Goal: Task Accomplishment & Management: Use online tool/utility

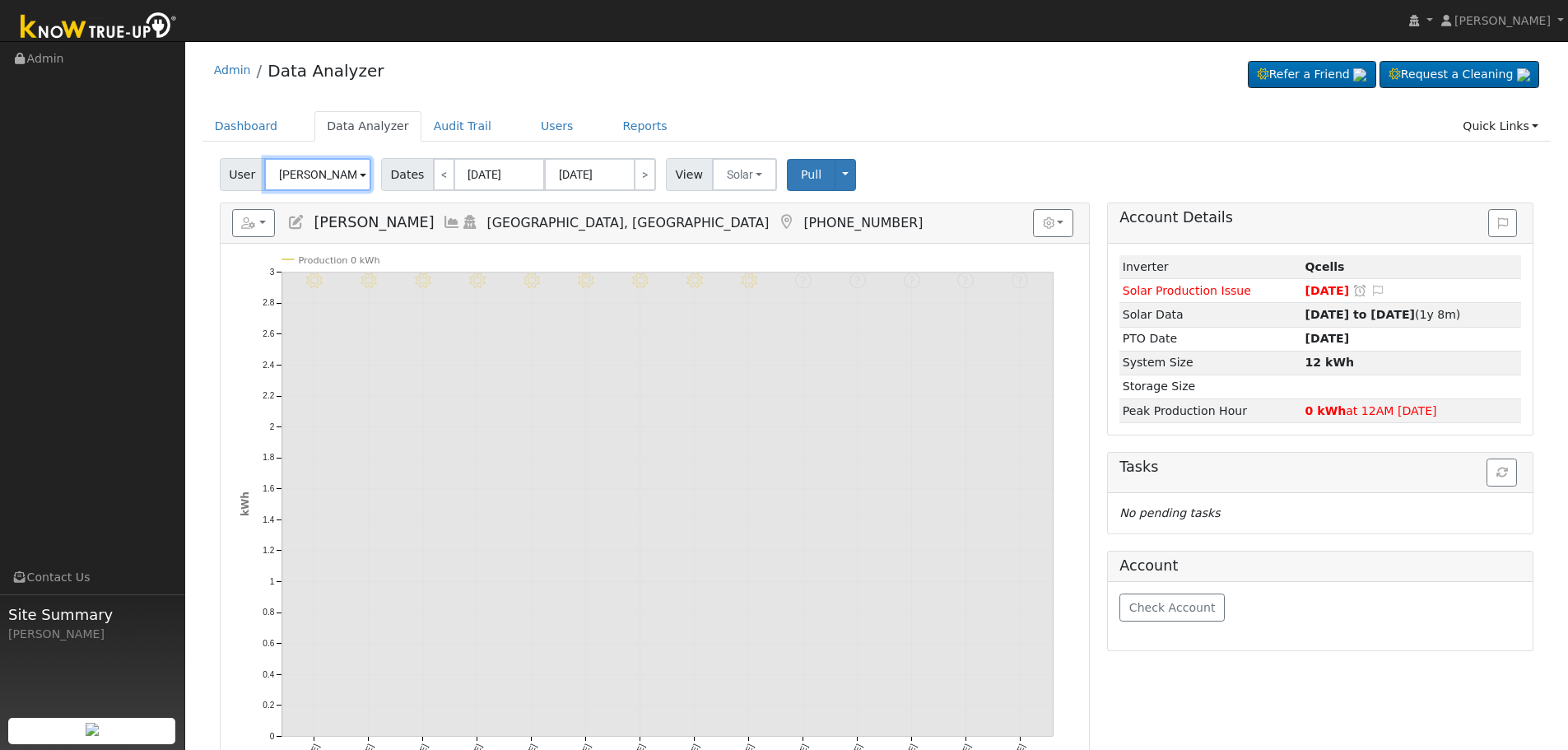
click at [297, 177] on input "[PERSON_NAME]" at bounding box center [318, 174] width 107 height 33
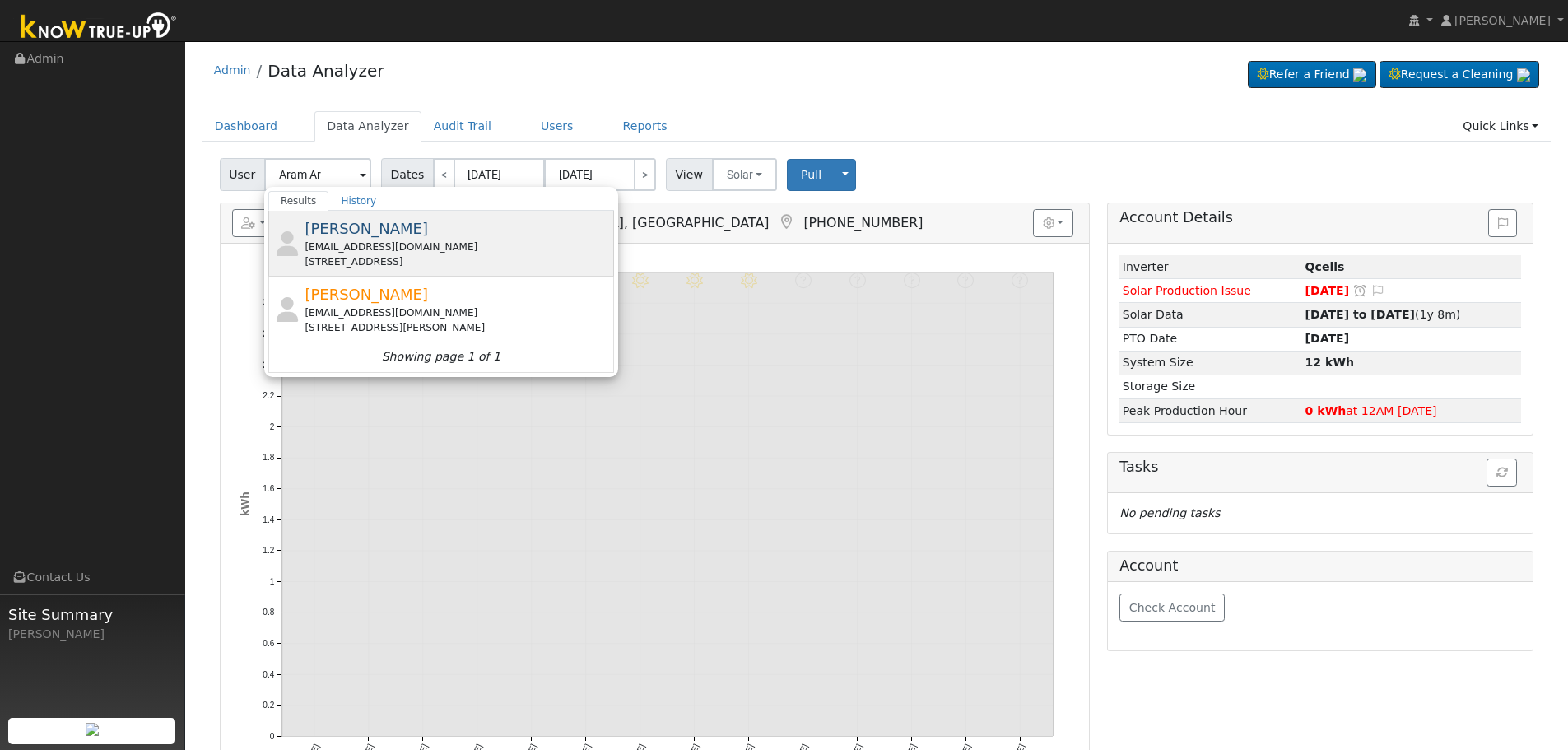
click at [418, 245] on div "milano_0127@yahoo.com" at bounding box center [456, 247] width 305 height 15
type input "Aram Arestakesyan"
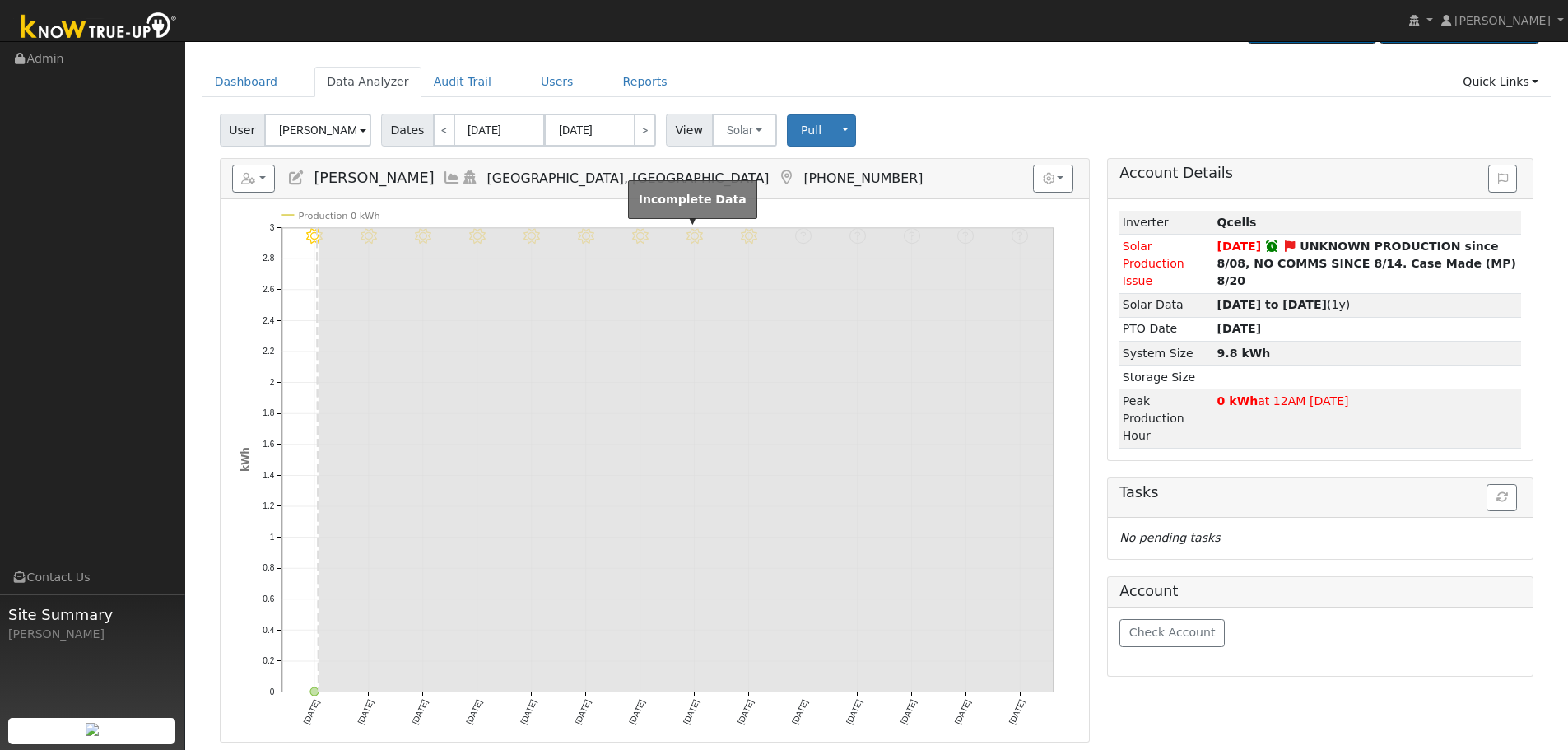
scroll to position [82, 0]
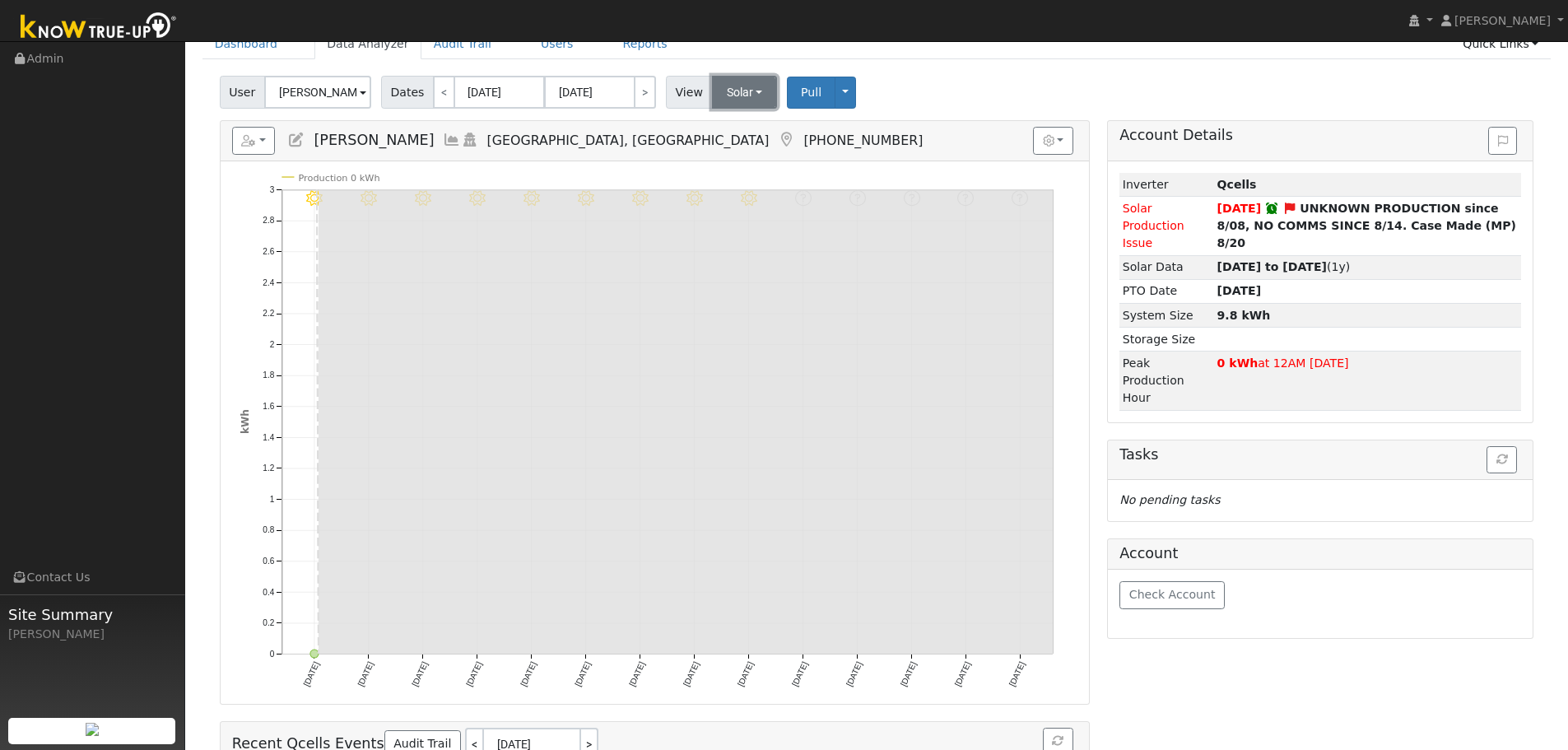
click at [746, 85] on button "Solar" at bounding box center [745, 92] width 66 height 33
click at [734, 134] on link "Utility" at bounding box center [767, 128] width 114 height 23
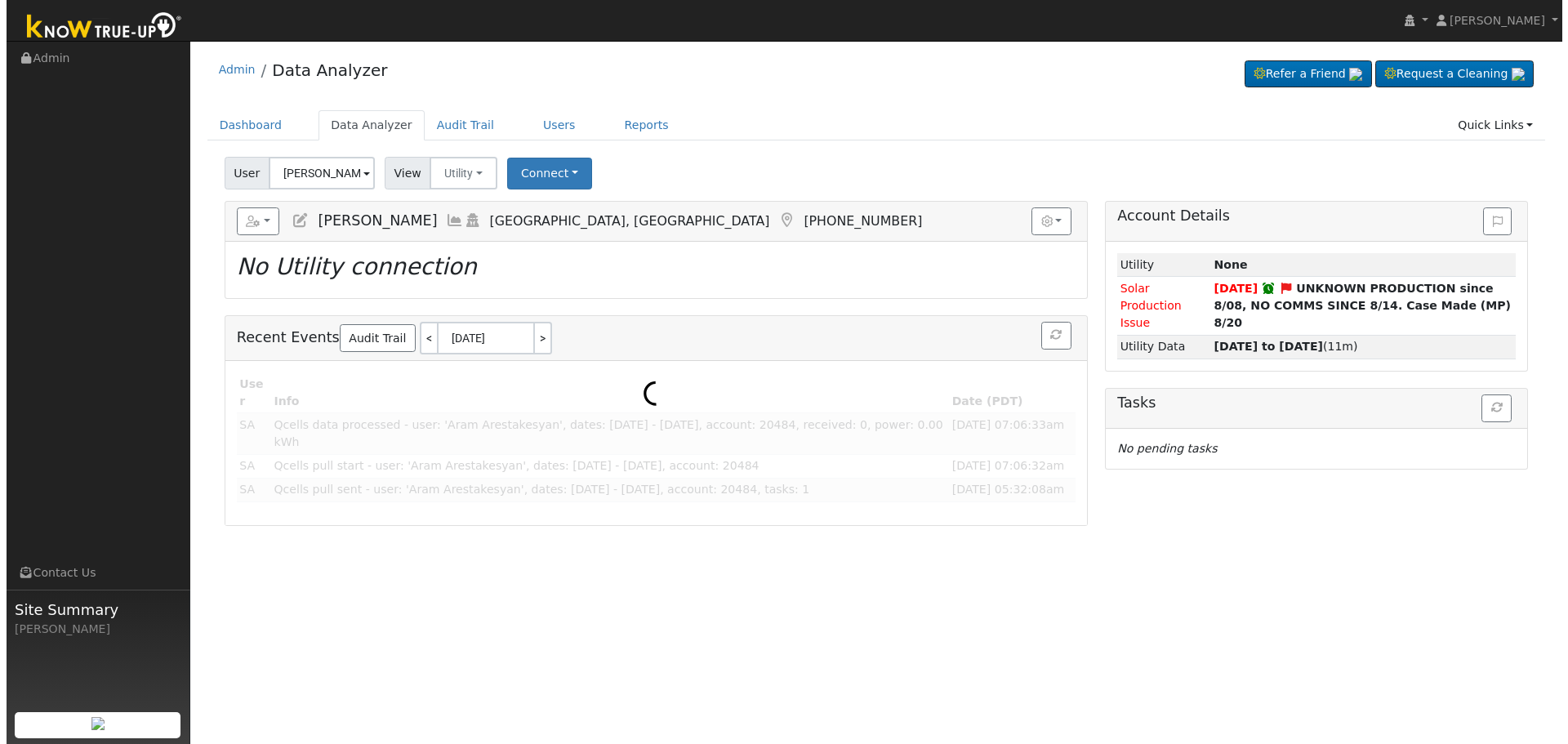
scroll to position [0, 0]
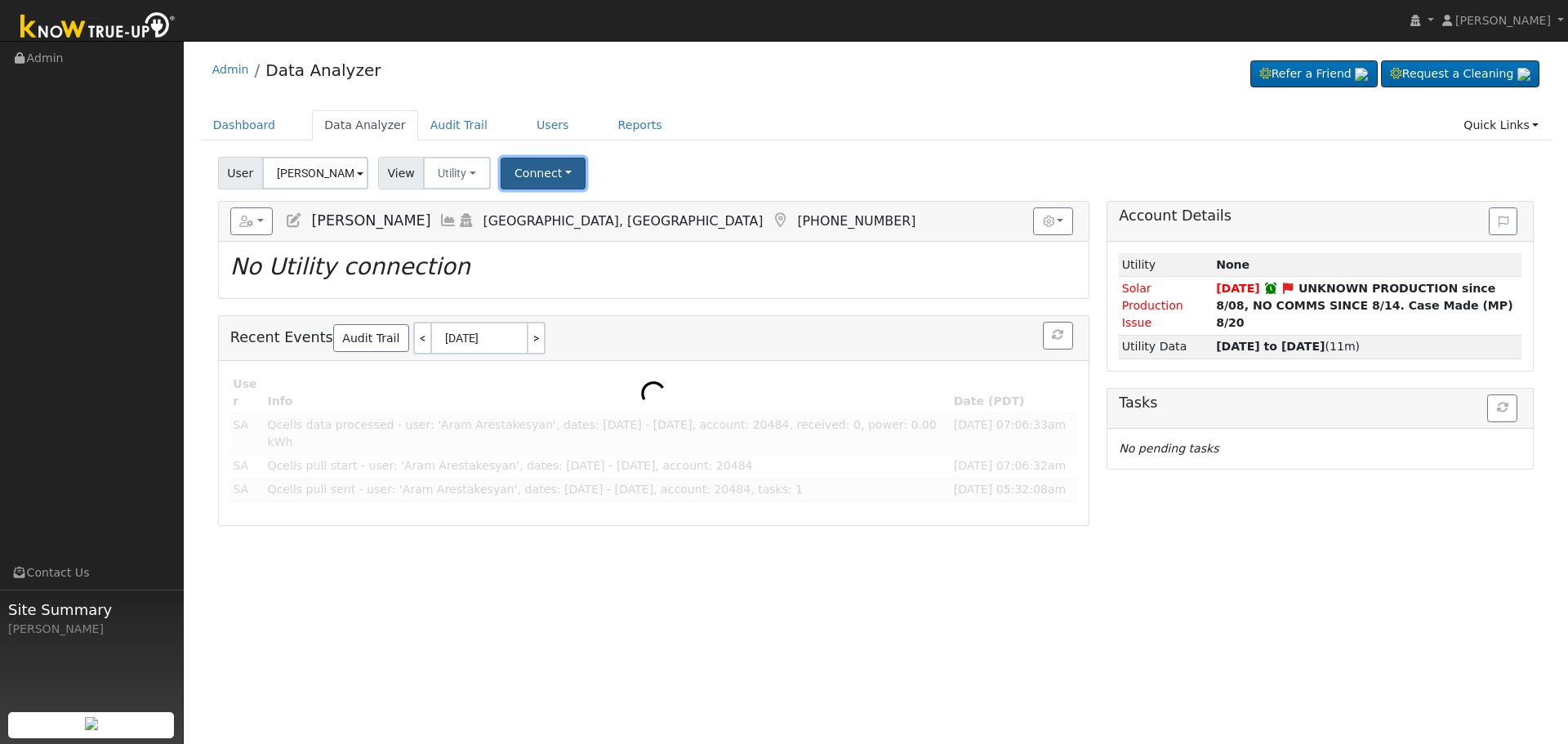
click at [527, 174] on button "Connect" at bounding box center [543, 174] width 85 height 32
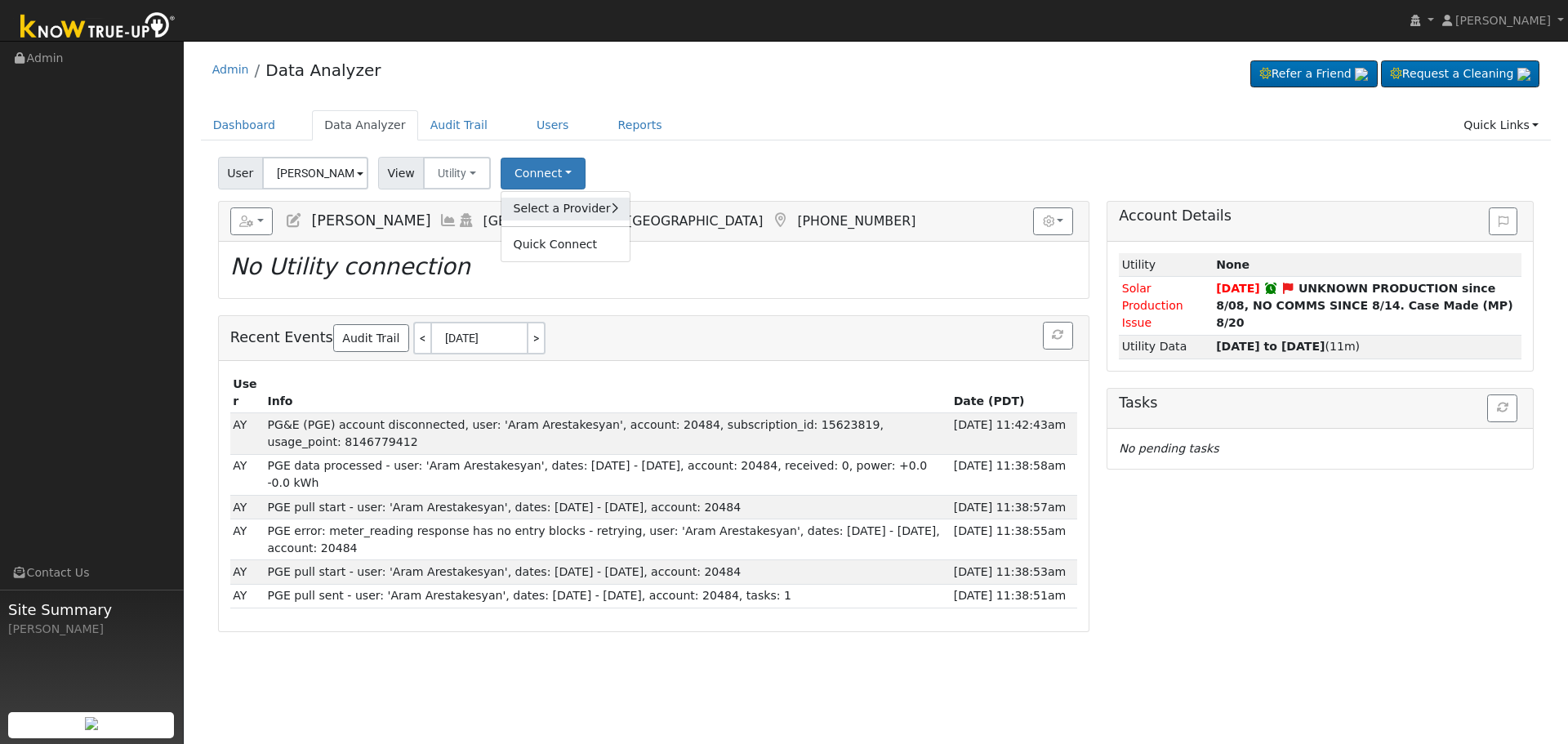
click at [553, 209] on link "Select a Provider" at bounding box center [565, 209] width 127 height 23
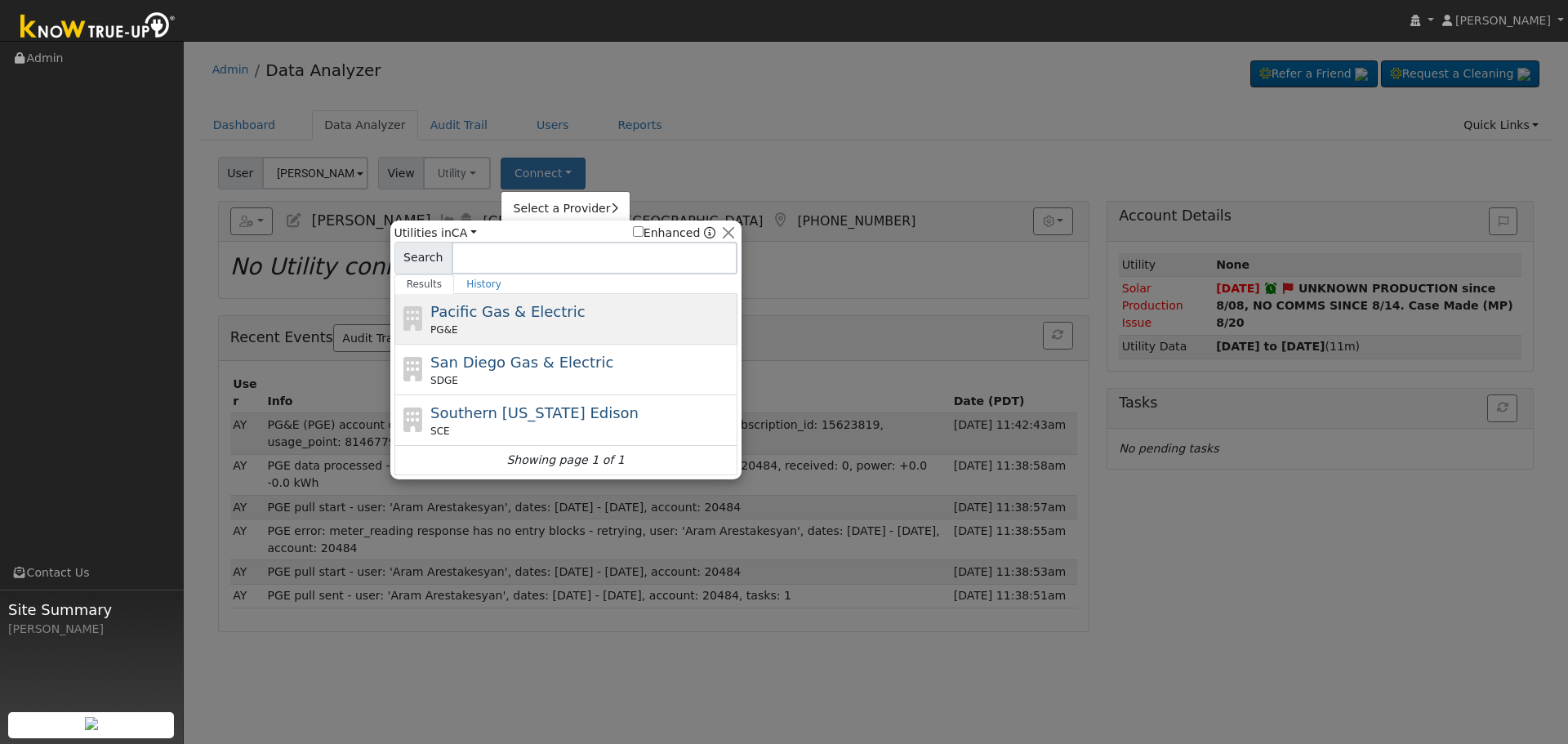
click at [640, 318] on div "Pacific Gas & Electric PG&E" at bounding box center [581, 319] width 303 height 37
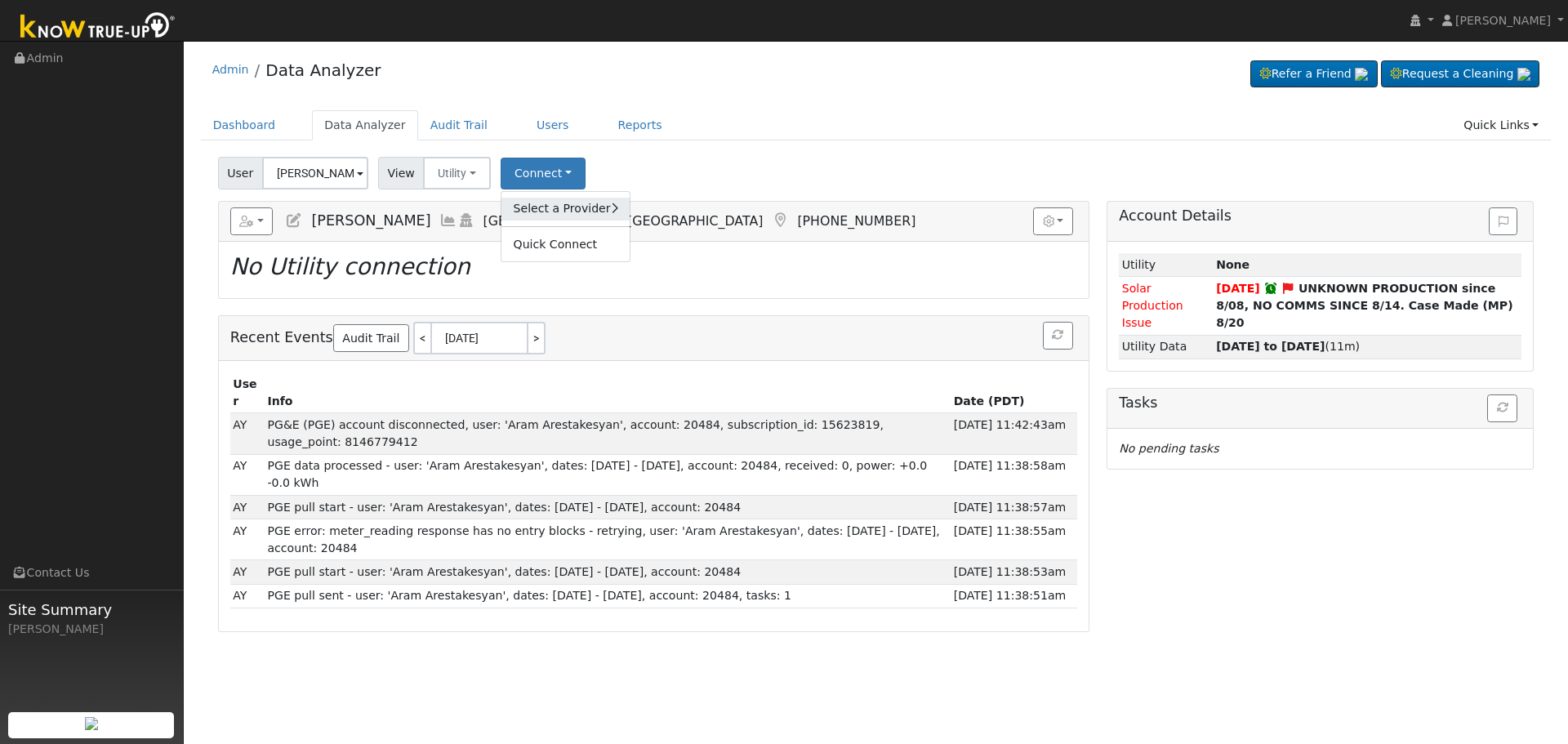
click at [572, 210] on link "Select a Provider" at bounding box center [565, 209] width 127 height 23
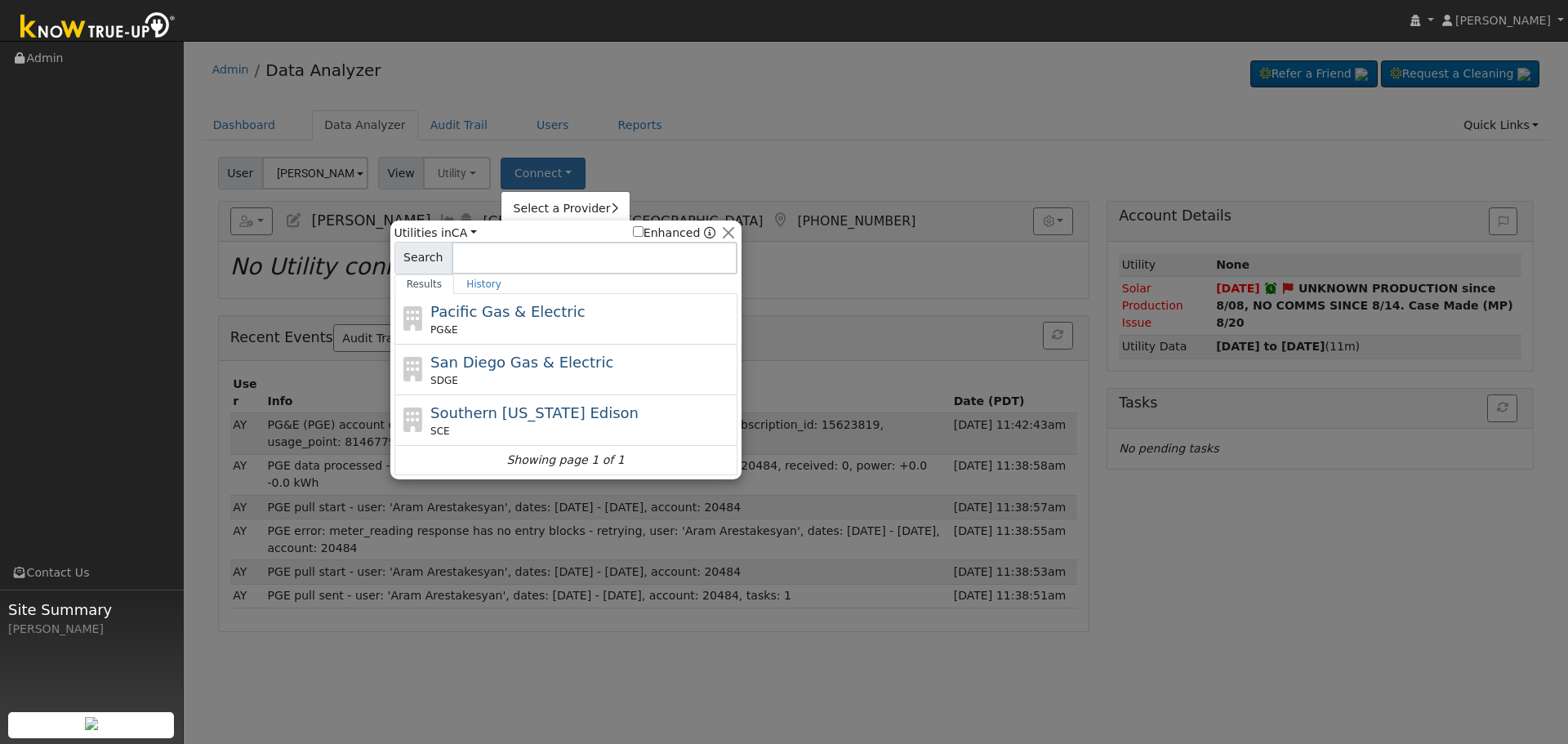
click at [558, 327] on div "PG&E" at bounding box center [581, 330] width 303 height 15
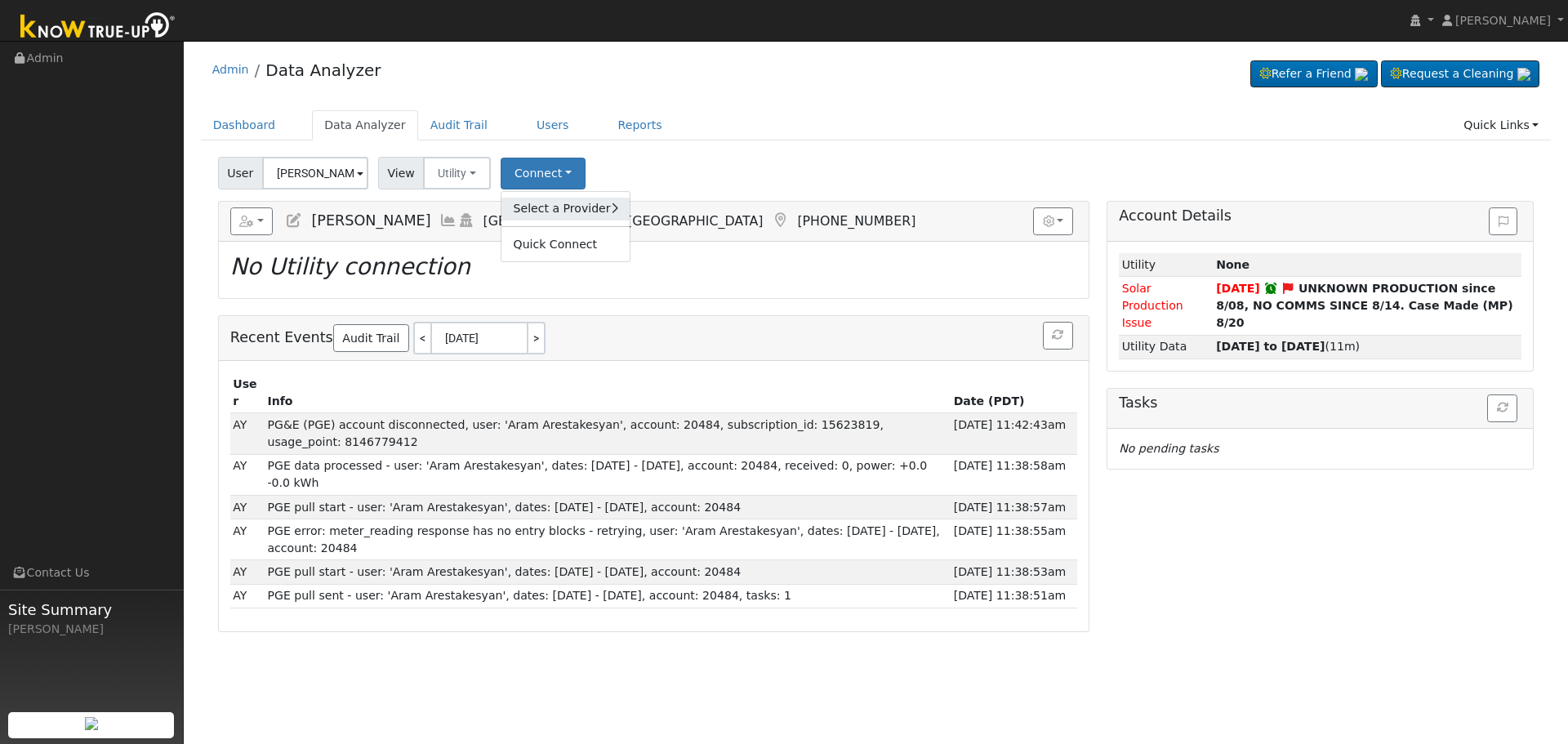
click at [552, 215] on link "Select a Provider" at bounding box center [565, 209] width 127 height 23
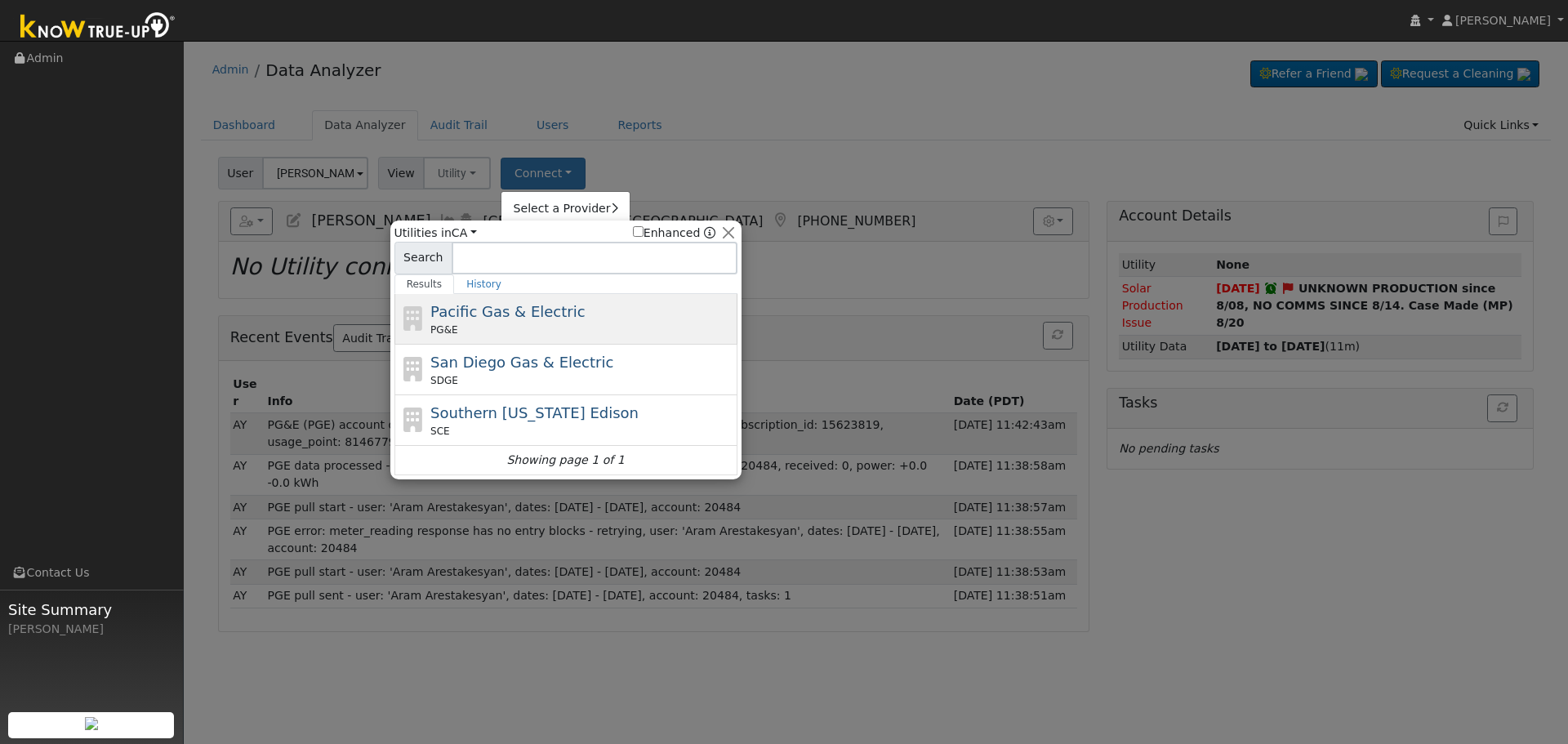
click at [531, 307] on span "Pacific Gas & Electric" at bounding box center [507, 311] width 154 height 17
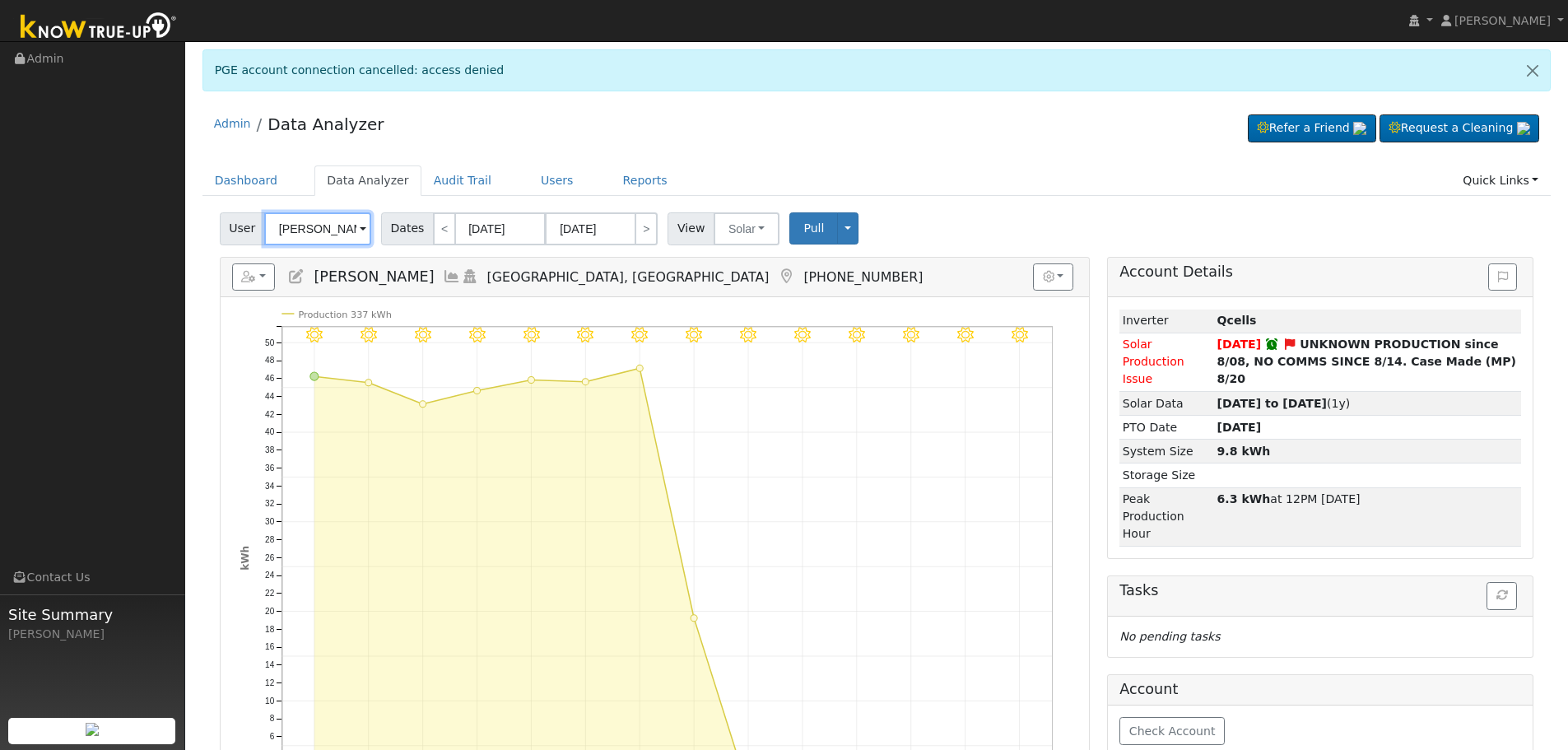
click at [320, 222] on input "[PERSON_NAME]" at bounding box center [318, 228] width 107 height 33
click at [320, 222] on input "Aram Arestakesyan" at bounding box center [318, 228] width 107 height 33
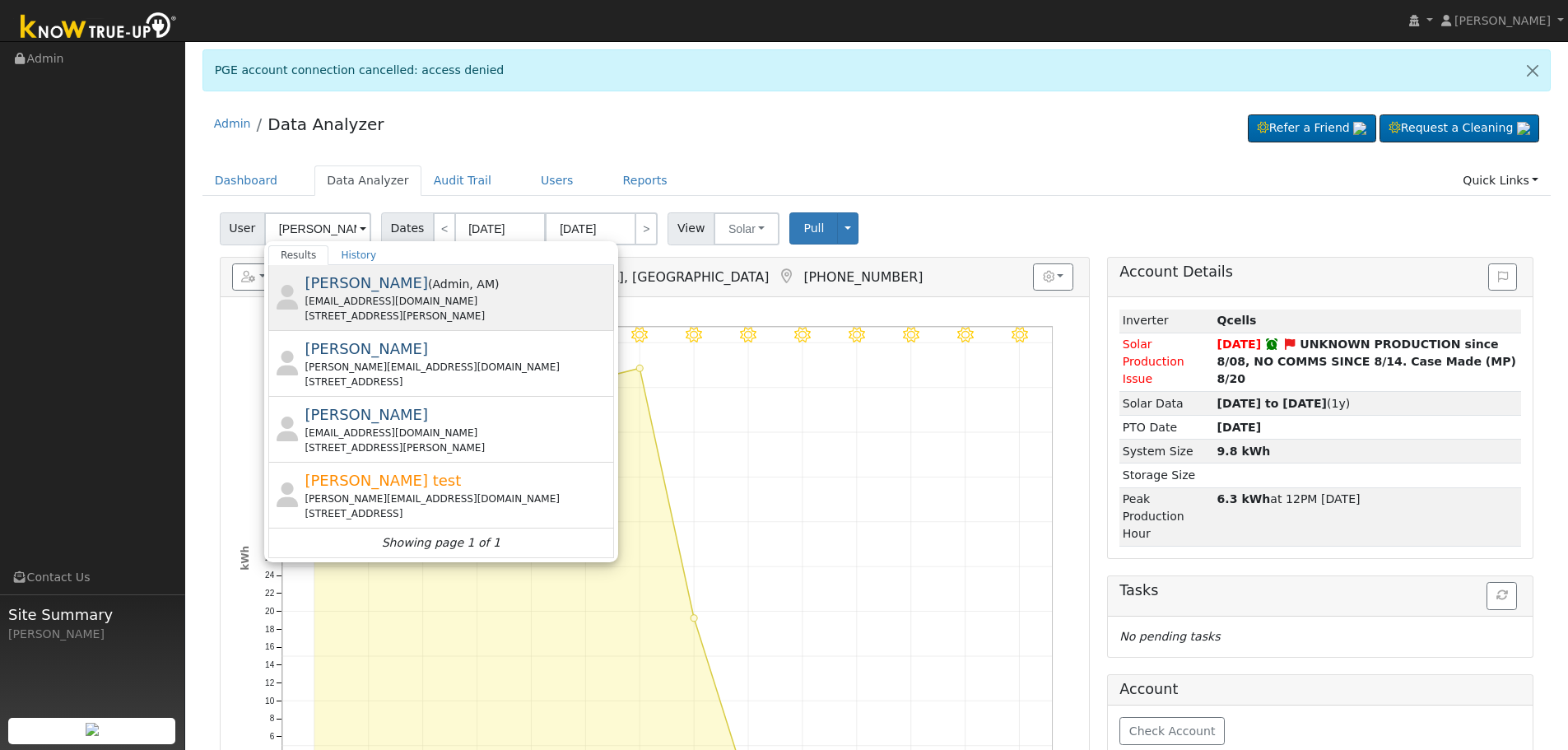
click at [371, 313] on div "1376 N. Linden Avenue, FRESNO, CA 93728" at bounding box center [456, 316] width 305 height 15
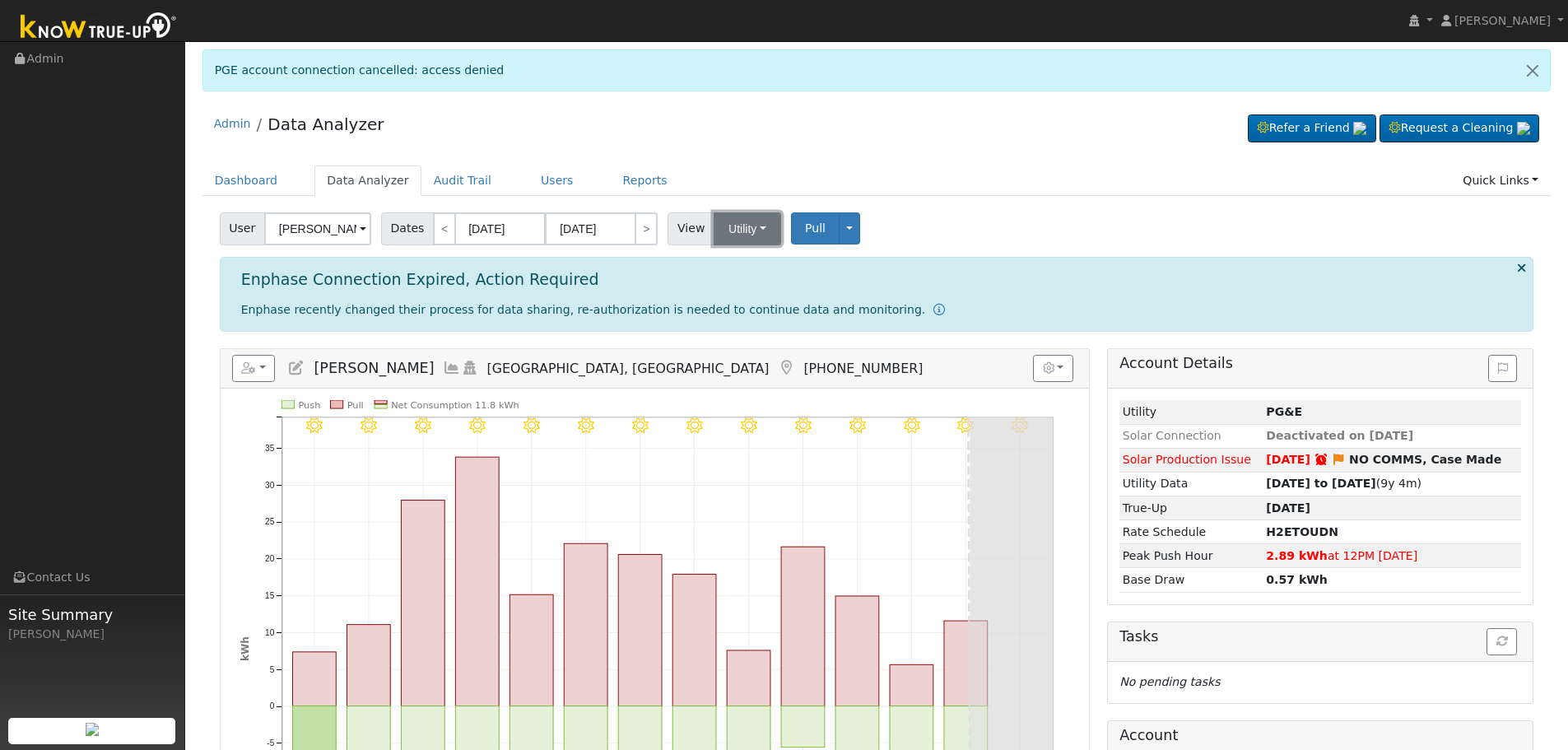
click at [736, 213] on button "Utility" at bounding box center [747, 228] width 68 height 33
click at [746, 281] on link "Solar" at bounding box center [768, 287] width 114 height 23
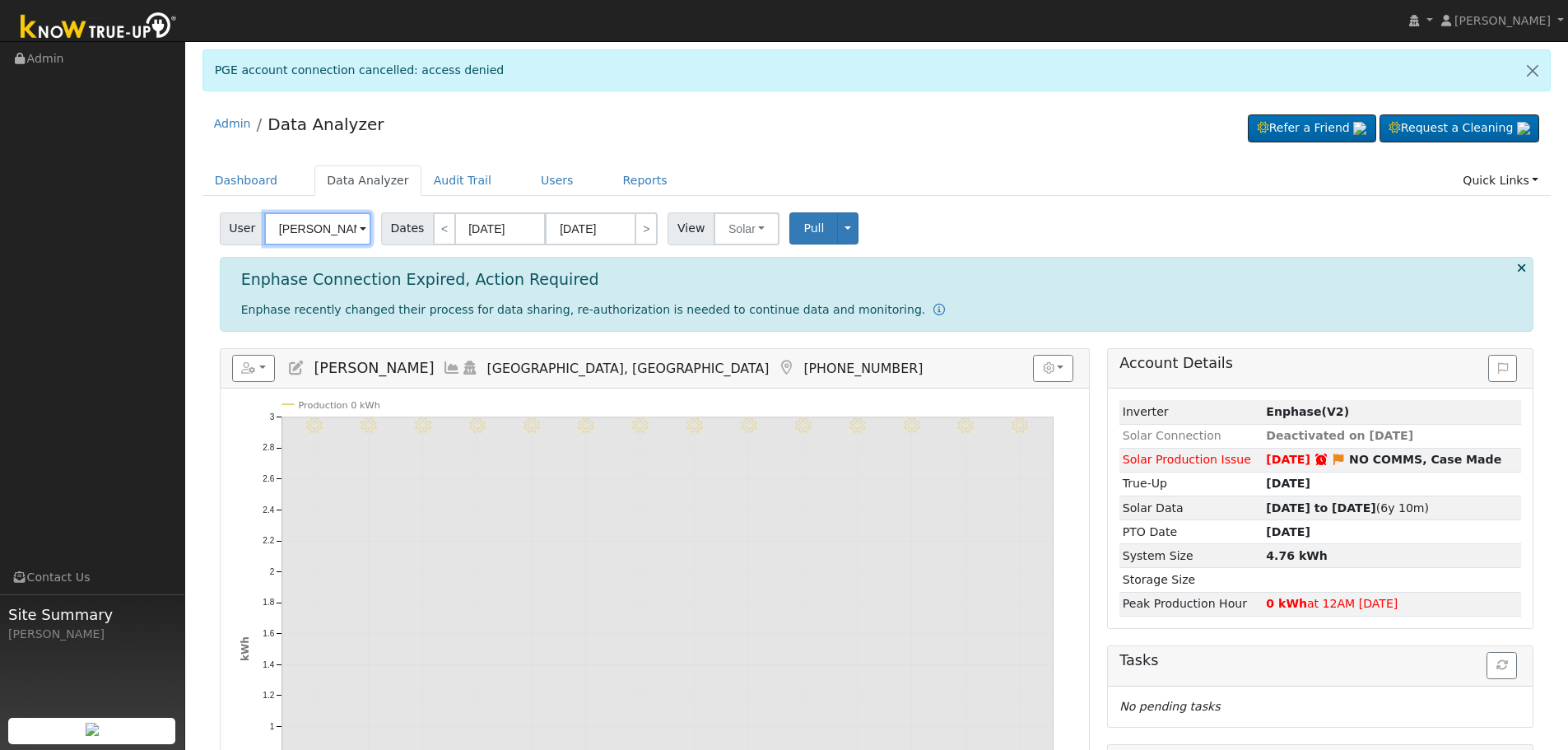
click at [322, 227] on input "Daniel Gibby" at bounding box center [318, 228] width 107 height 33
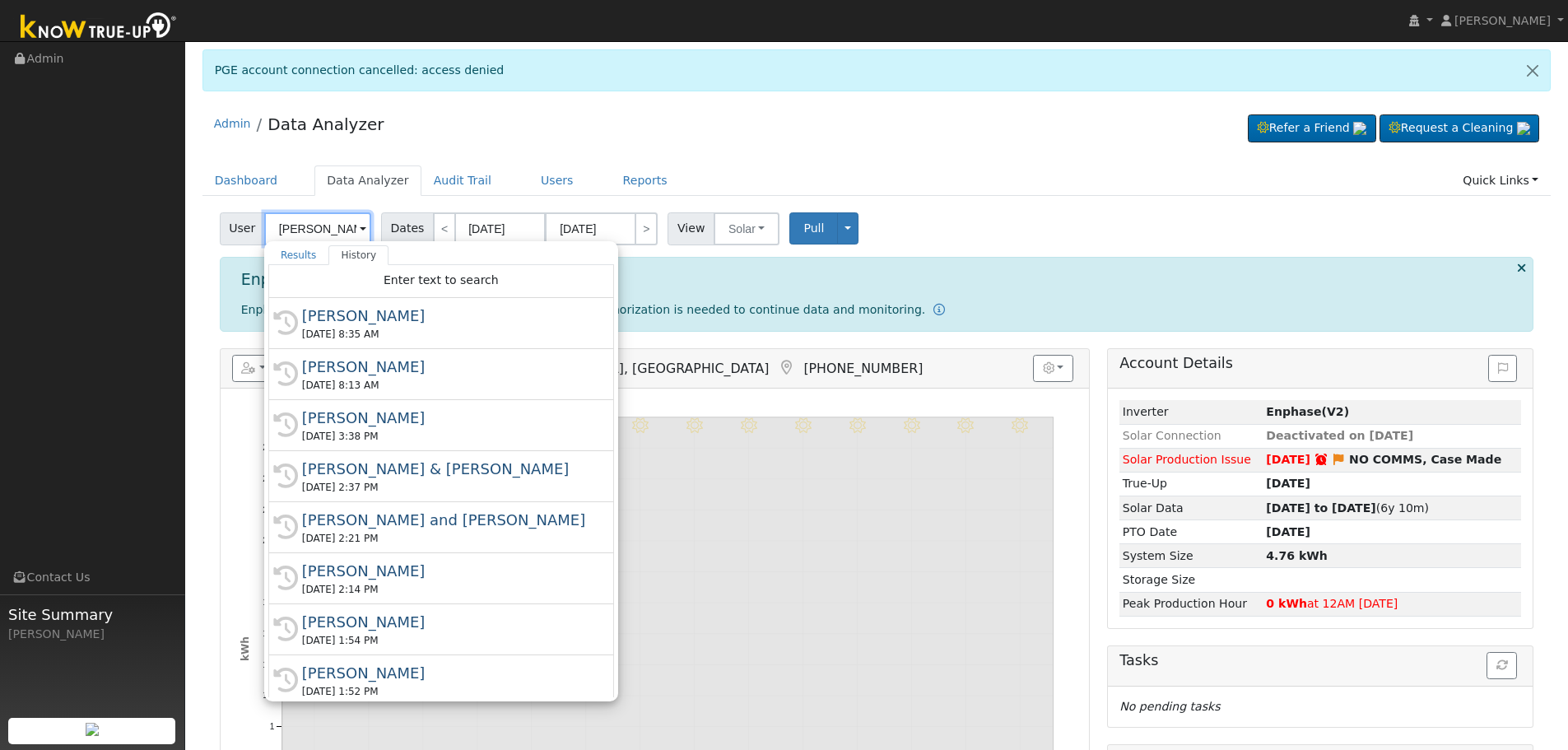
click at [322, 227] on input "Daniel Gibby" at bounding box center [318, 228] width 107 height 33
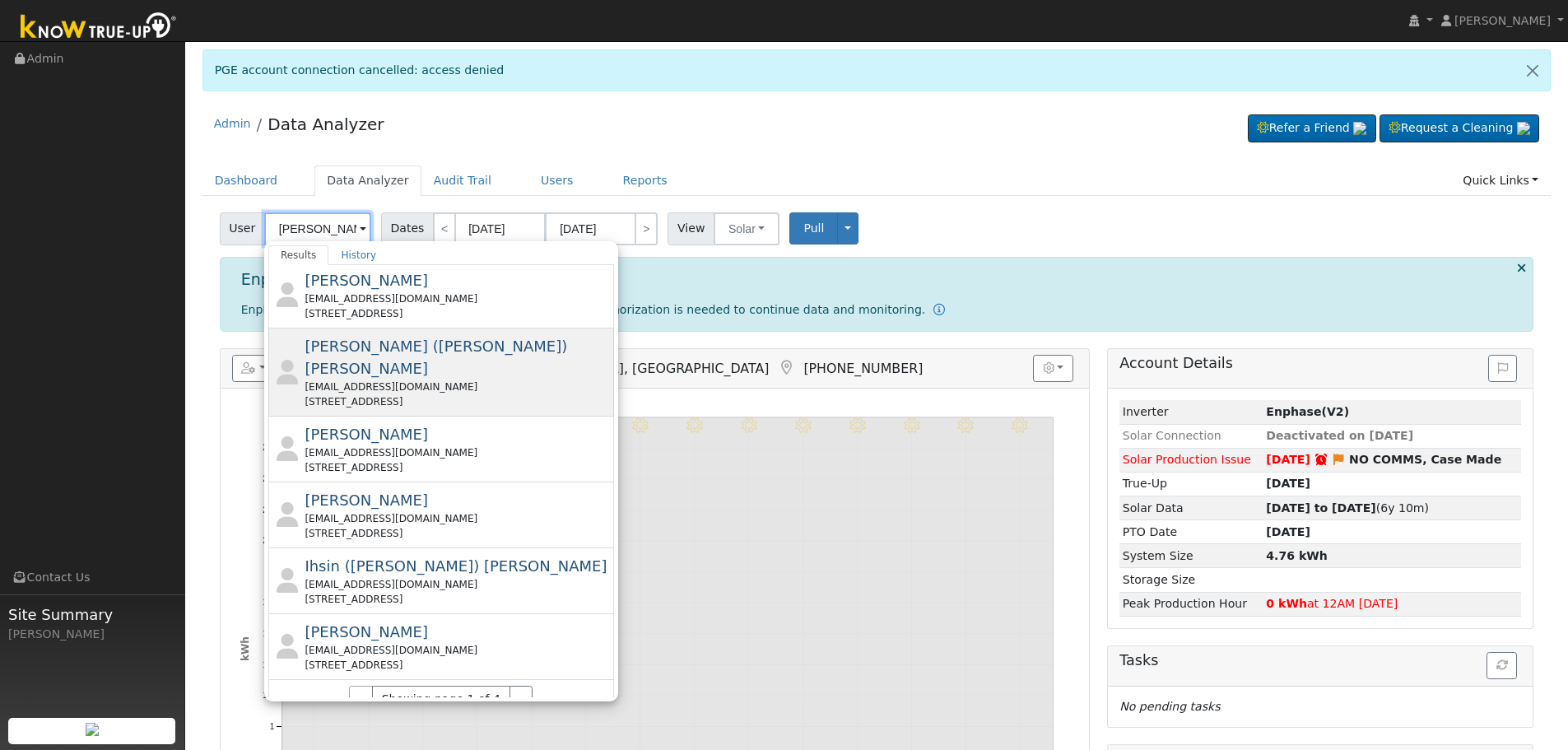
scroll to position [82, 0]
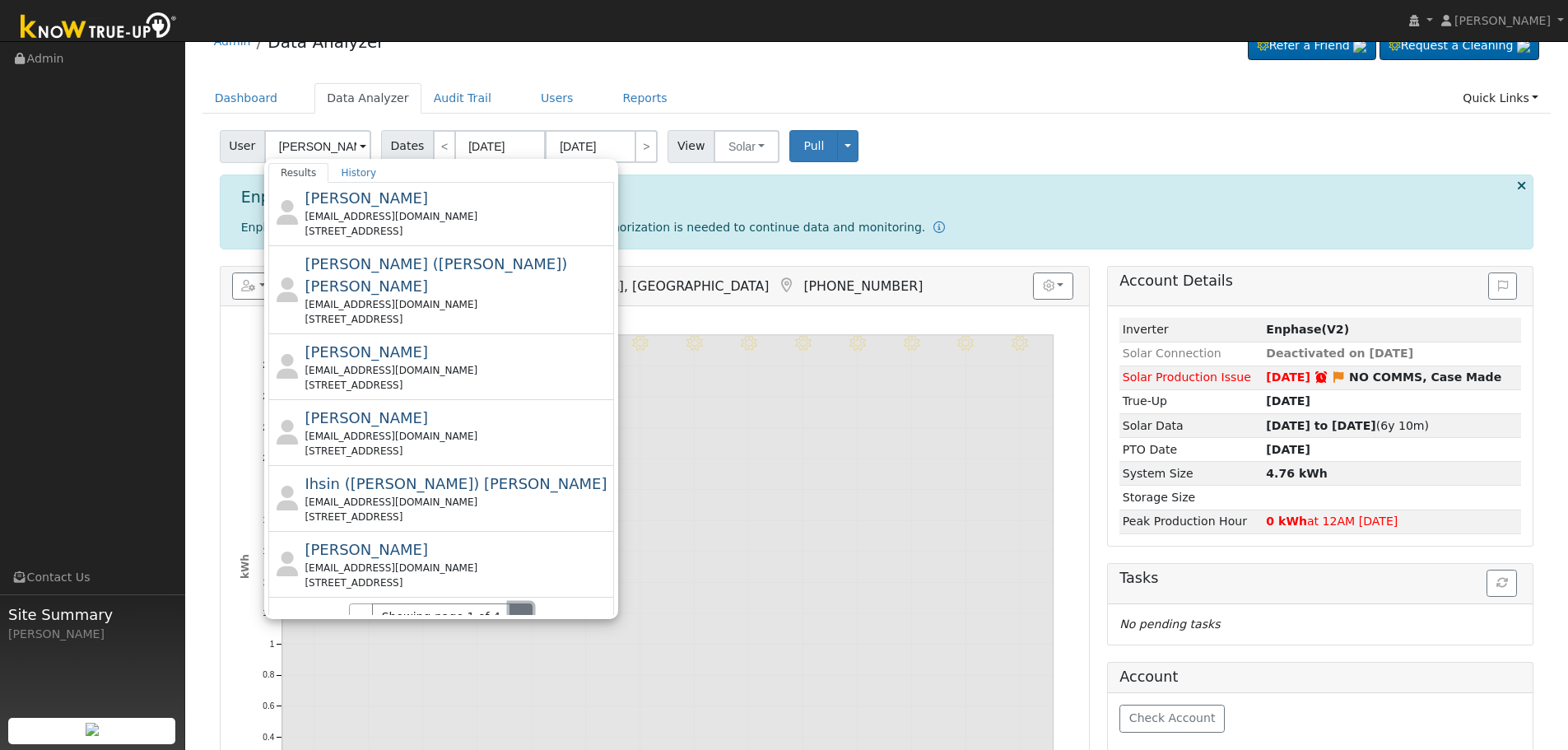
click at [517, 604] on button "›" at bounding box center [522, 617] width 24 height 28
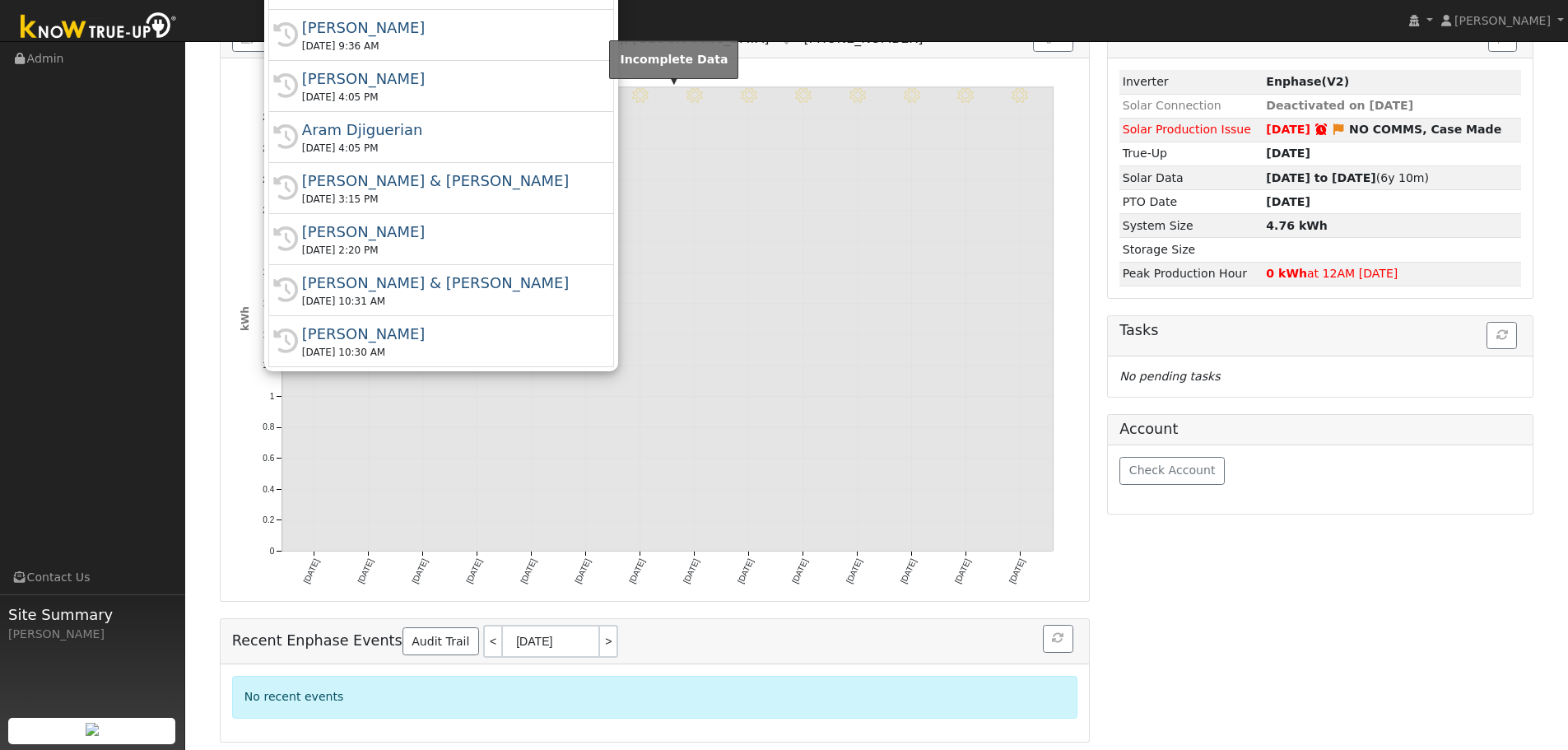
scroll to position [0, 0]
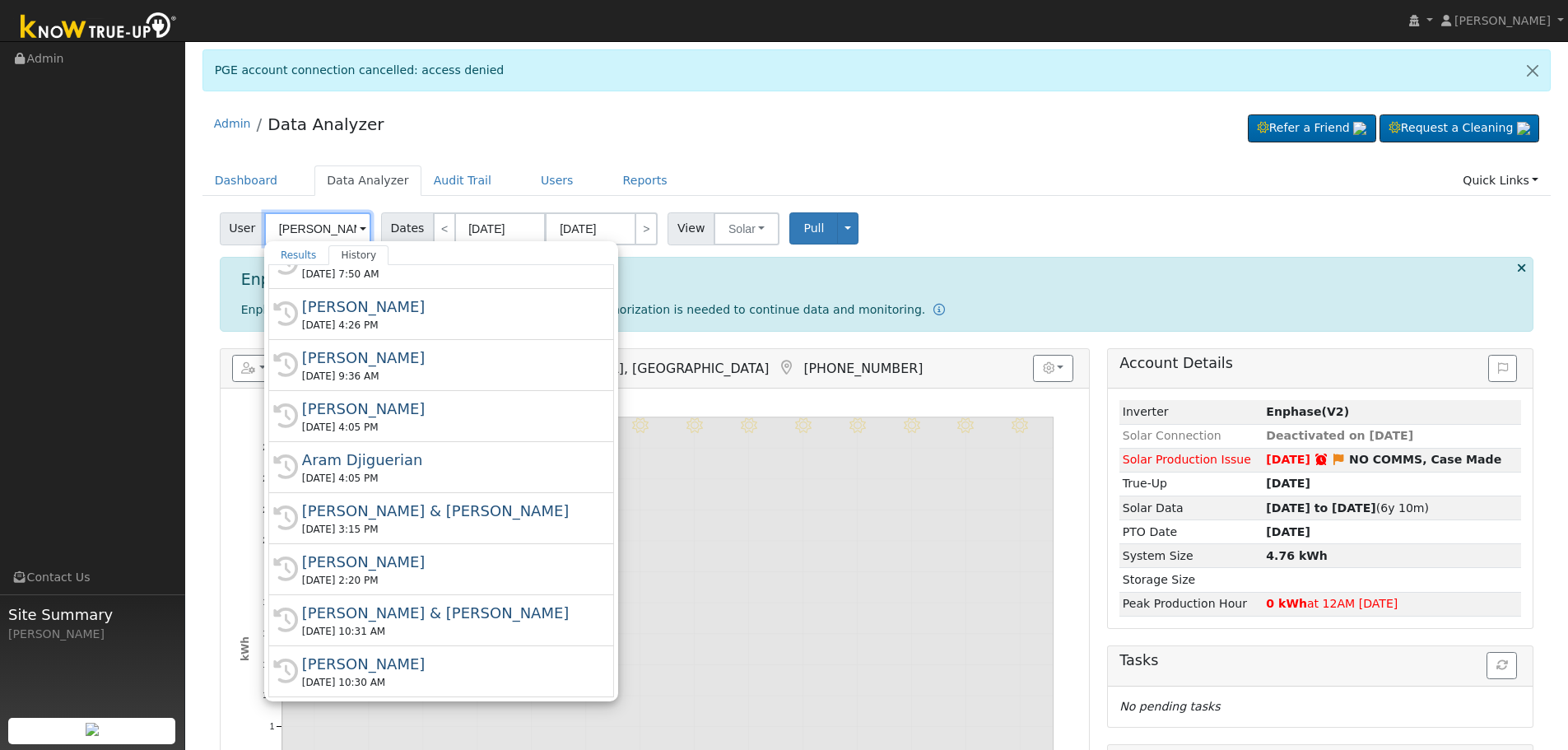
click at [298, 222] on input "Diaz" at bounding box center [318, 228] width 107 height 33
click at [315, 234] on input "Diaz" at bounding box center [318, 228] width 107 height 33
drag, startPoint x: 310, startPoint y: 228, endPoint x: 237, endPoint y: 224, distance: 73.1
click at [237, 224] on div "User Diaz Results History Jose Diaz cleosdad90@gmail.com 3356 East Pontiac Way,…" at bounding box center [298, 228] width 156 height 33
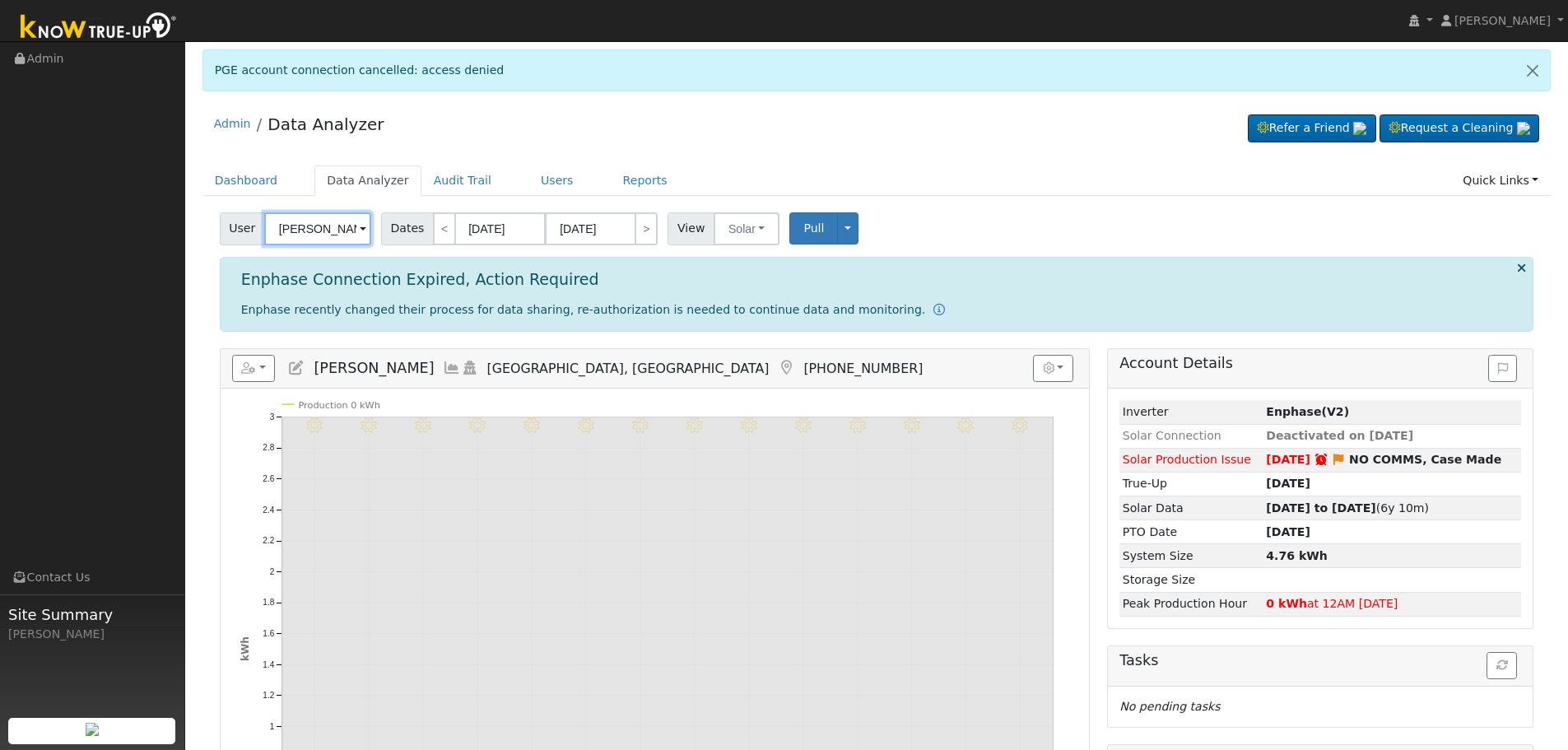
click at [290, 235] on input "Daniel Gibby" at bounding box center [318, 228] width 107 height 33
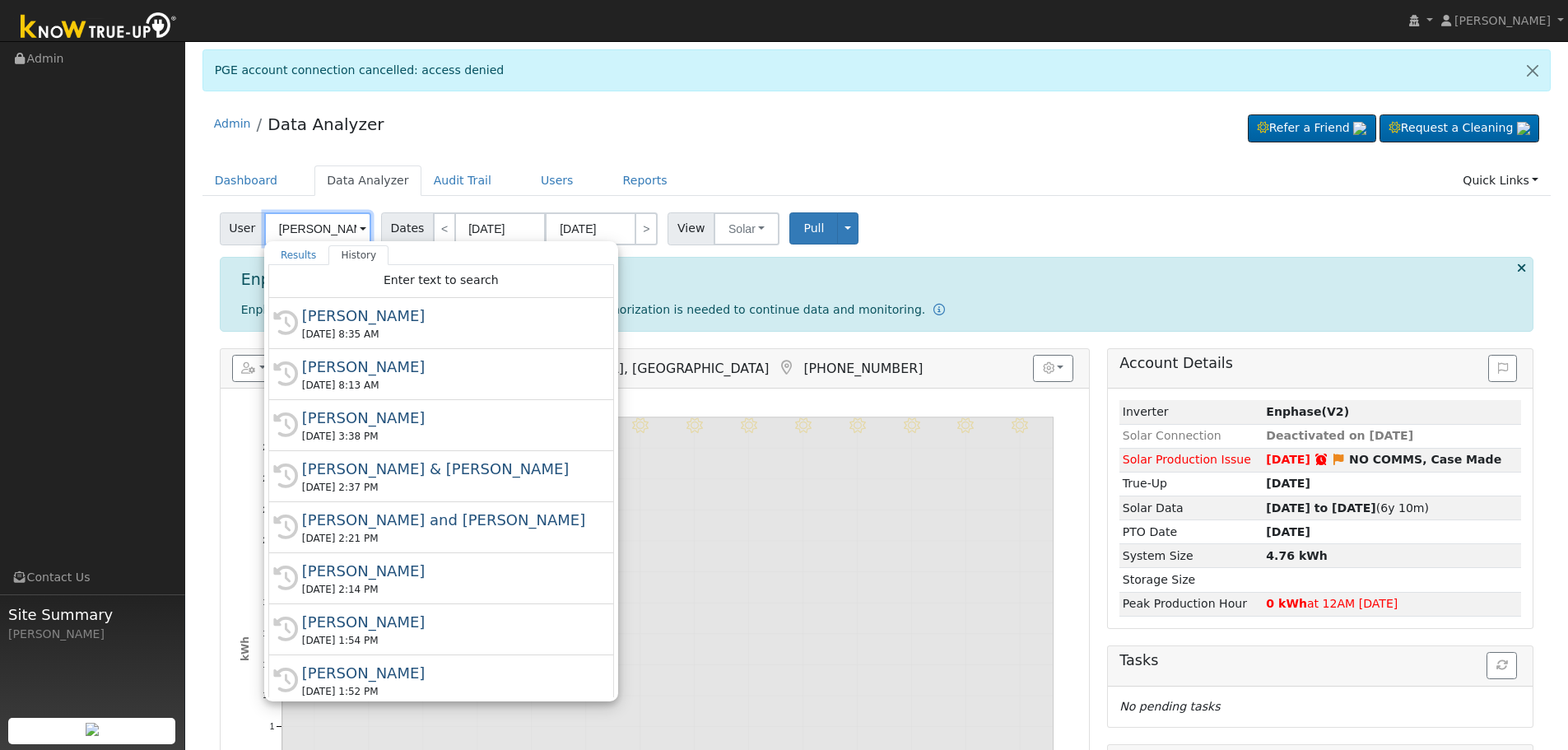
click at [290, 235] on input "Daniel Gibby" at bounding box center [318, 228] width 107 height 33
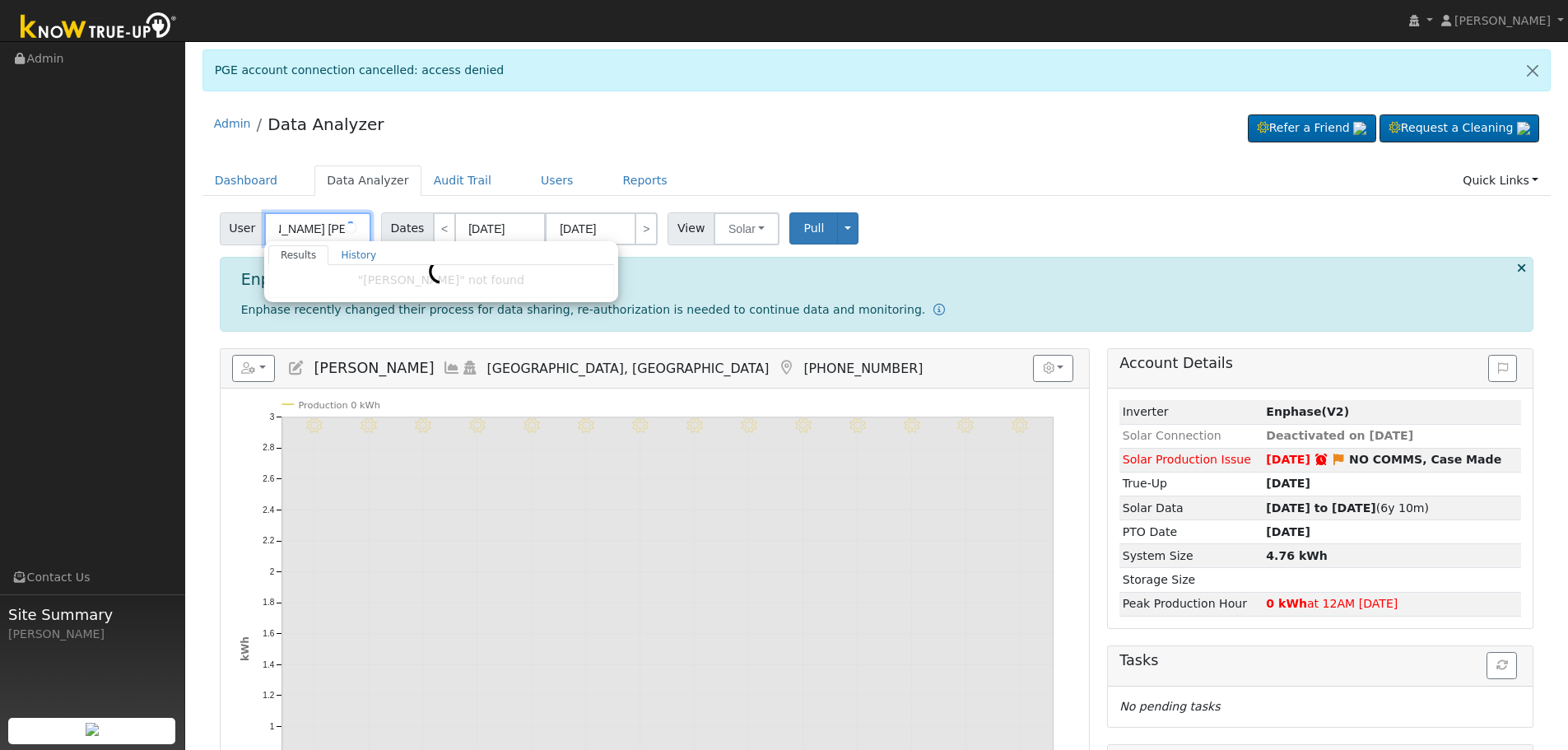
scroll to position [0, 55]
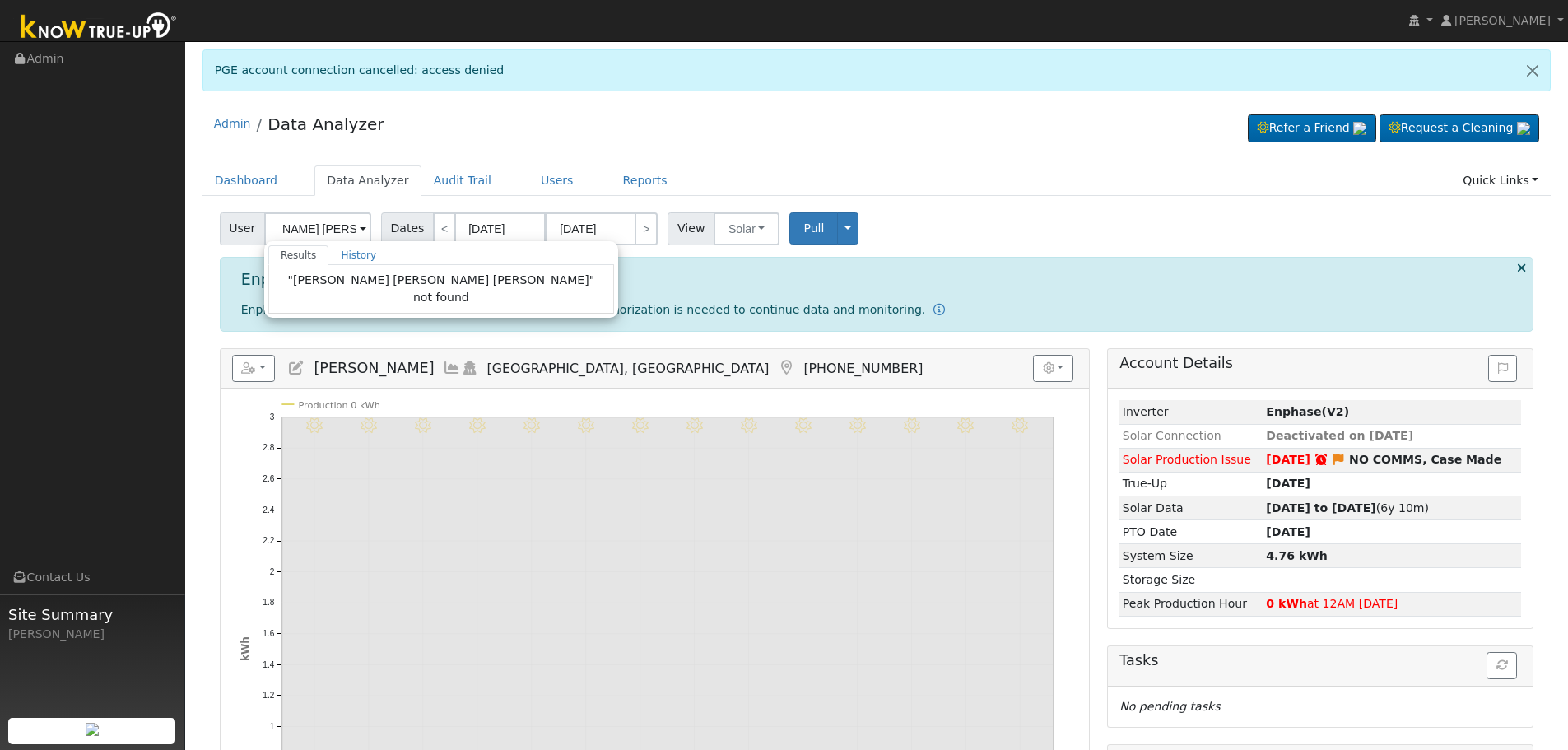
click at [942, 189] on ul "Dashboard Data Analyzer Audit Trail Users Reports Quick Links Quick Add Quick C…" at bounding box center [877, 181] width 1349 height 30
type input "Daniel Gibby"
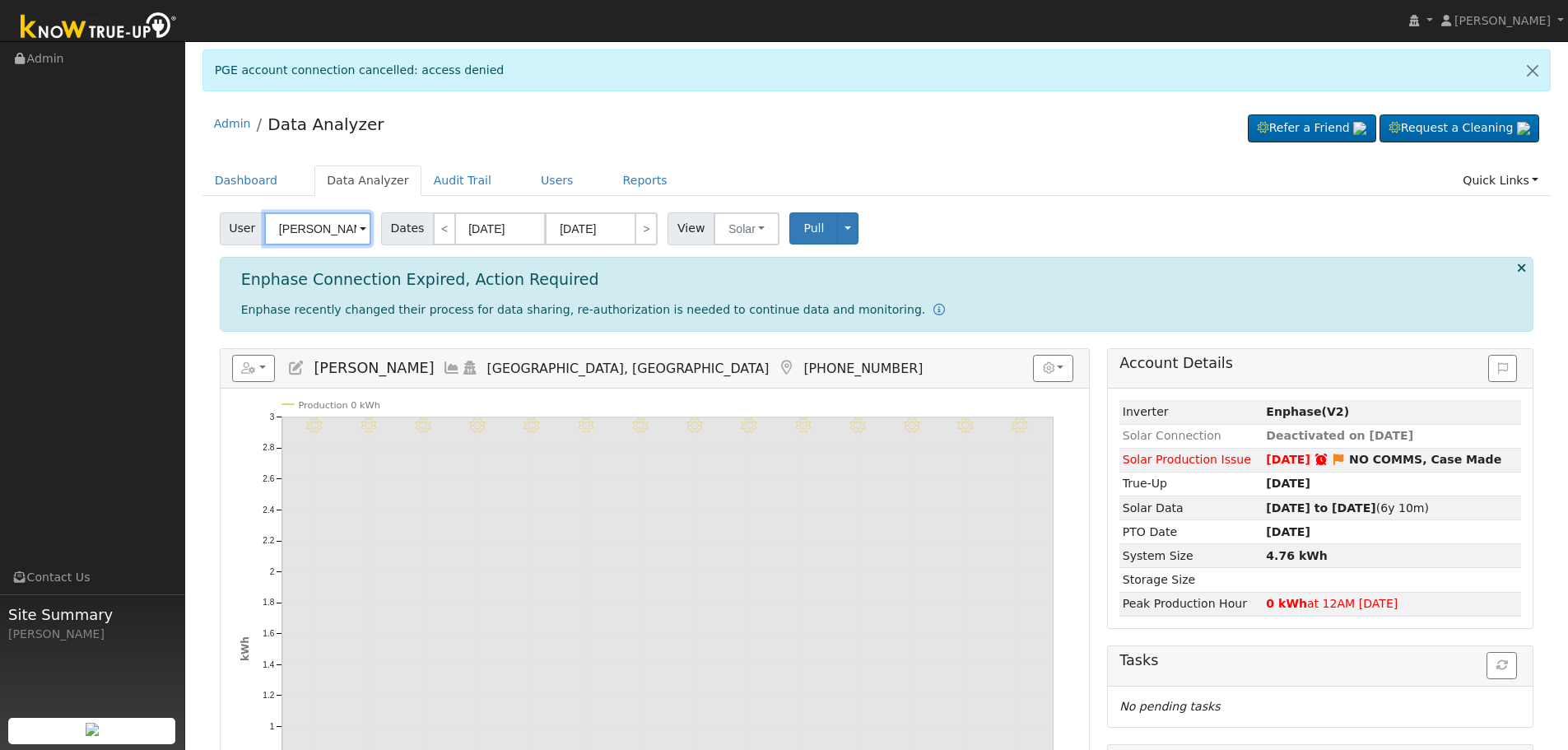
click at [334, 230] on input "Daniel Gibby" at bounding box center [318, 228] width 107 height 33
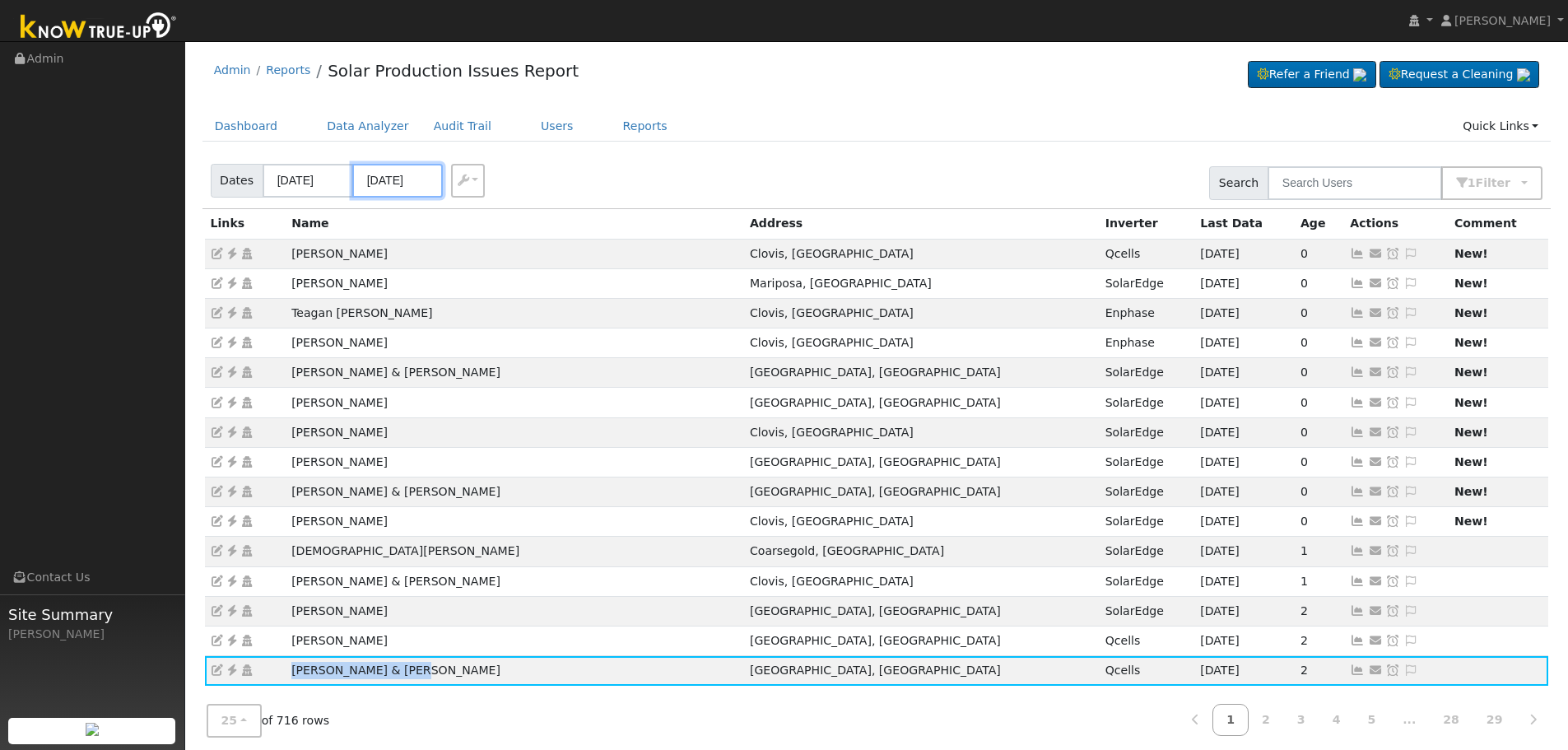
click at [385, 173] on input "[DATE]" at bounding box center [397, 181] width 90 height 34
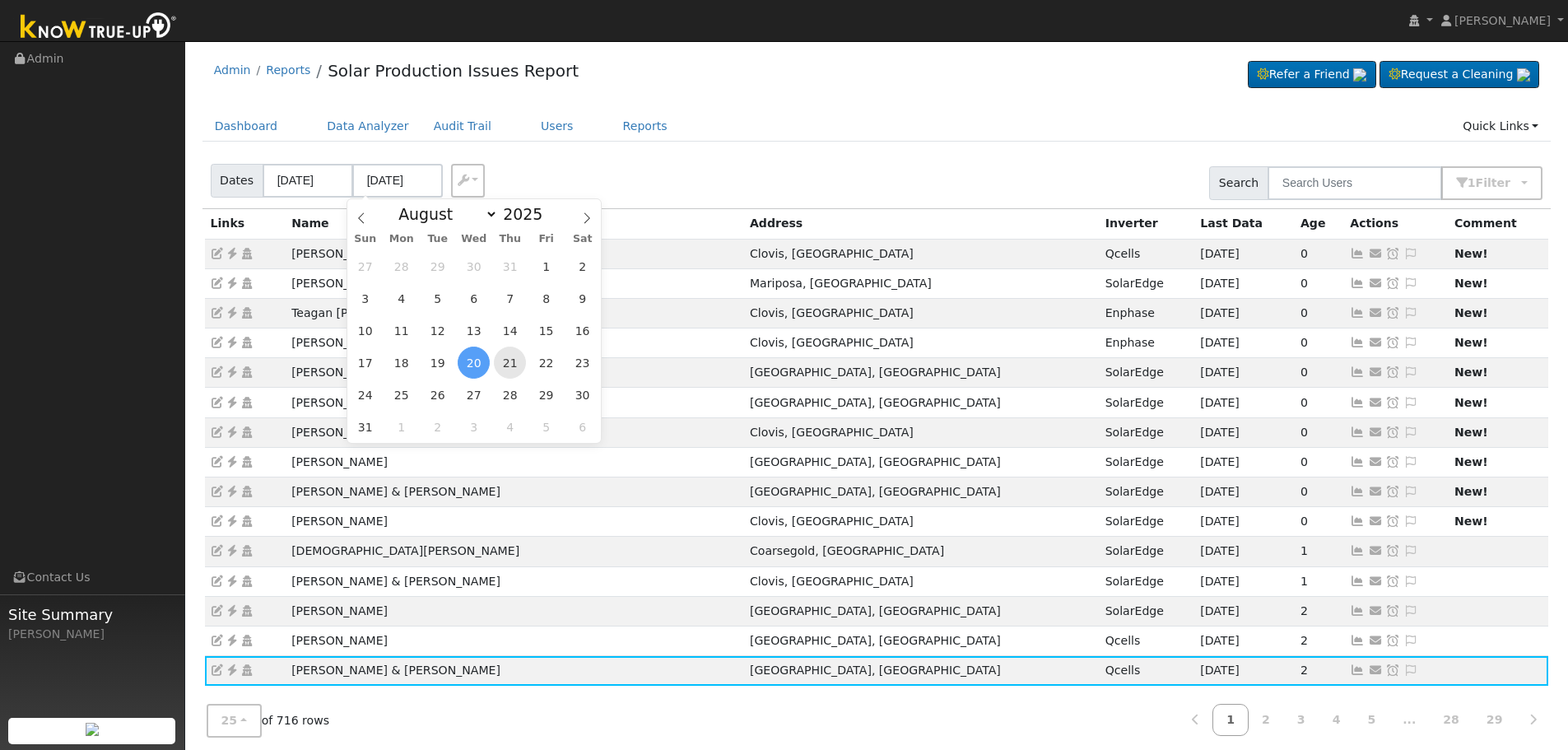
click at [507, 364] on span "21" at bounding box center [510, 363] width 32 height 32
type input "[DATE]"
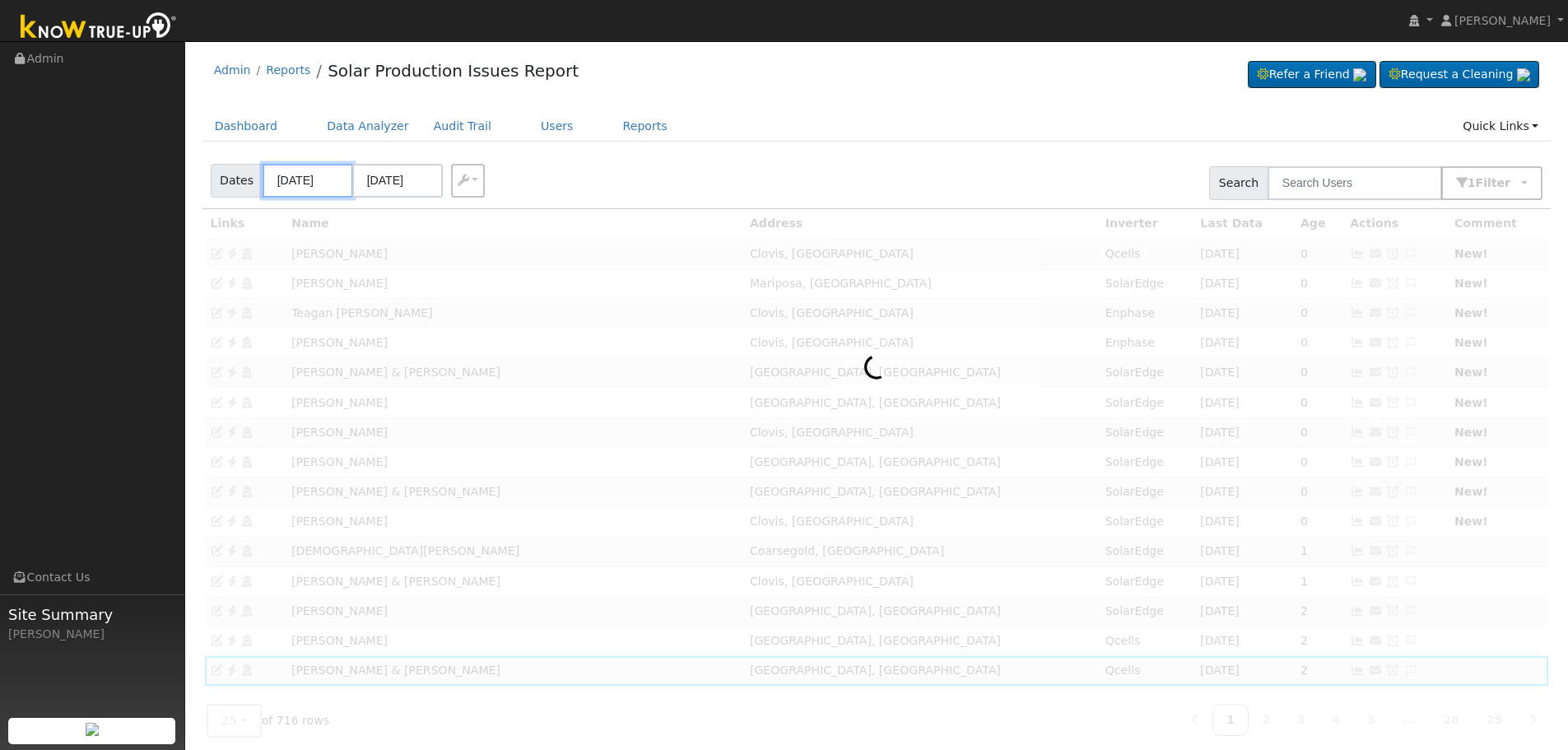
click at [299, 178] on input "08/18/2025" at bounding box center [308, 181] width 90 height 34
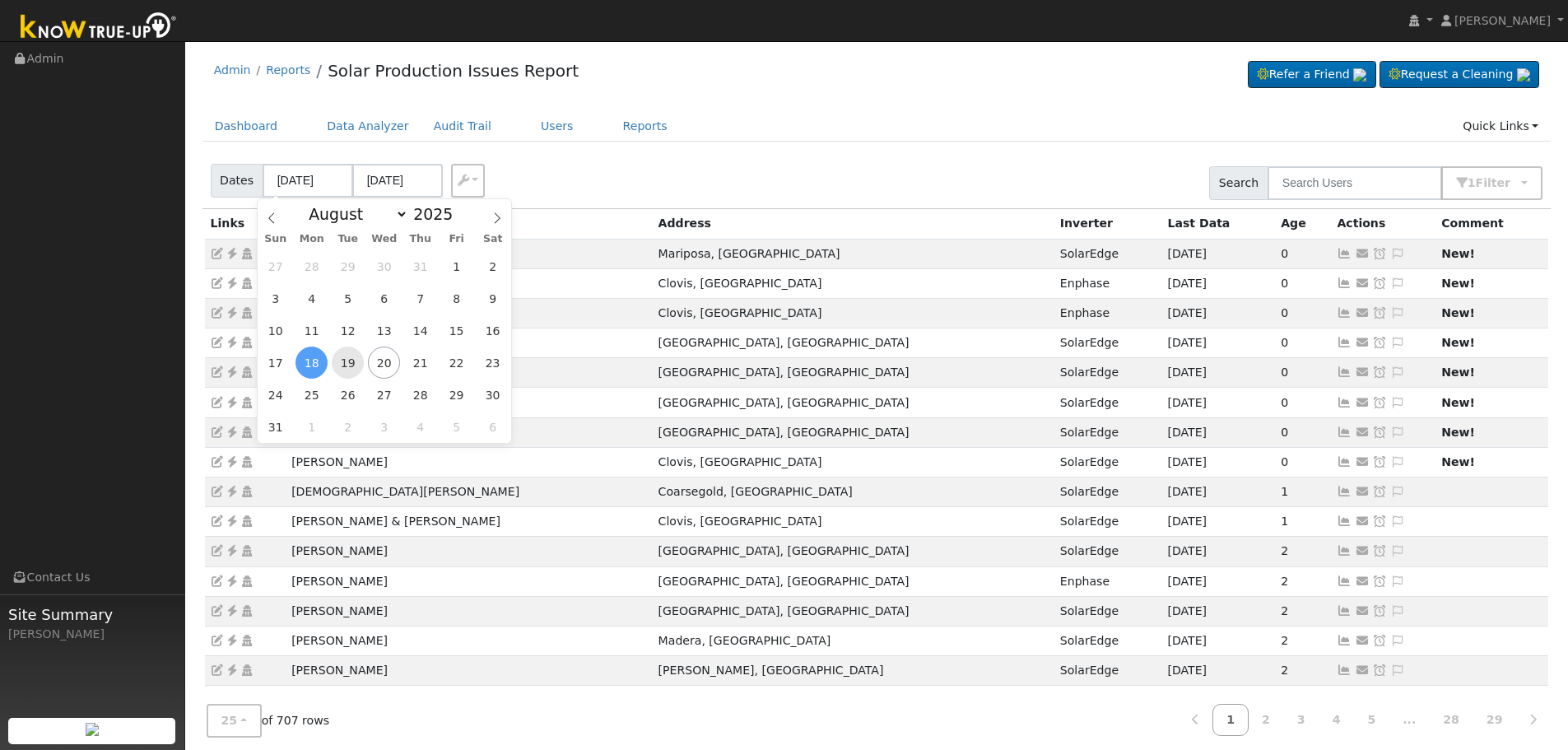
click at [342, 364] on span "19" at bounding box center [347, 363] width 32 height 32
type input "[DATE]"
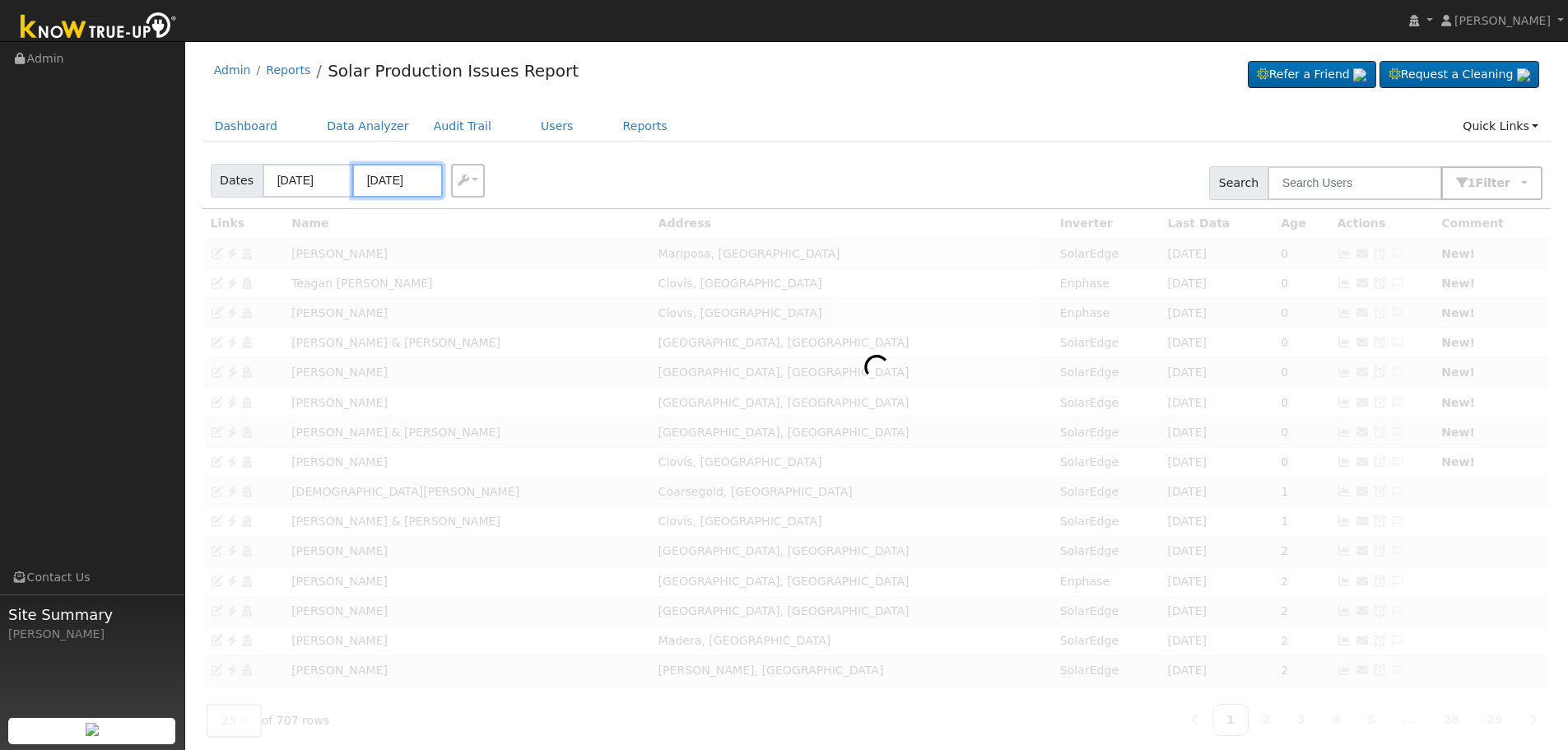
click at [388, 181] on input "[DATE]" at bounding box center [397, 181] width 90 height 34
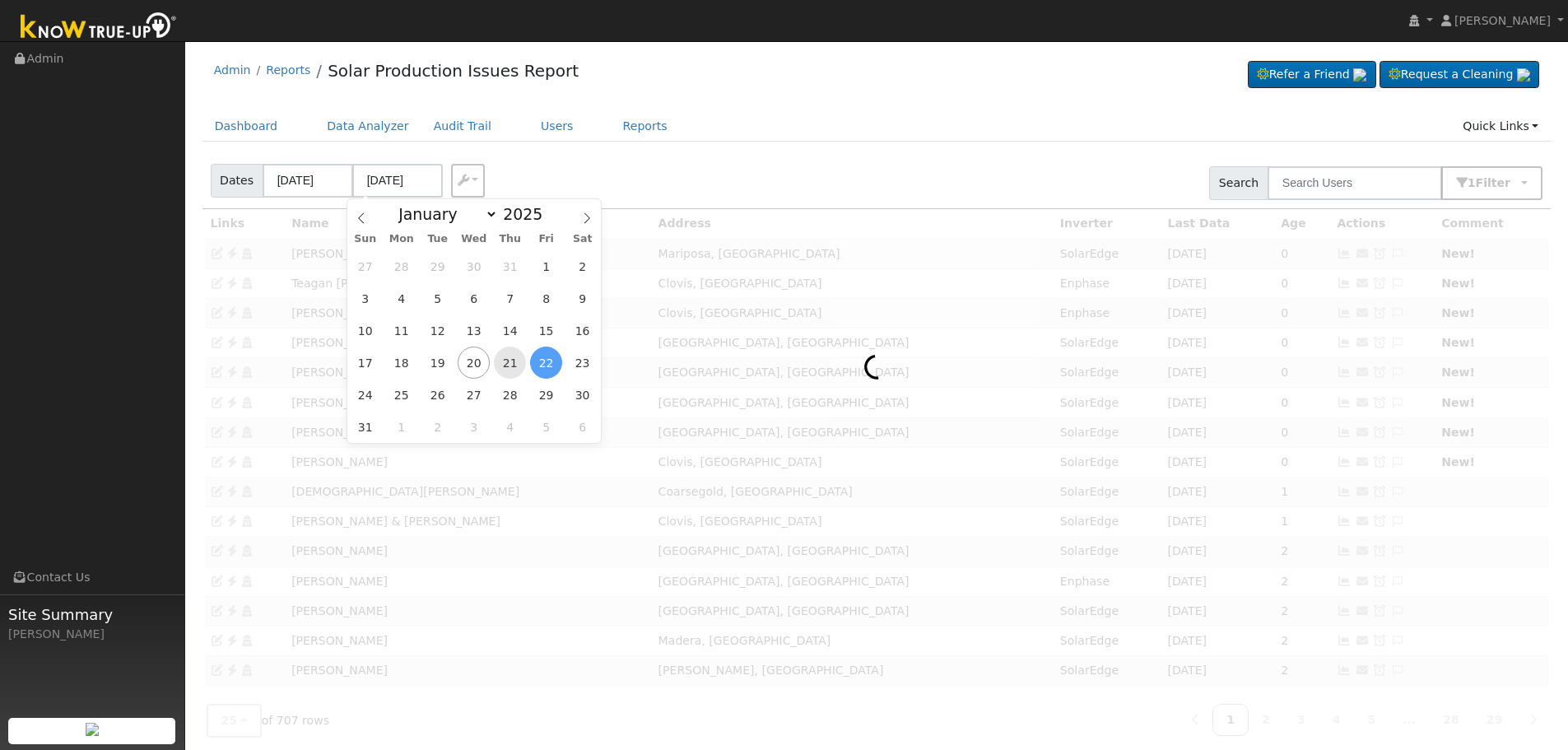
click at [519, 366] on span "21" at bounding box center [510, 363] width 32 height 32
type input "[DATE]"
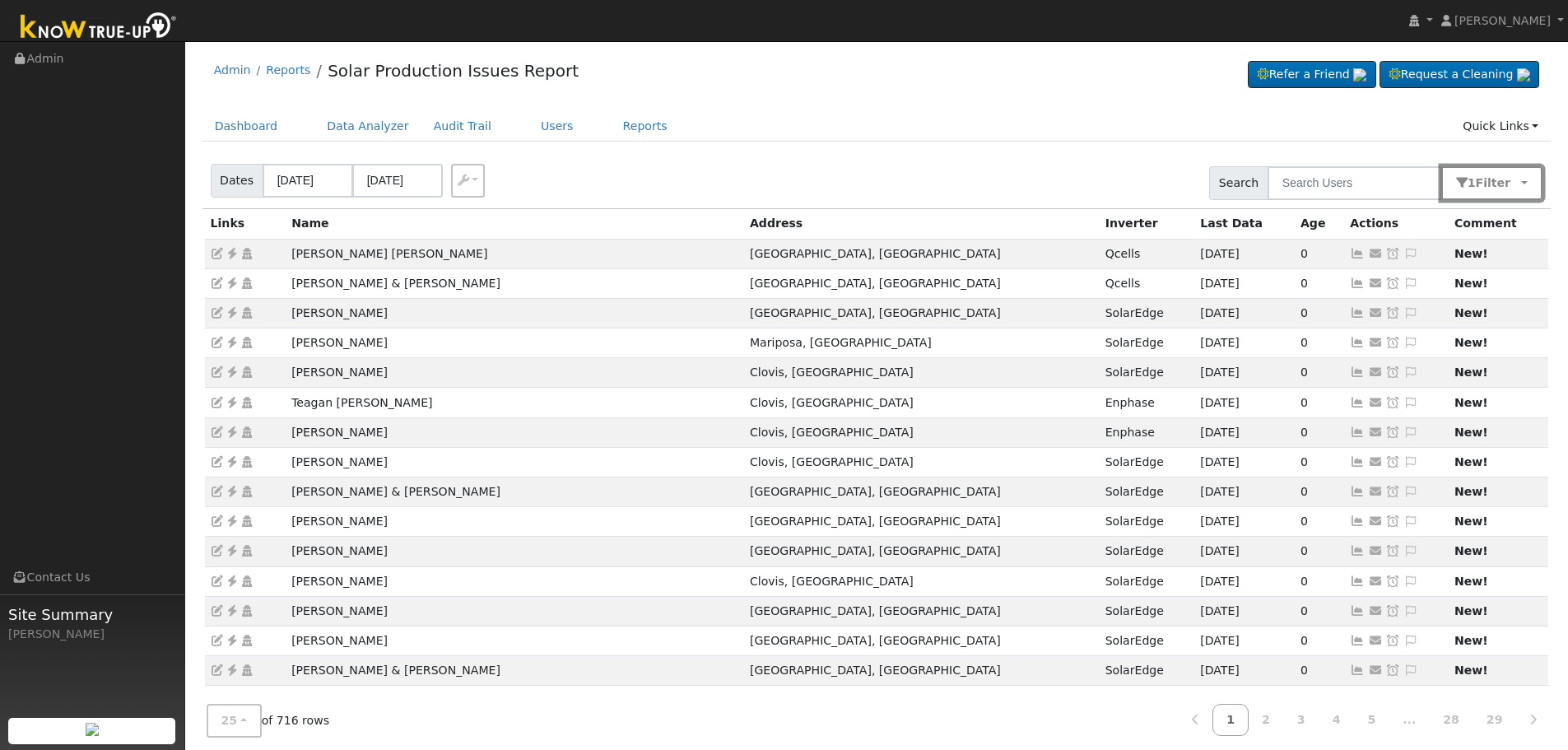
click at [1498, 192] on button "1 Filter" at bounding box center [1492, 183] width 102 height 34
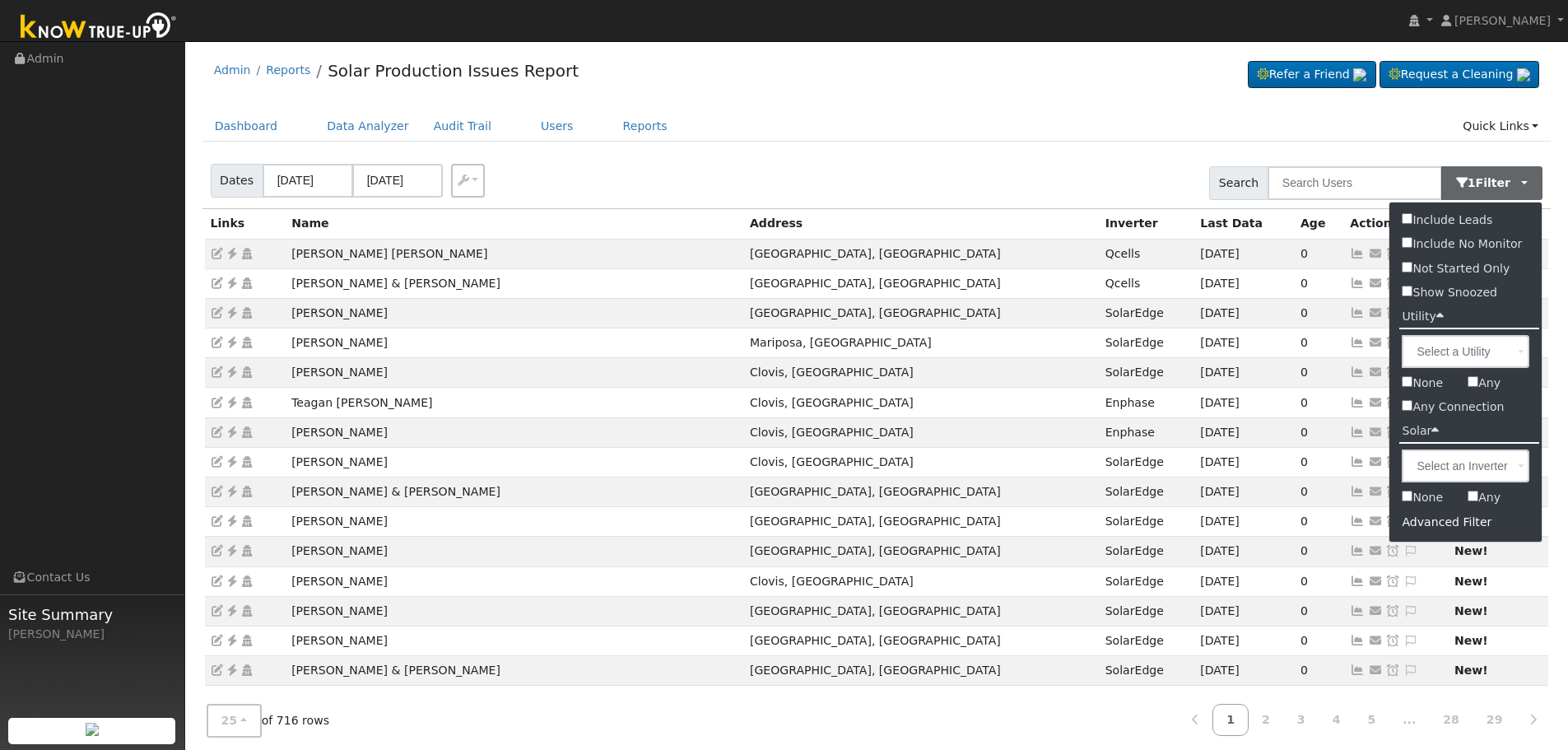
click at [1450, 524] on div "Advanced Filter" at bounding box center [1466, 523] width 152 height 25
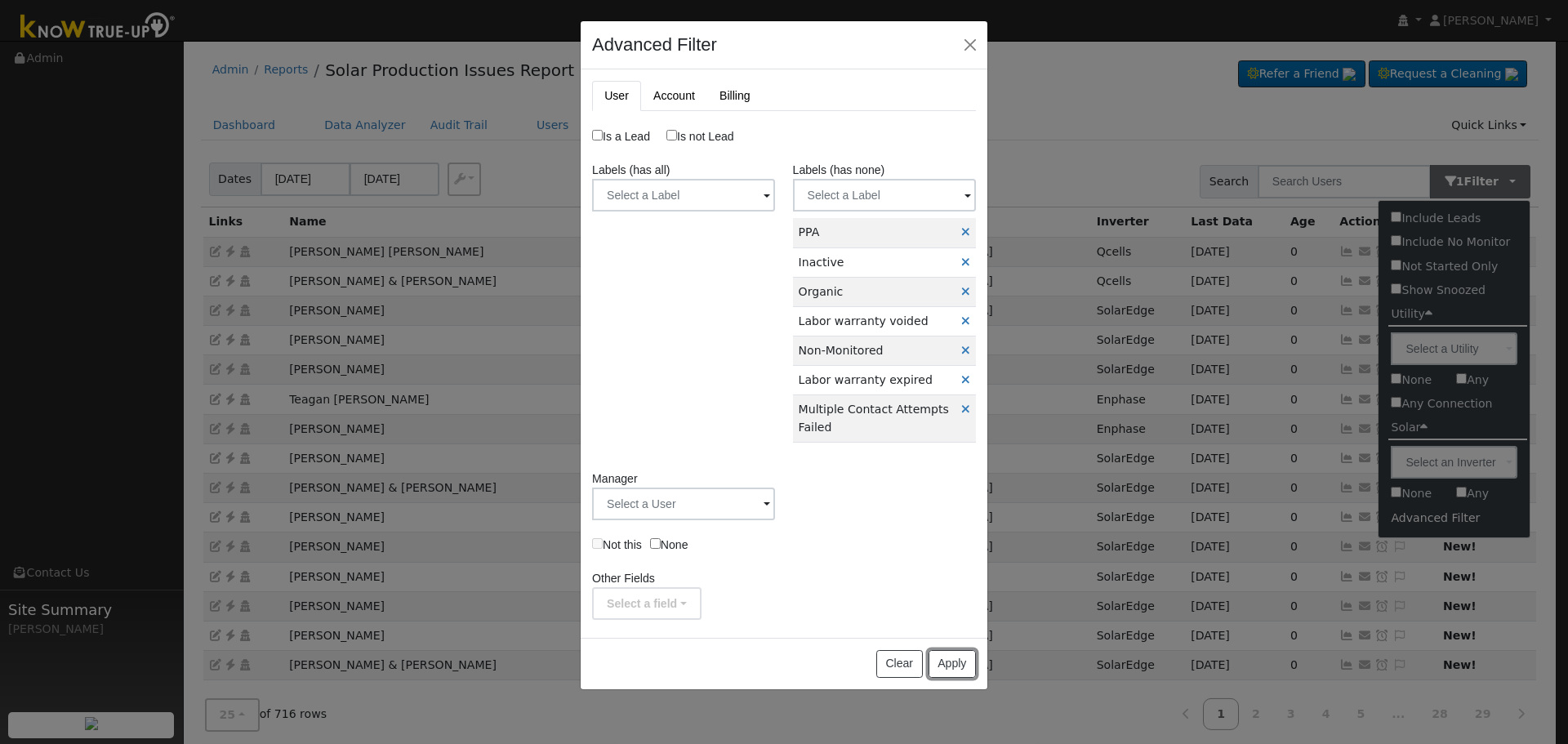
click at [948, 673] on button "Apply" at bounding box center [952, 663] width 47 height 28
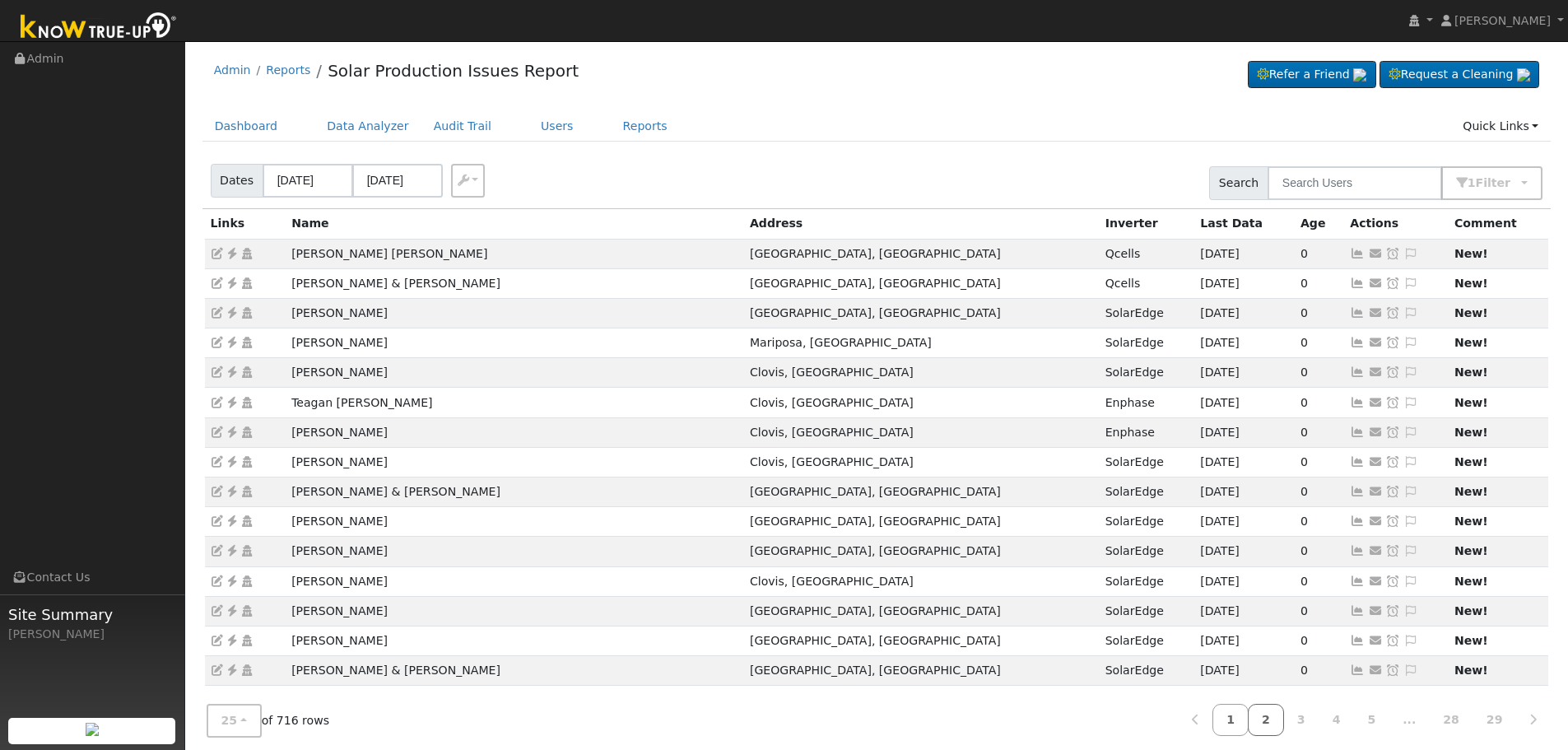
click at [1273, 714] on link "2" at bounding box center [1265, 720] width 36 height 32
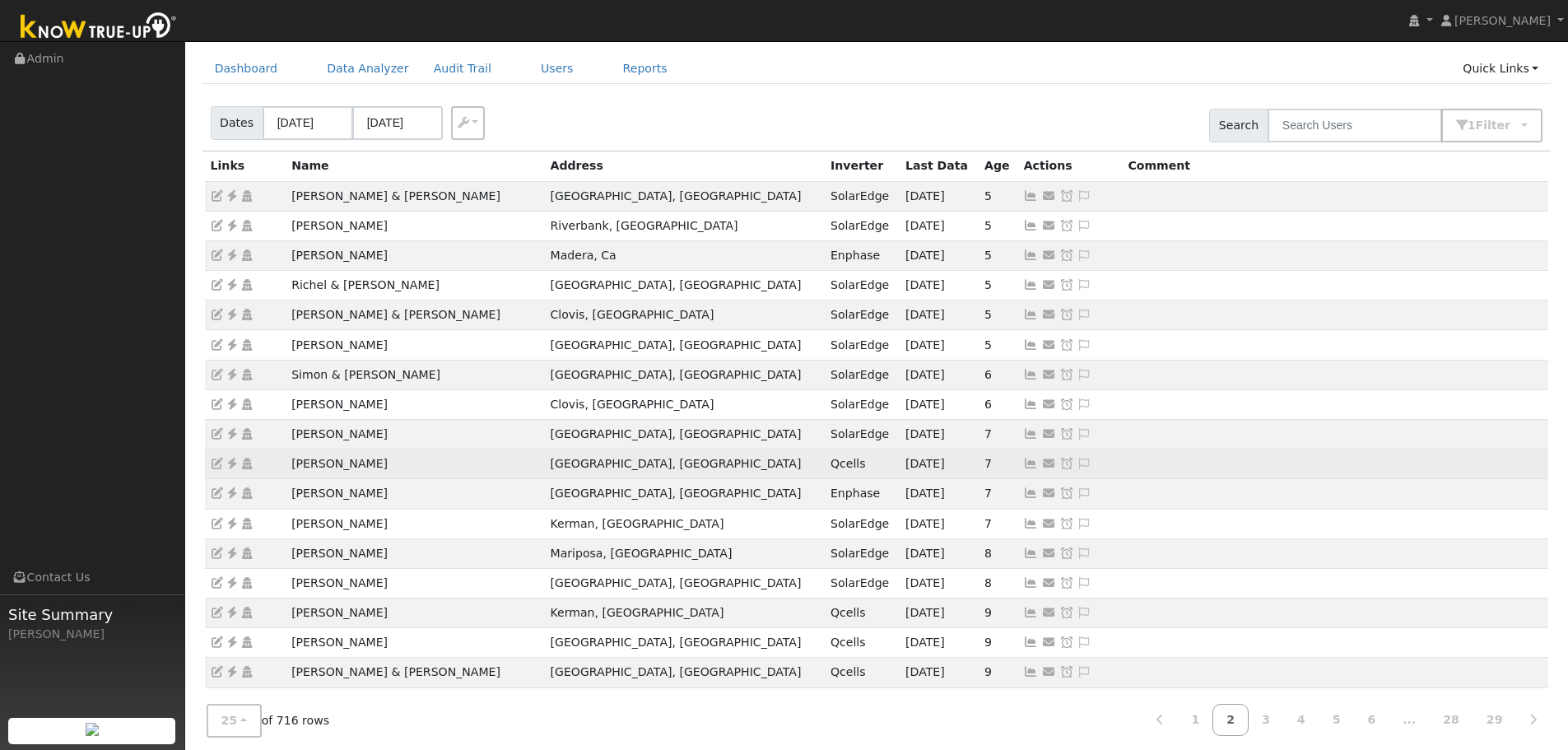
scroll to position [82, 0]
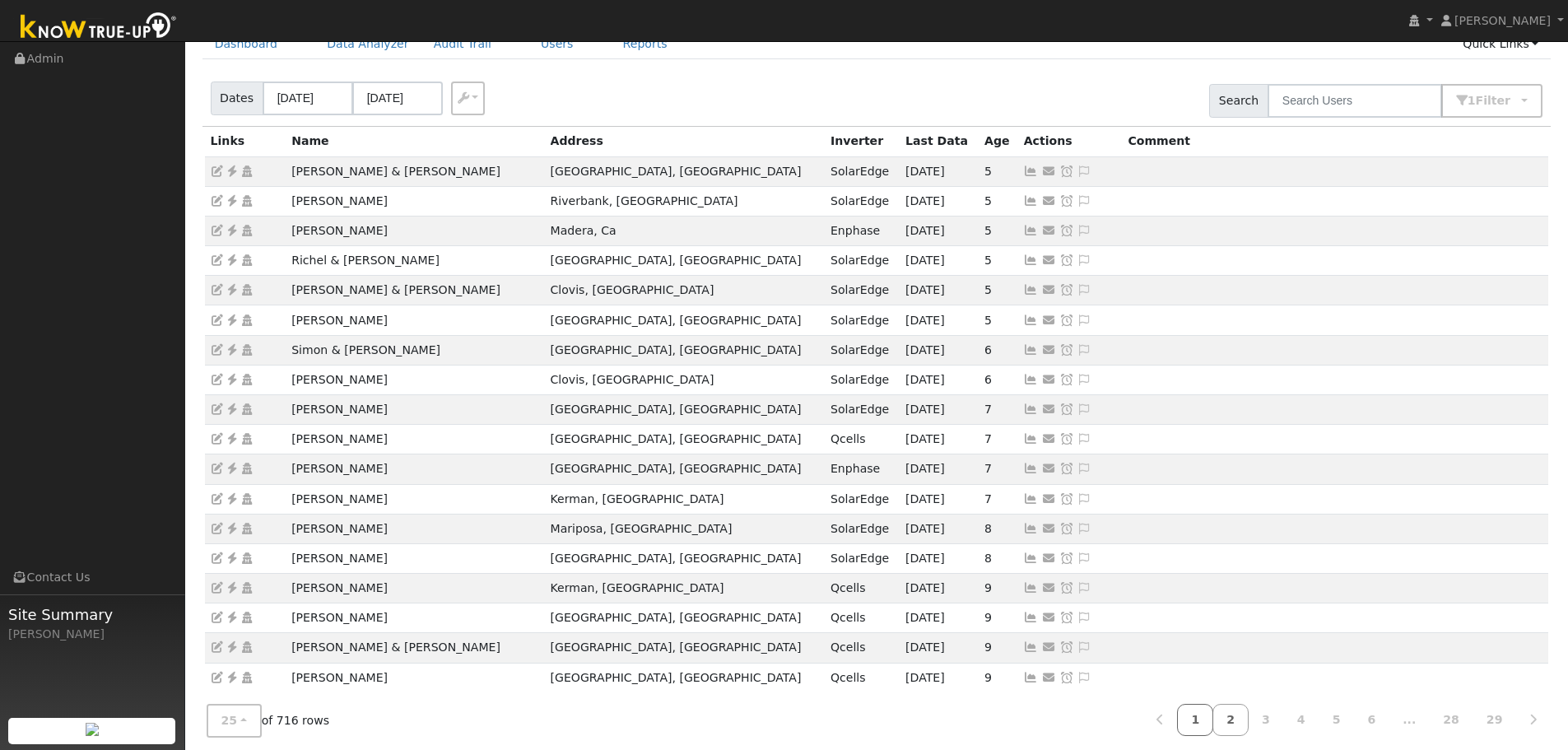
click at [1214, 715] on link "1" at bounding box center [1195, 720] width 36 height 32
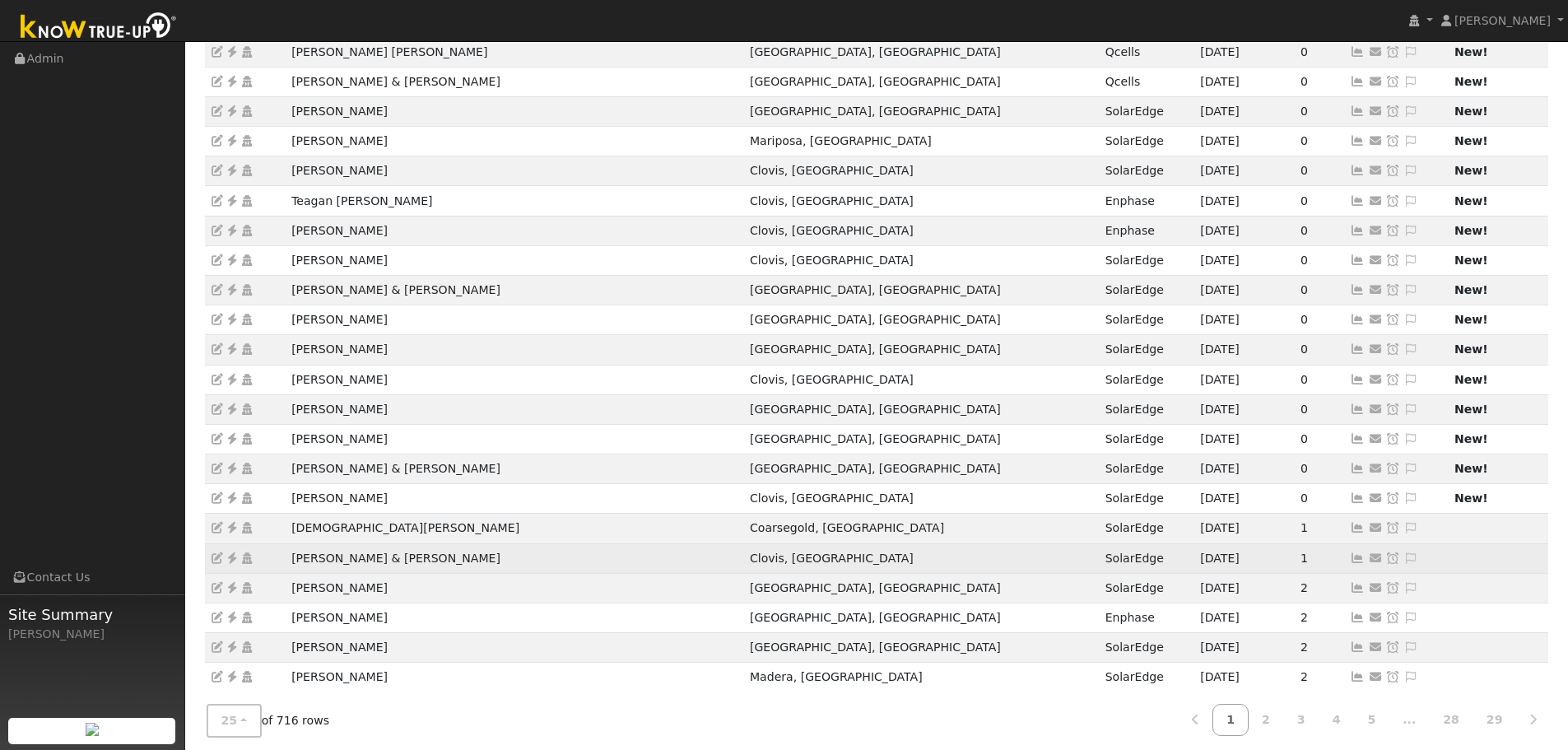
scroll to position [315, 0]
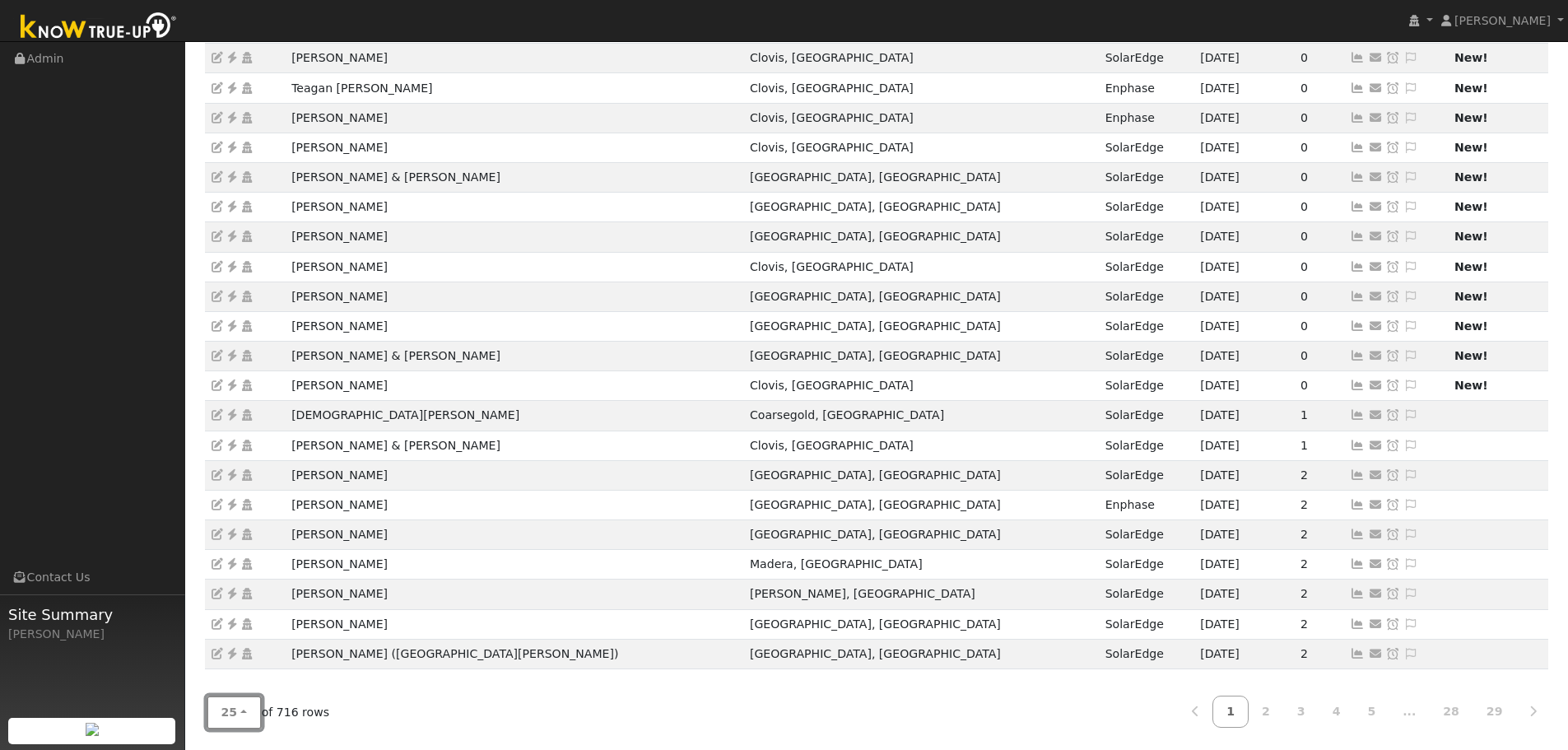
click at [241, 712] on button "25" at bounding box center [233, 713] width 55 height 34
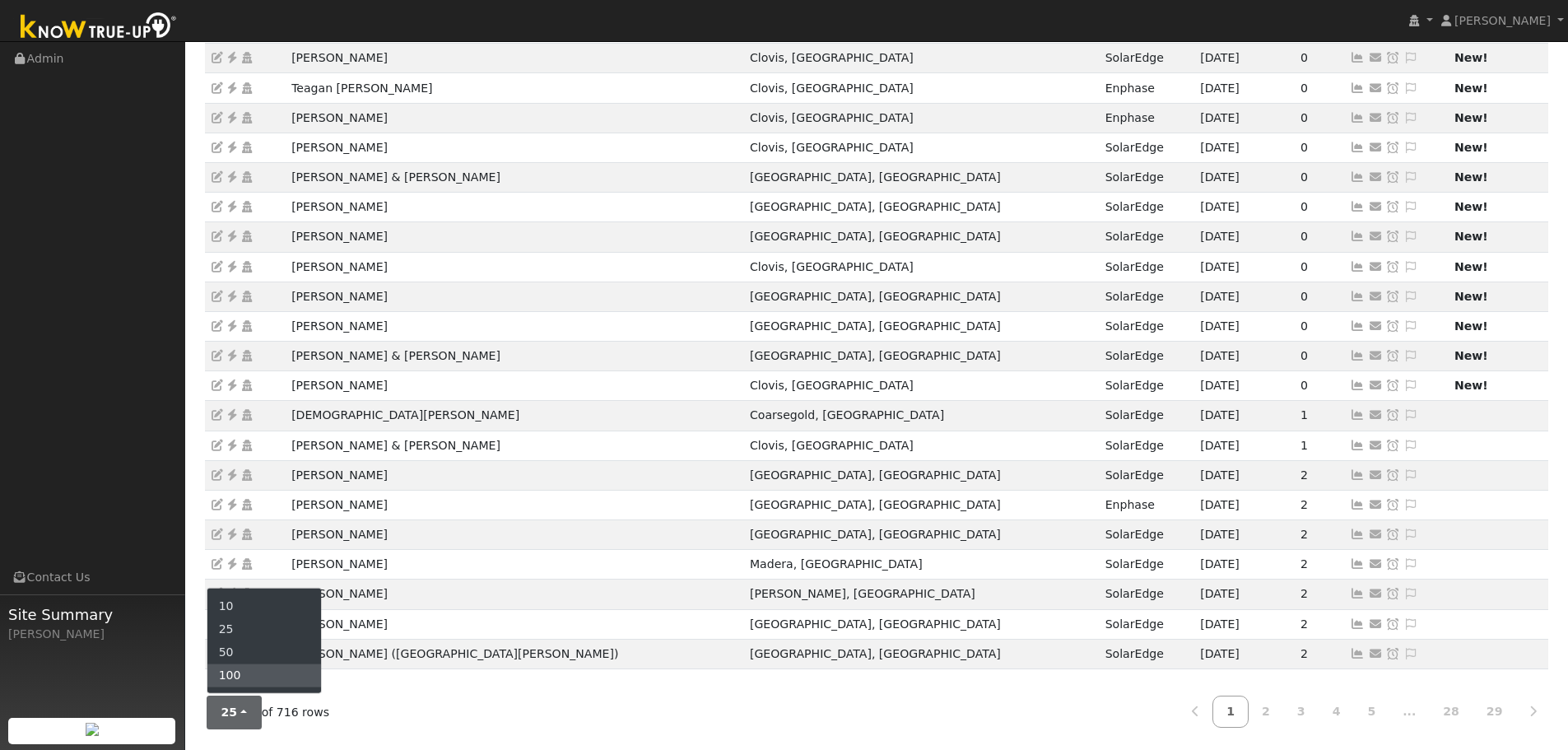
click at [230, 671] on link "100" at bounding box center [264, 676] width 114 height 23
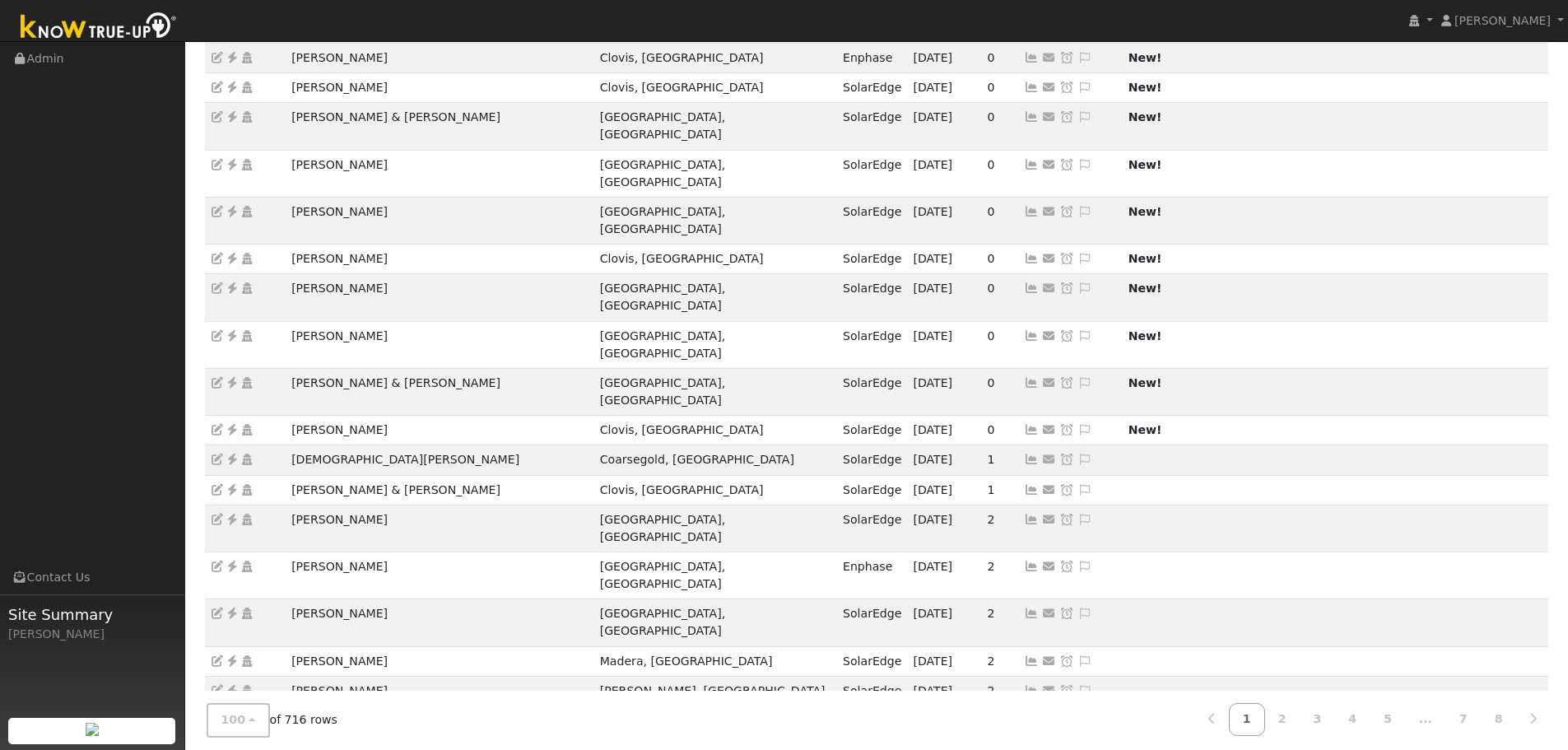
scroll to position [0, 0]
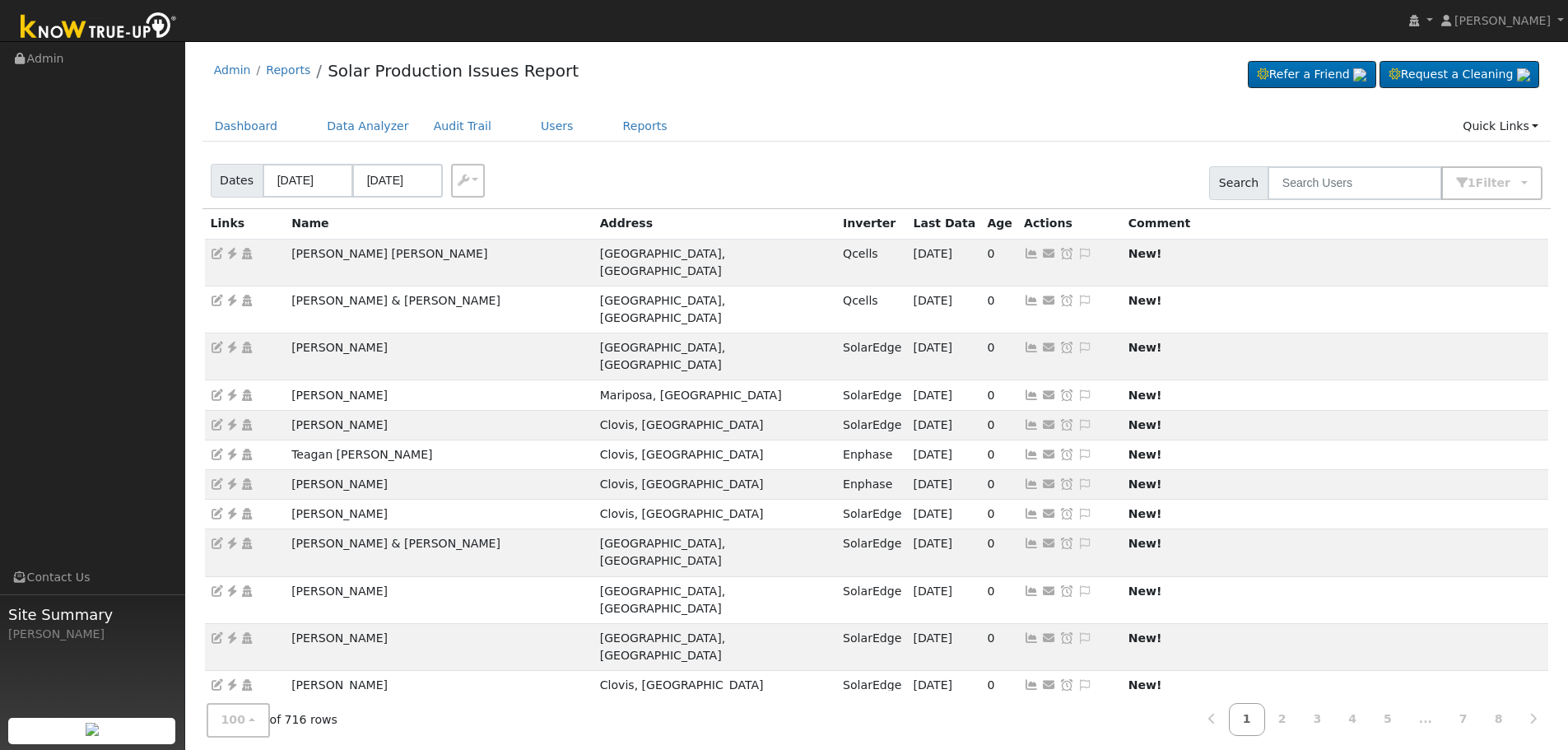
click at [791, 192] on div "Dates 08/19/2025 08/21/2025 Export CSV Search 1 Filter Include Leads Include No…" at bounding box center [877, 180] width 1355 height 56
click at [297, 172] on input "[DATE]" at bounding box center [308, 181] width 90 height 34
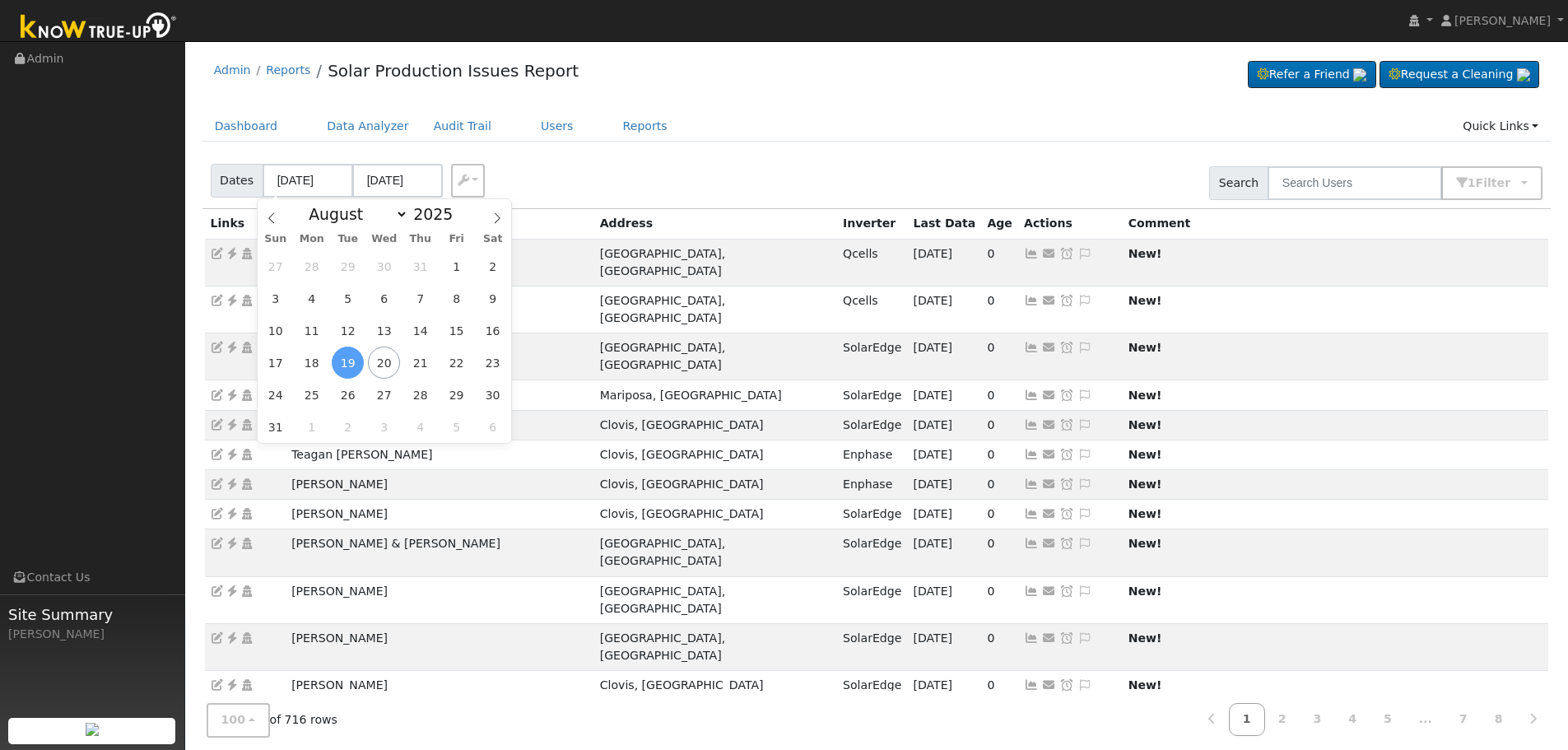
click at [645, 169] on div "Dates 08/19/2025 08/21/2025 Export CSV Search 1 Filter Include Leads Include No…" at bounding box center [877, 180] width 1355 height 56
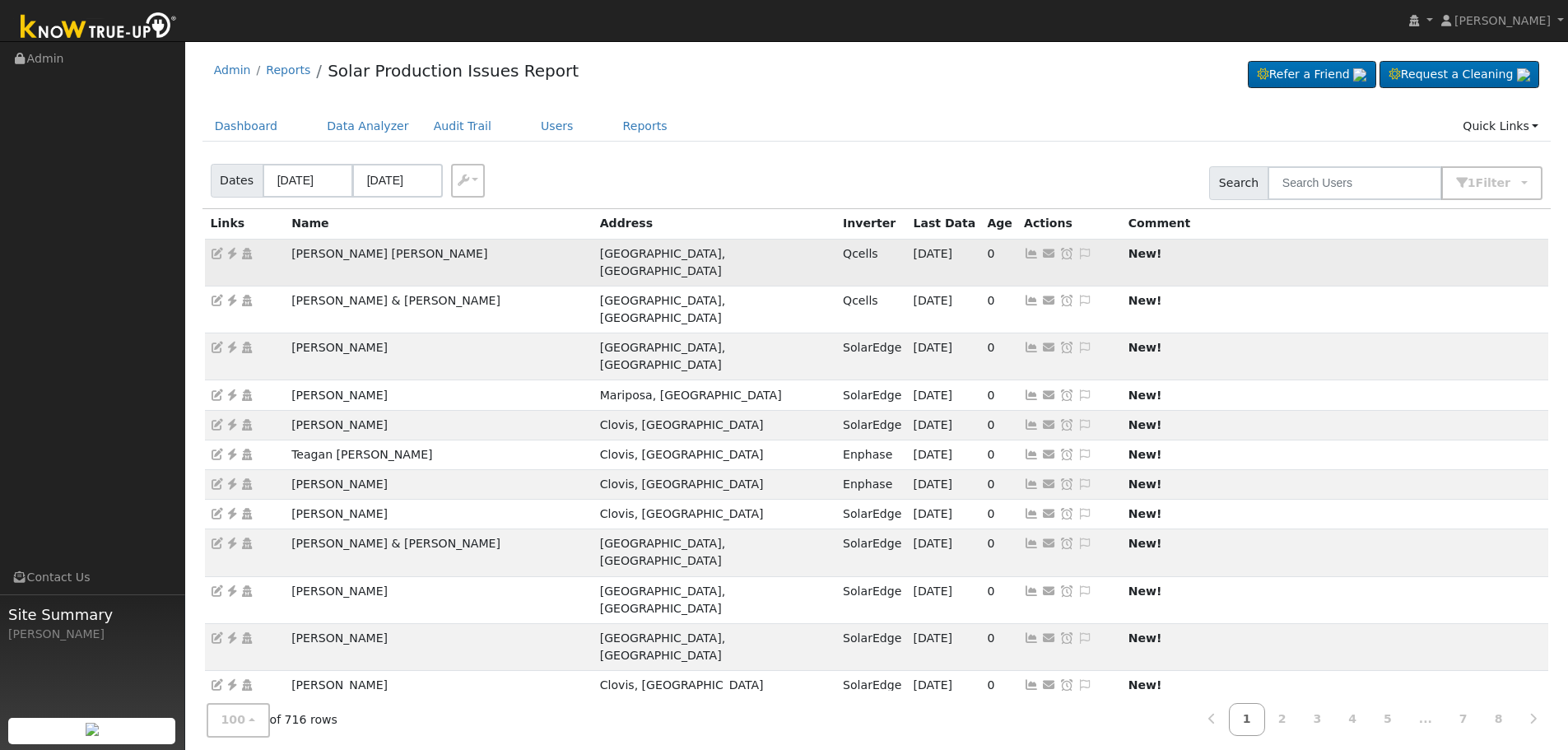
click at [232, 258] on icon at bounding box center [232, 254] width 15 height 12
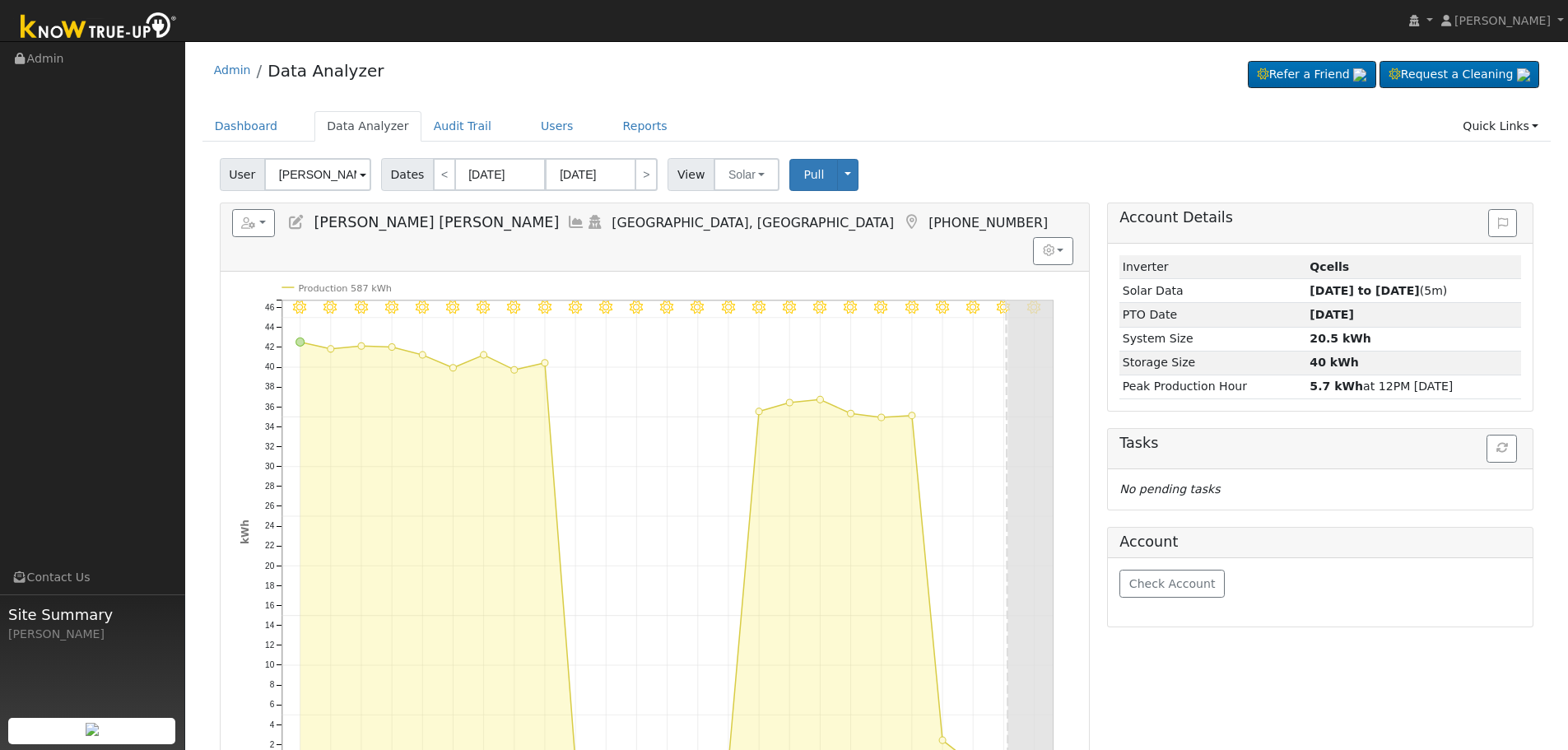
click at [293, 220] on icon at bounding box center [296, 222] width 18 height 15
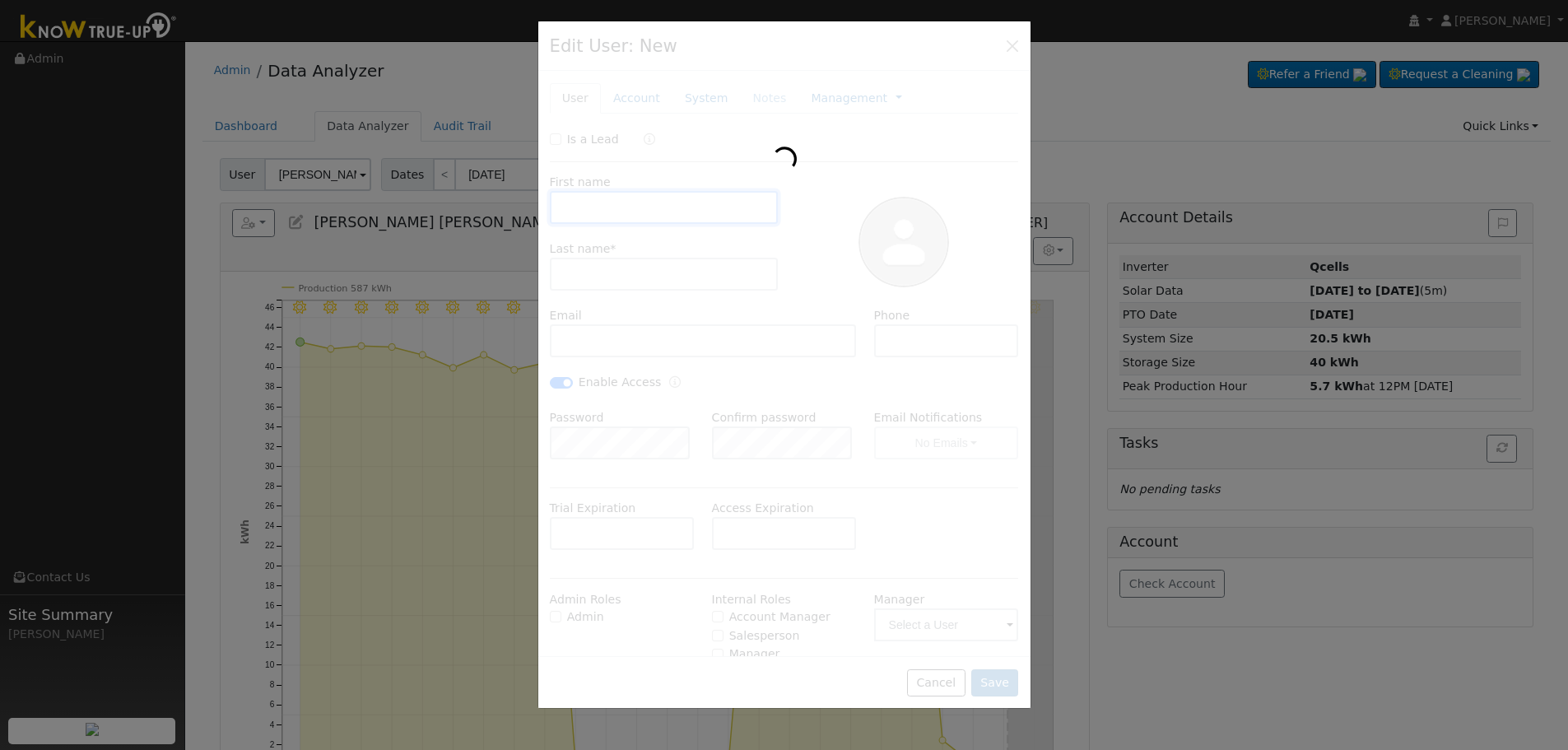
type input "04/14/2030"
type input "Juan Carlos"
type input "Maorales Diaz"
type input "maleconjuancarlos@gmail.com"
type input "5596678430"
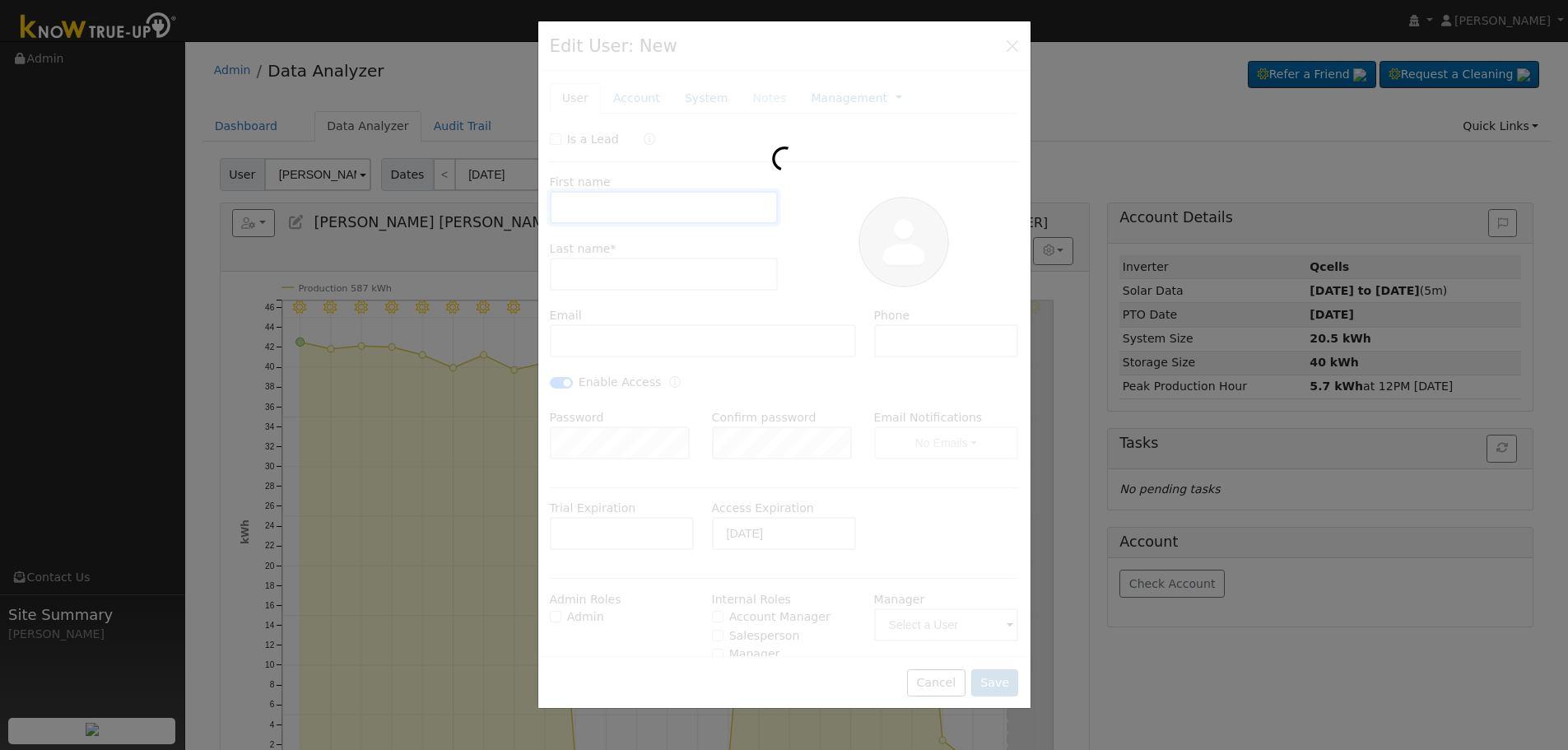
checkbox input "true"
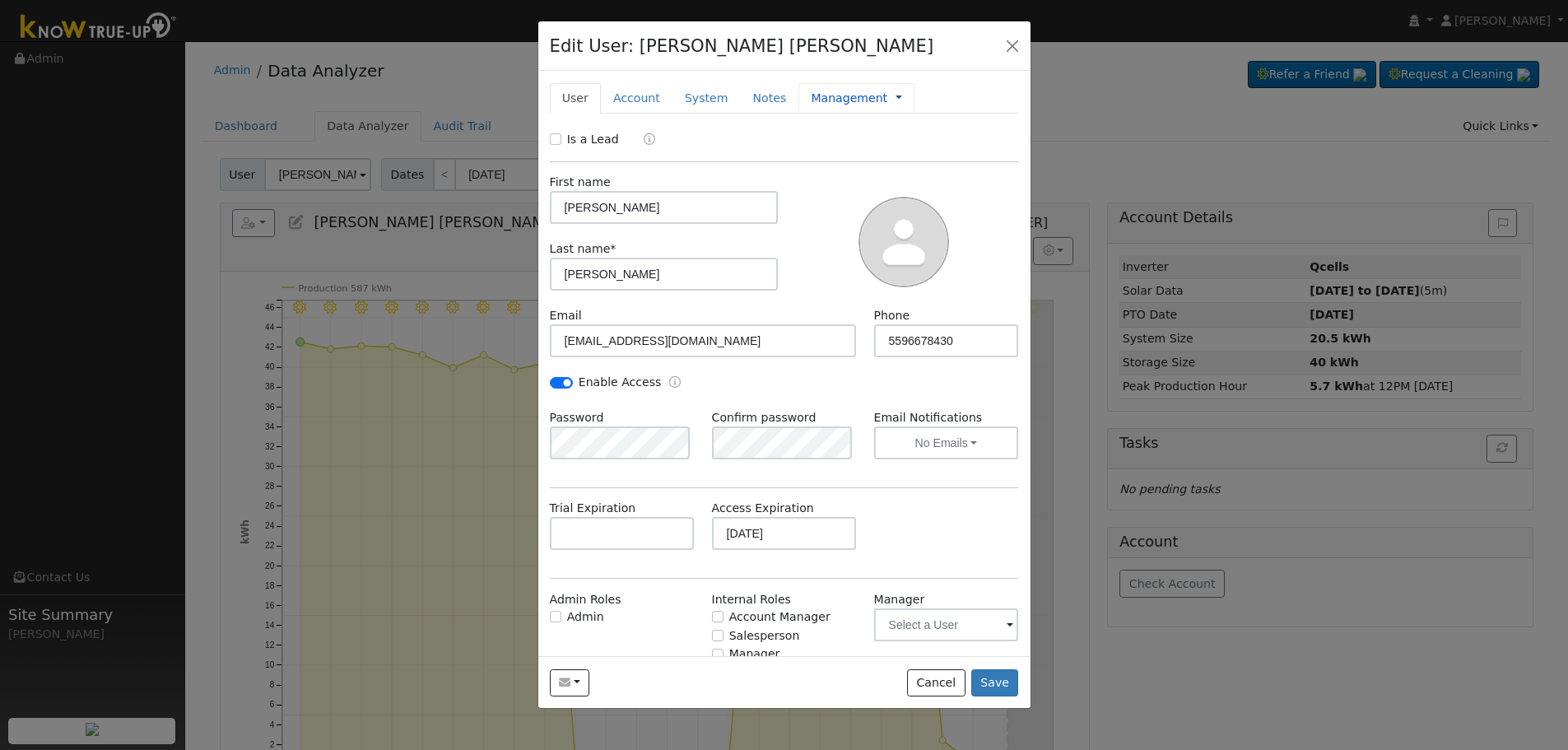
click at [896, 96] on link at bounding box center [899, 98] width 7 height 17
click at [901, 133] on link "Management" at bounding box center [953, 127] width 114 height 23
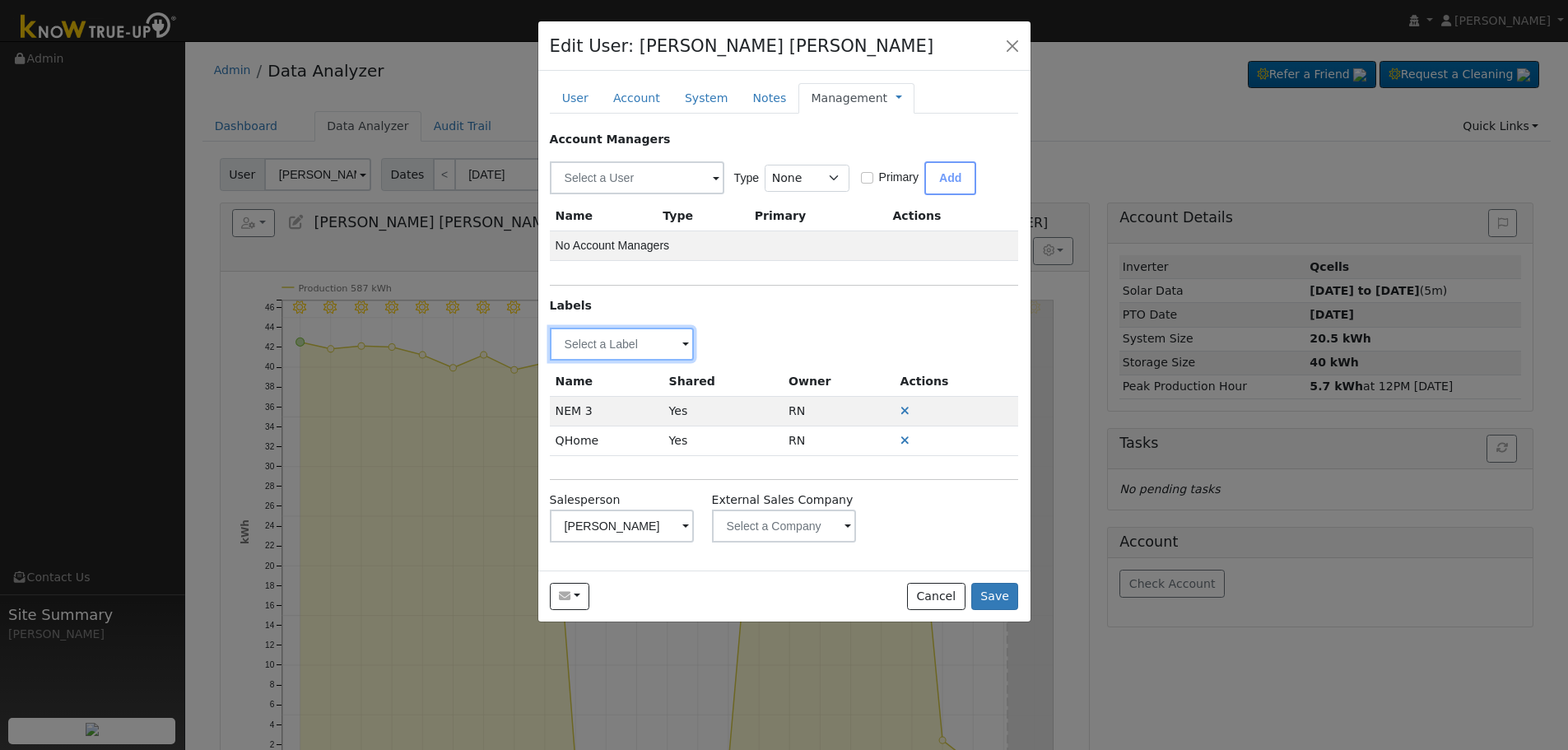
click at [626, 341] on input "text" at bounding box center [622, 344] width 145 height 33
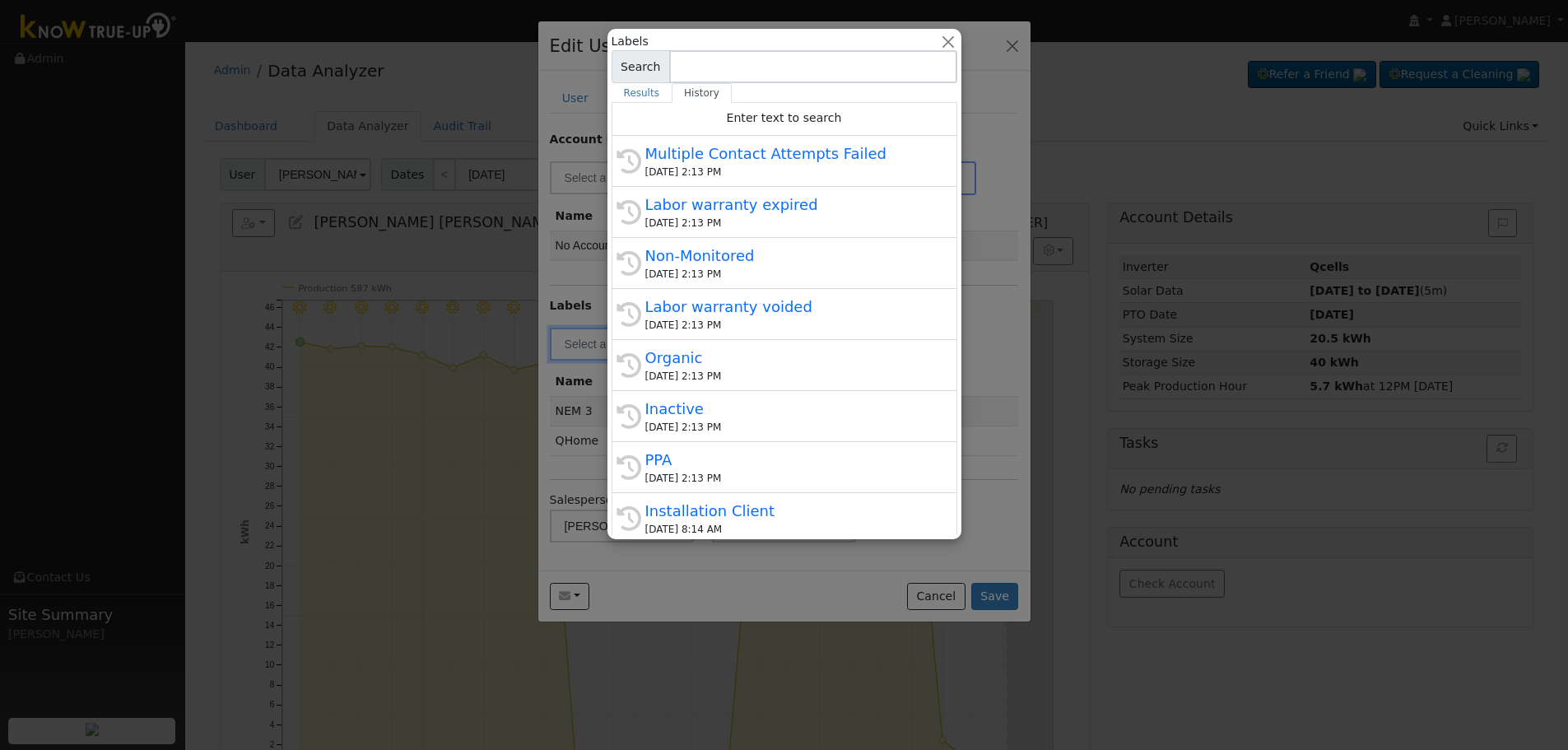
click at [981, 318] on div at bounding box center [784, 375] width 1568 height 750
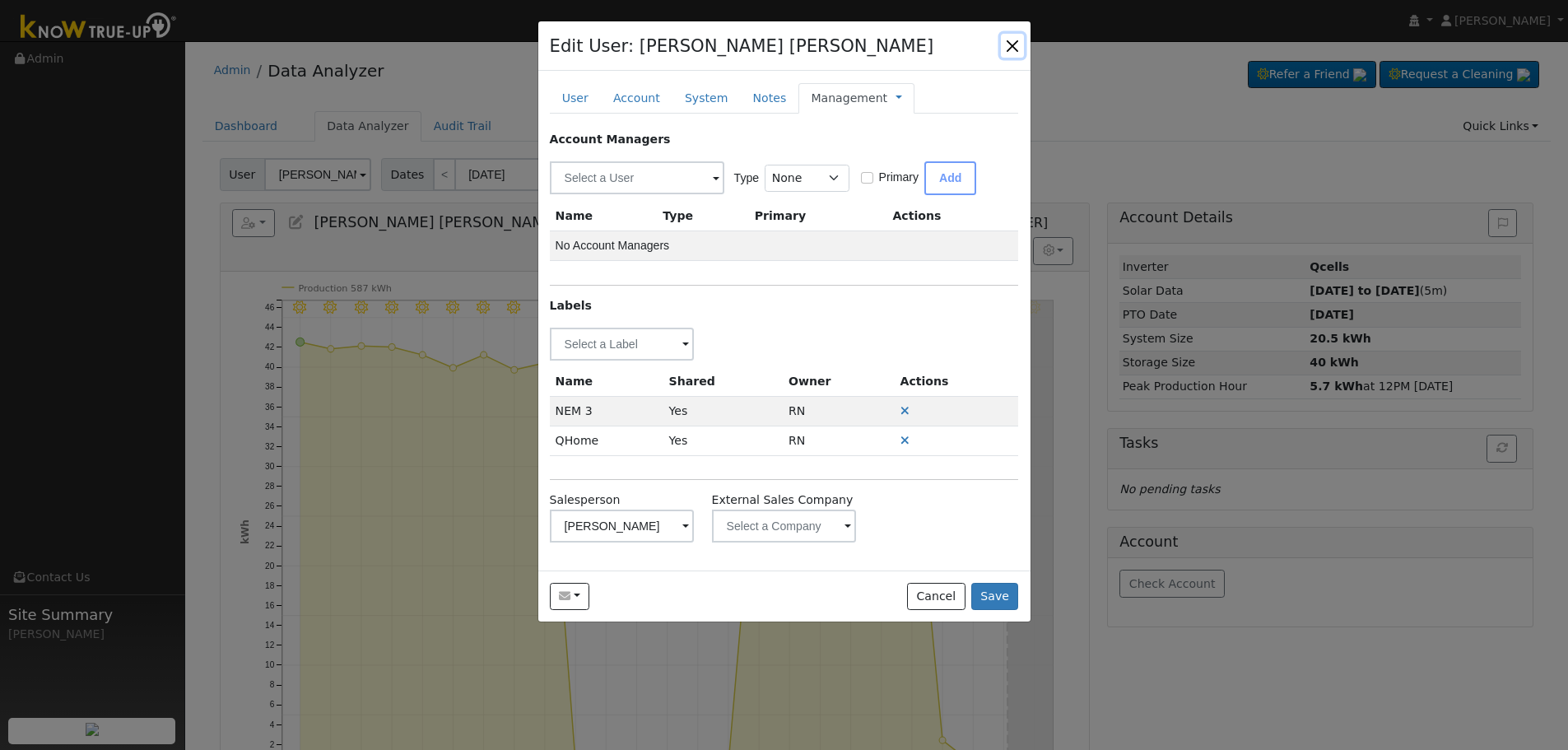
click at [1017, 47] on button "button" at bounding box center [1012, 45] width 23 height 23
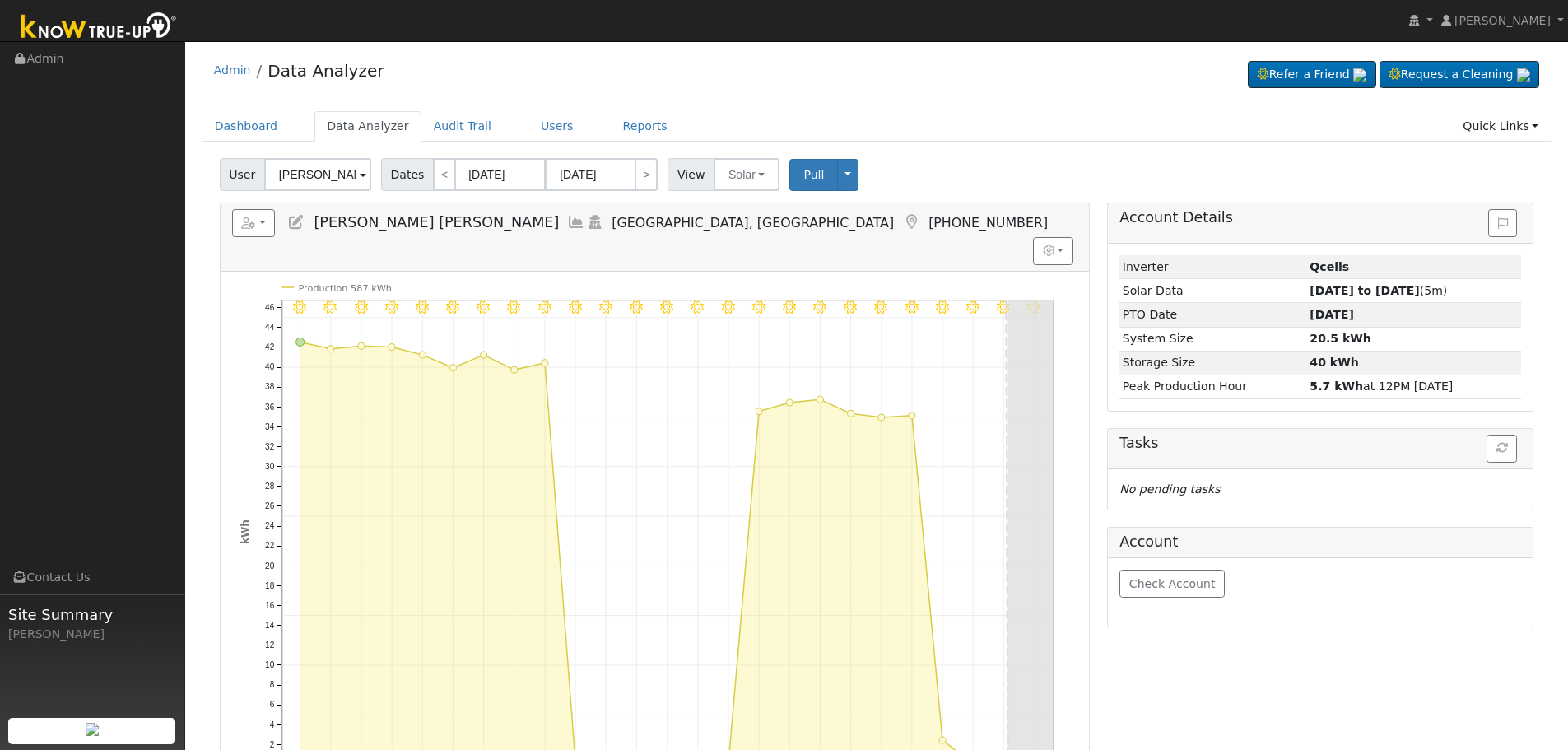
click at [292, 229] on icon at bounding box center [296, 222] width 18 height 15
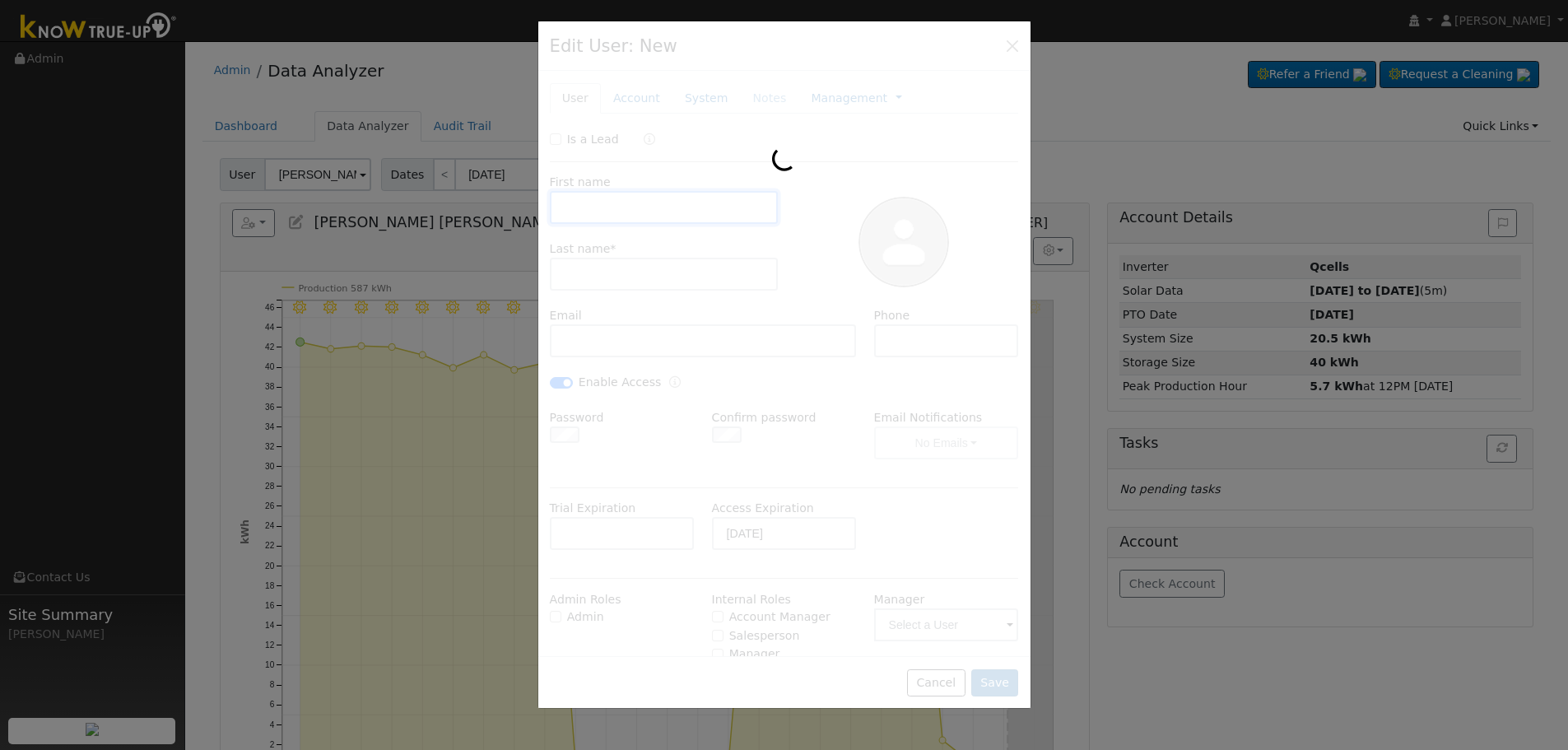
type input "Juan Carlos"
type input "Maorales Diaz"
type input "maleconjuancarlos@gmail.com"
type input "5596678430"
checkbox input "true"
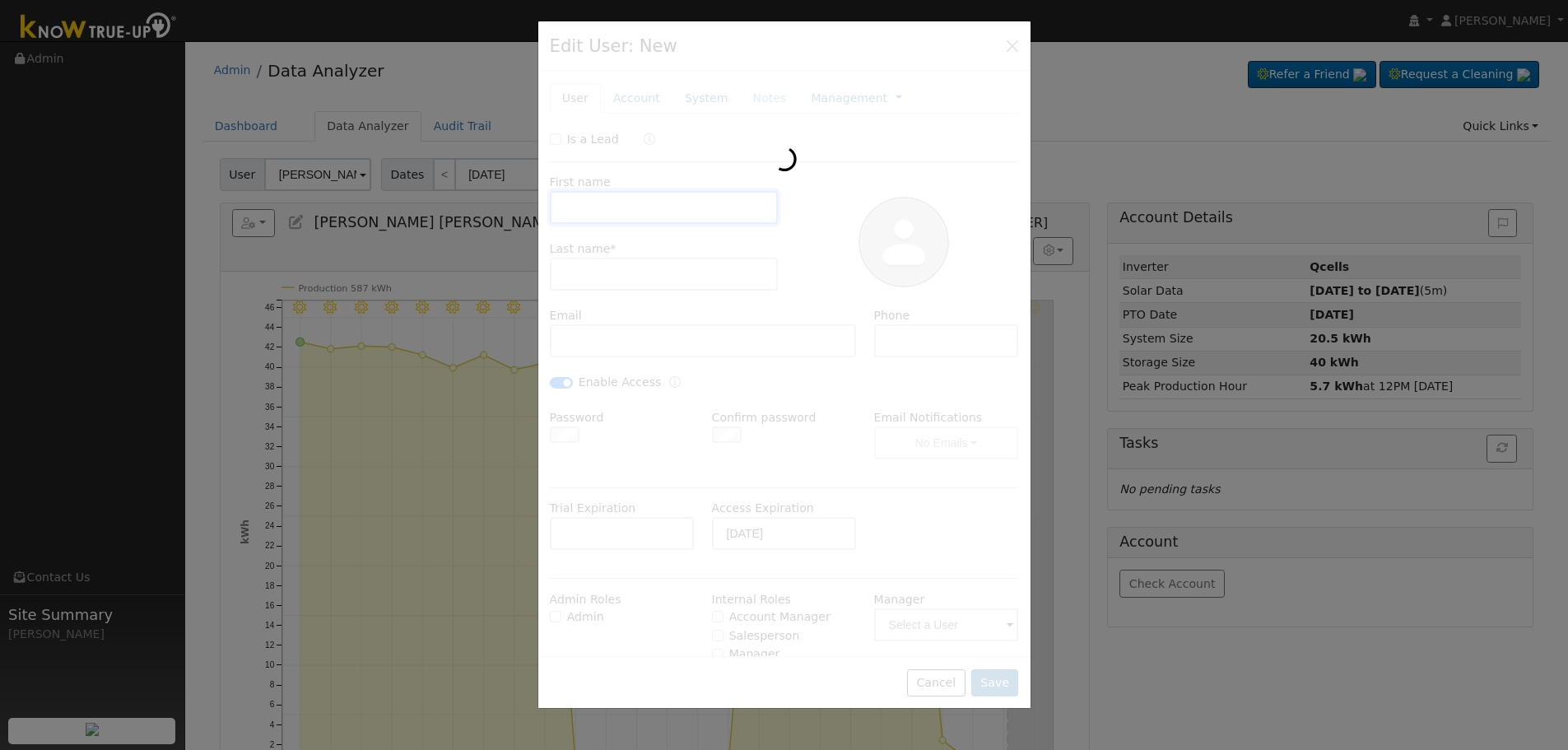
type input "Isaac Martinez"
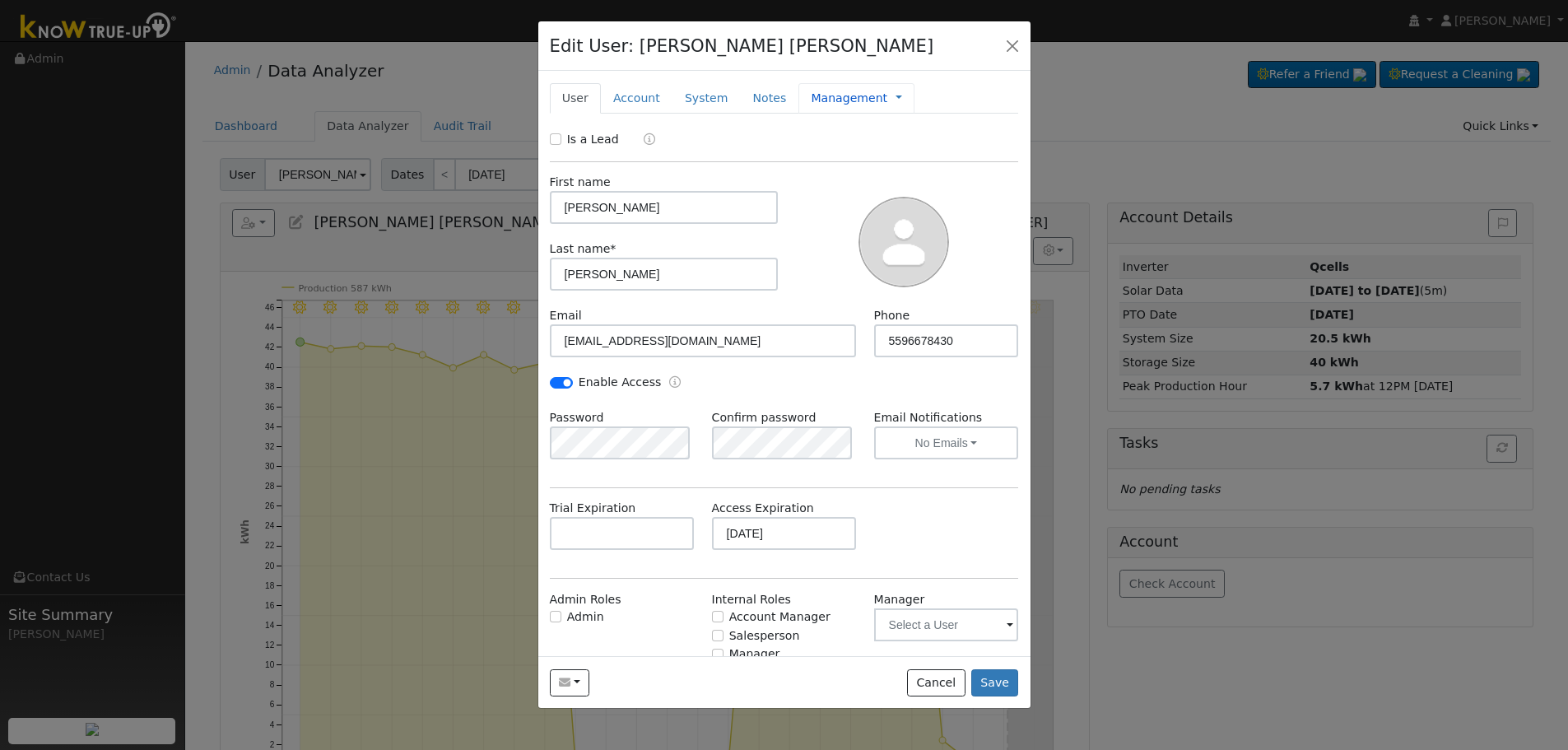
click at [826, 92] on link "Management" at bounding box center [849, 98] width 77 height 17
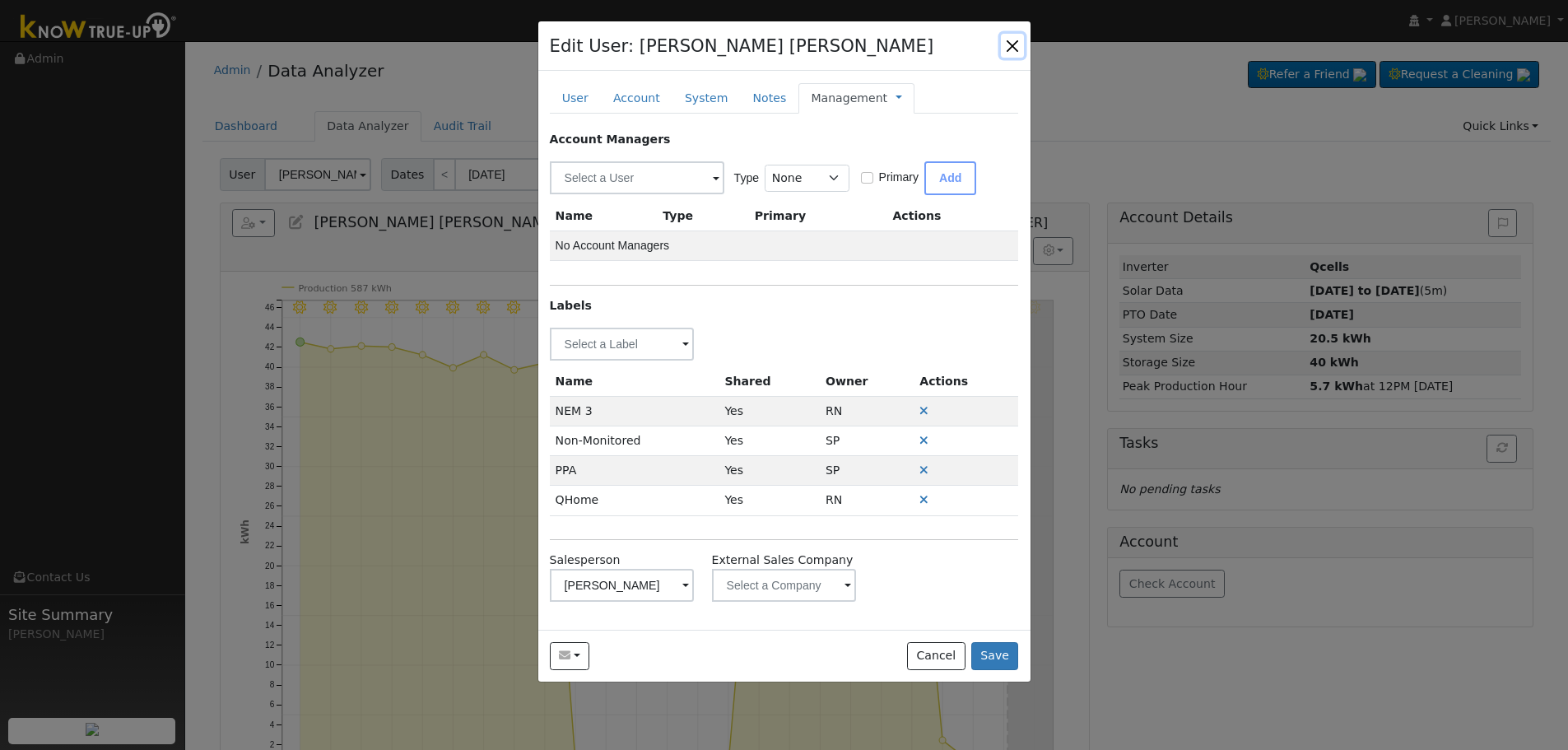
click at [1016, 47] on button "button" at bounding box center [1012, 45] width 23 height 23
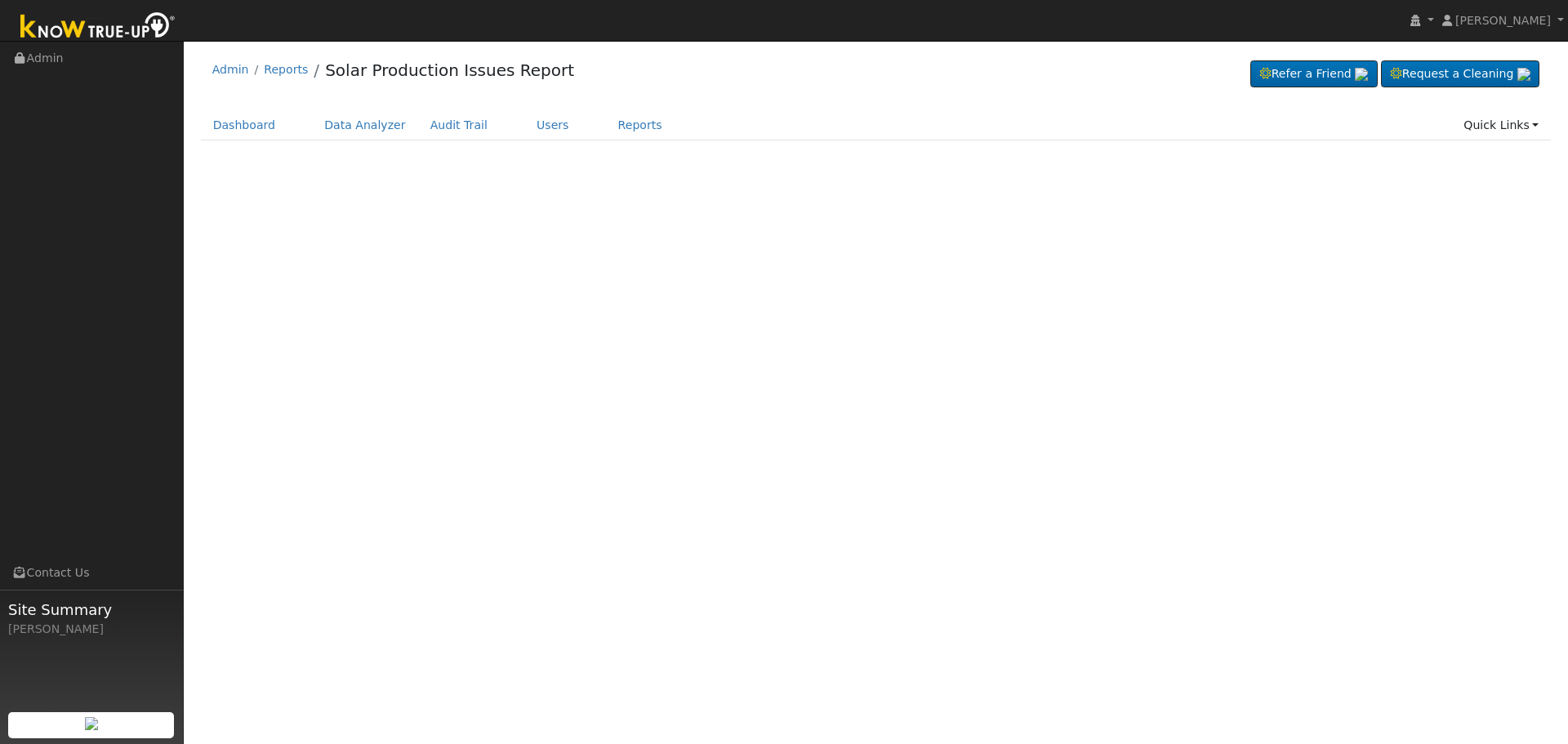
select select "7"
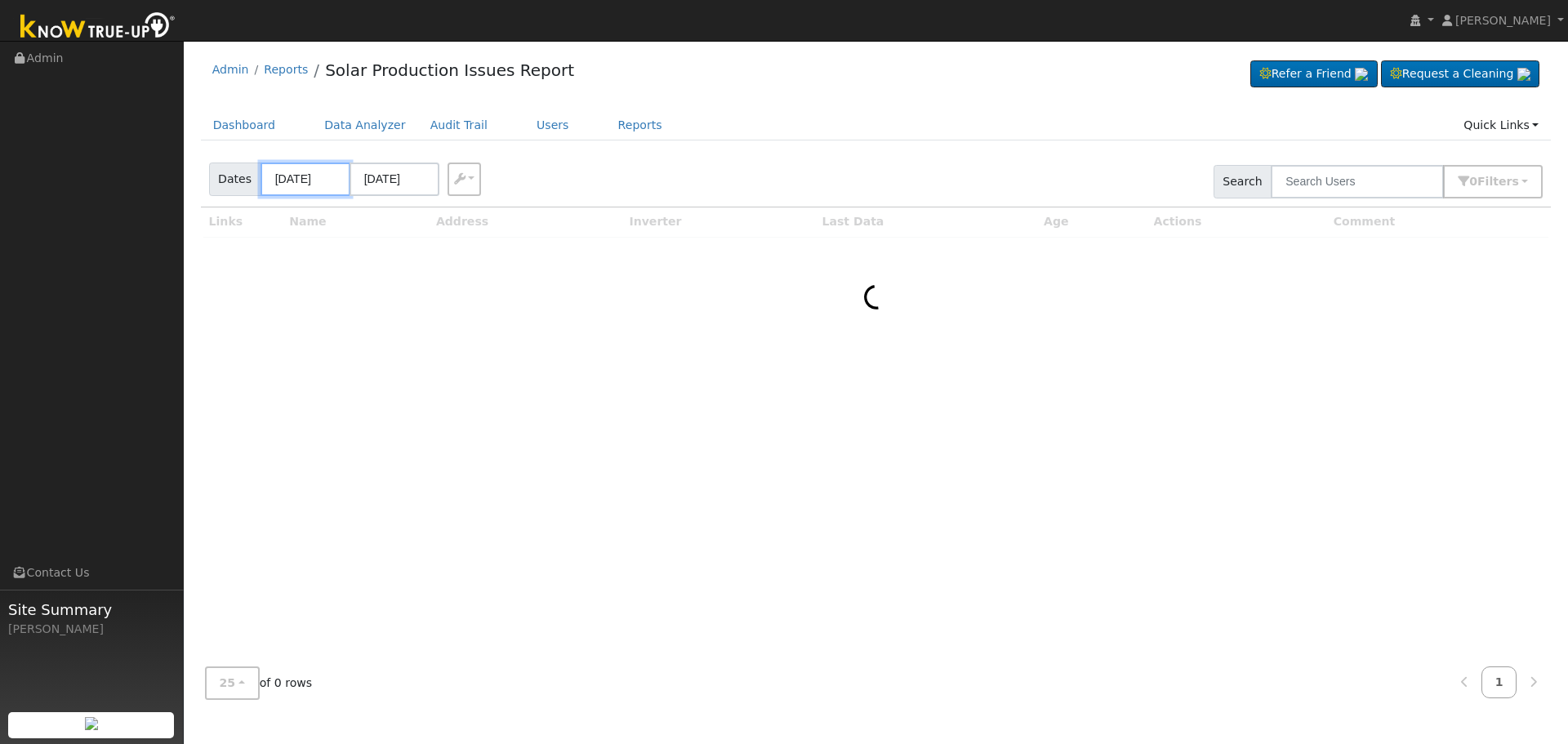
click at [299, 181] on body "[PERSON_NAME] [PERSON_NAME] Profile My Company Help Center Terms Of Service See…" at bounding box center [784, 393] width 1568 height 704
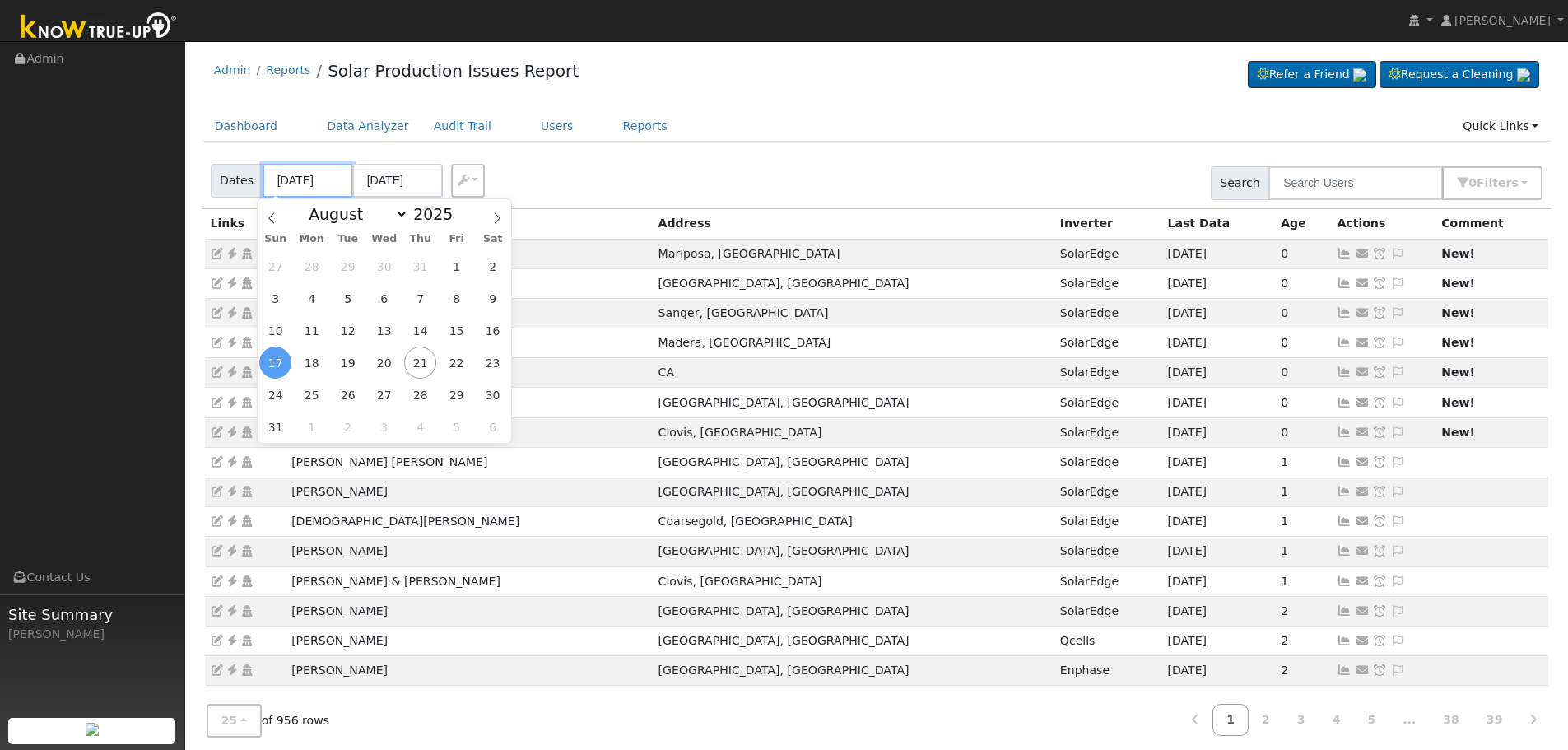
click at [301, 179] on input "[DATE]" at bounding box center [308, 181] width 90 height 34
click at [348, 370] on span "19" at bounding box center [347, 363] width 32 height 32
type input "[DATE]"
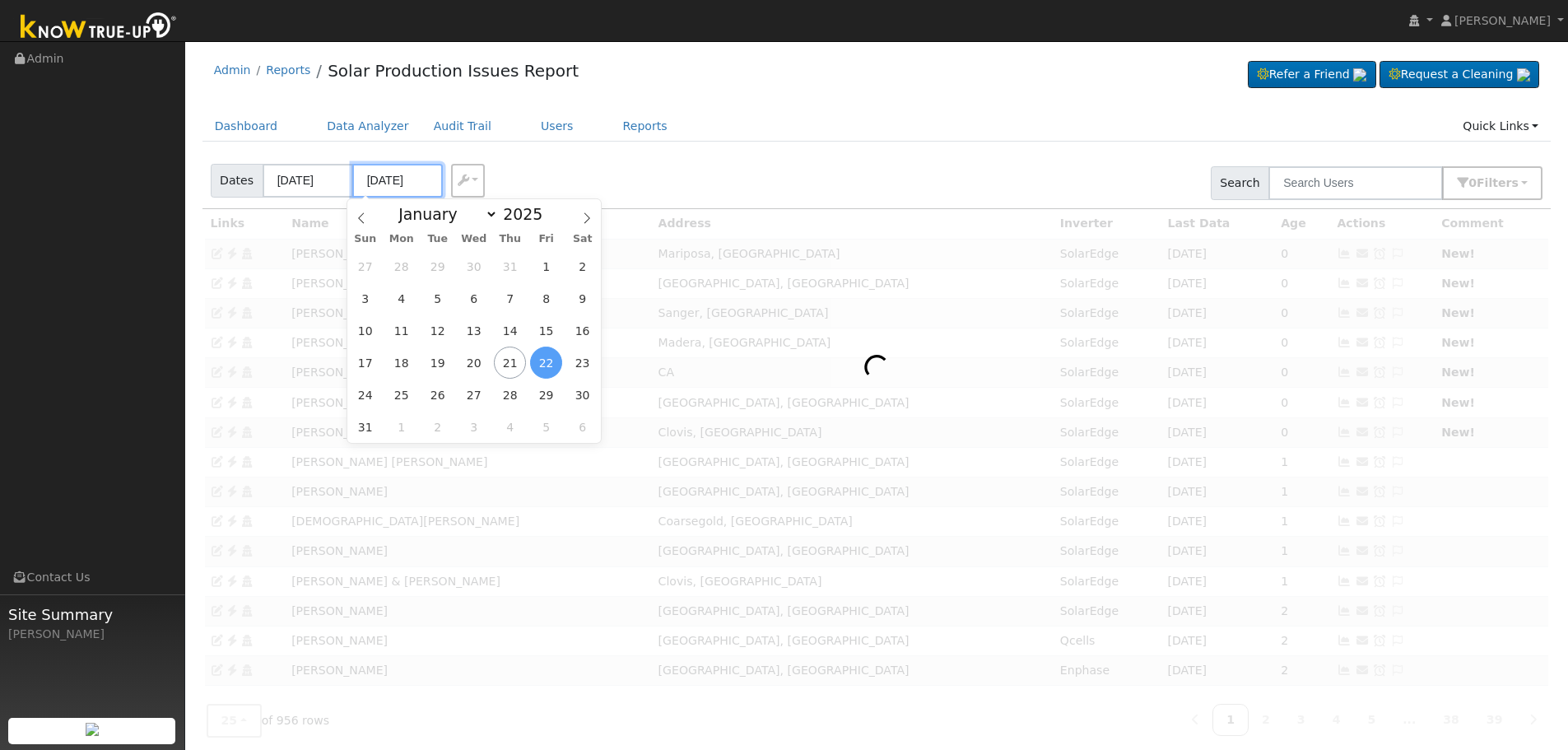
click at [400, 177] on input "[DATE]" at bounding box center [397, 181] width 90 height 34
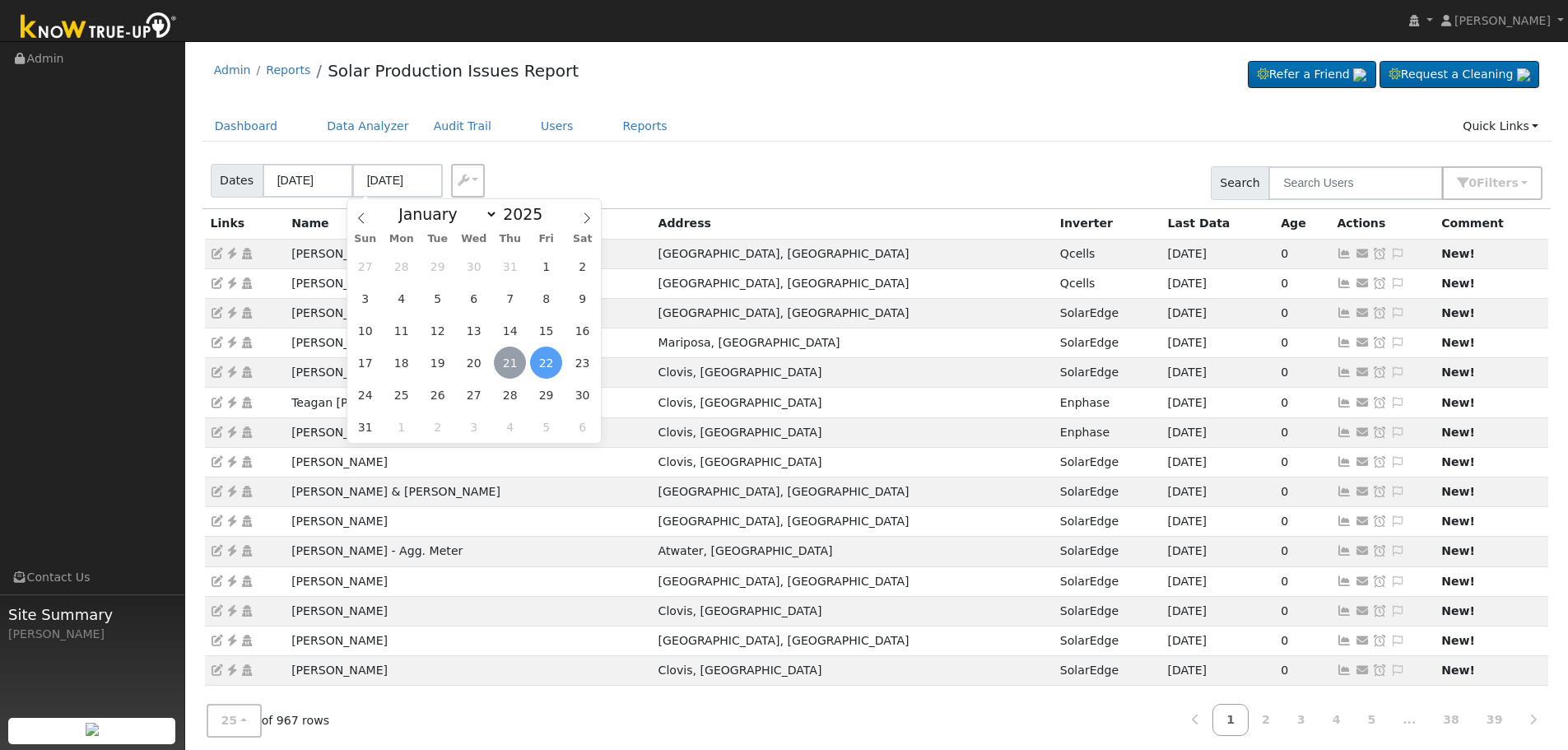
click at [508, 357] on span "21" at bounding box center [510, 363] width 32 height 32
type input "[DATE]"
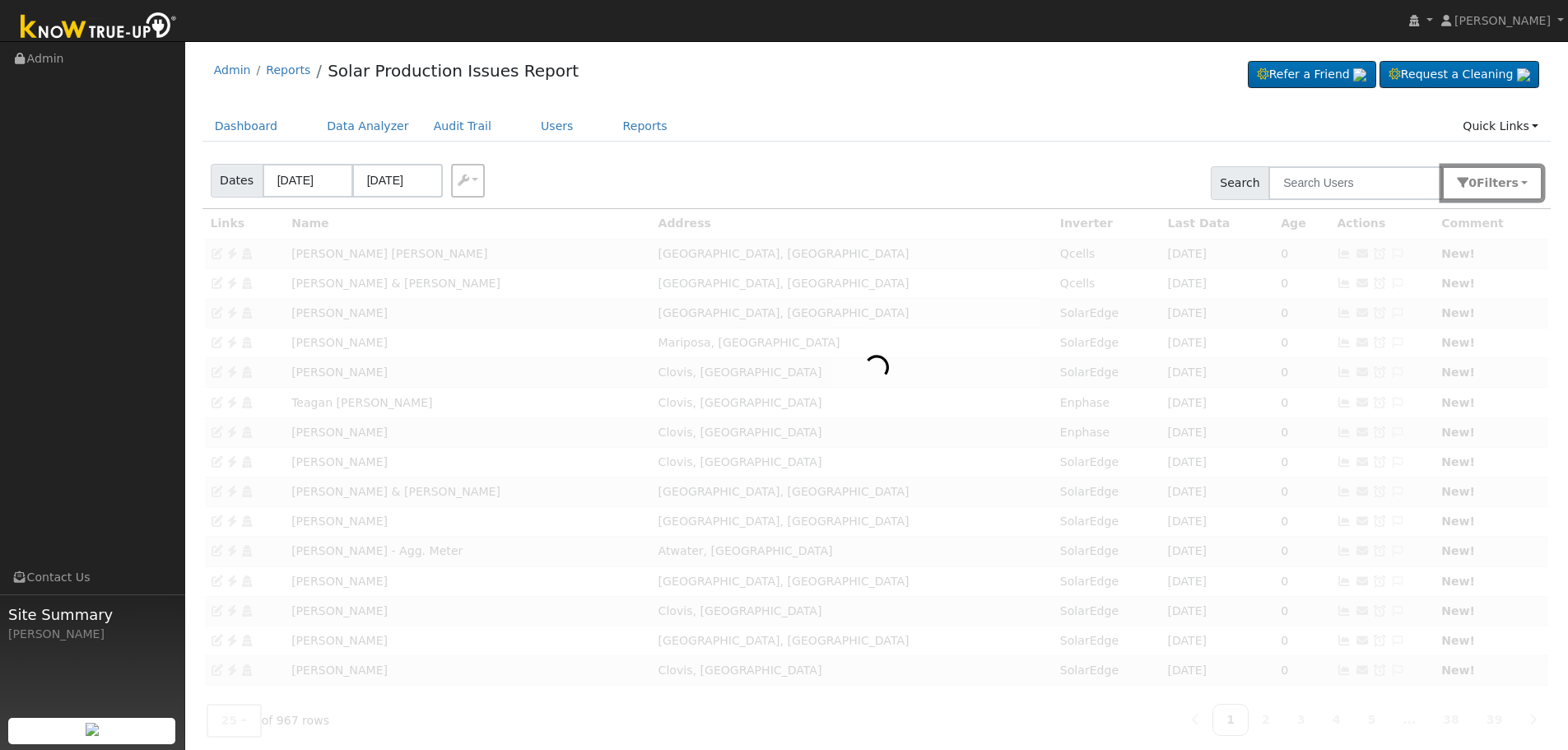
click at [1528, 182] on button "0 Filter s" at bounding box center [1492, 183] width 101 height 34
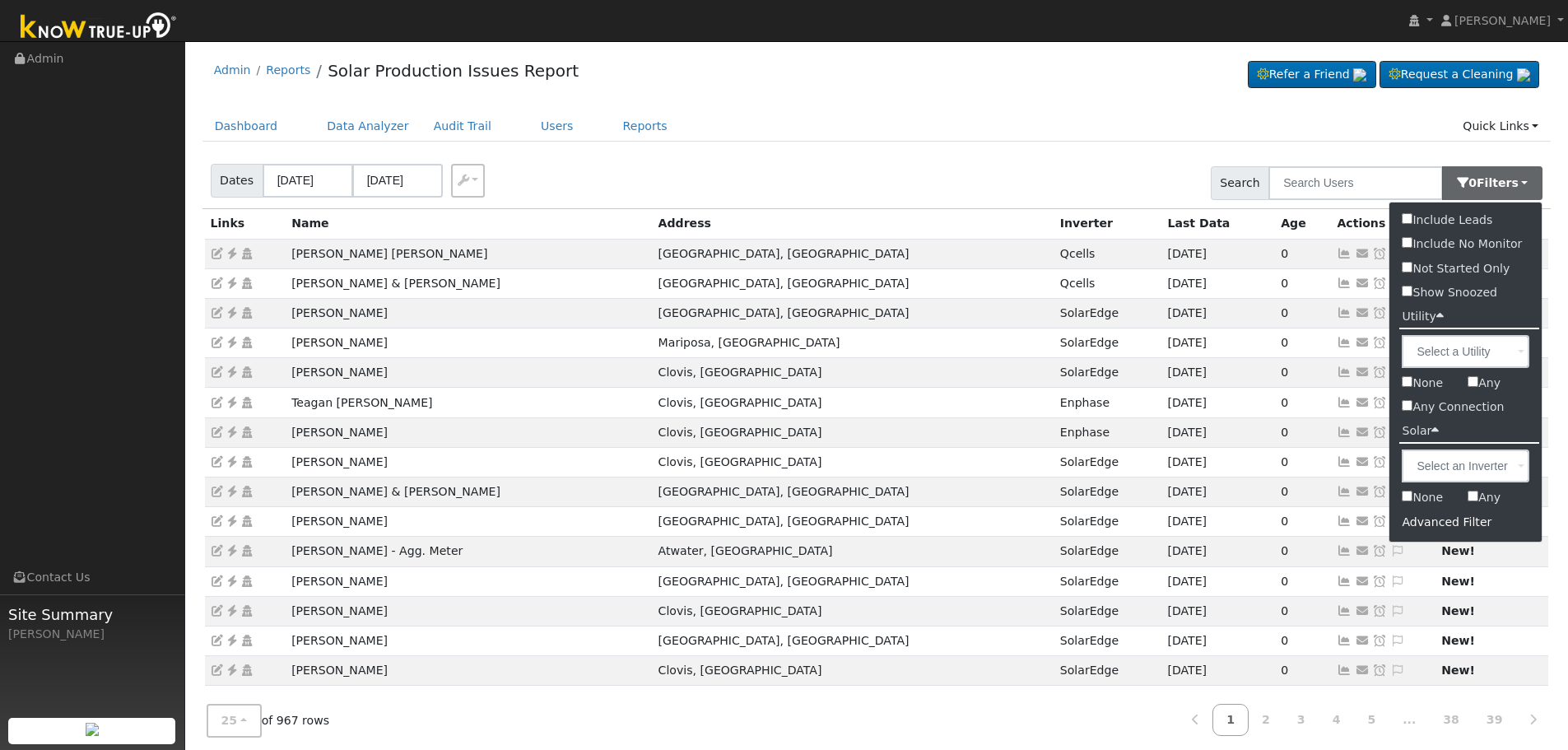
click at [1443, 531] on div "Advanced Filter" at bounding box center [1466, 523] width 152 height 25
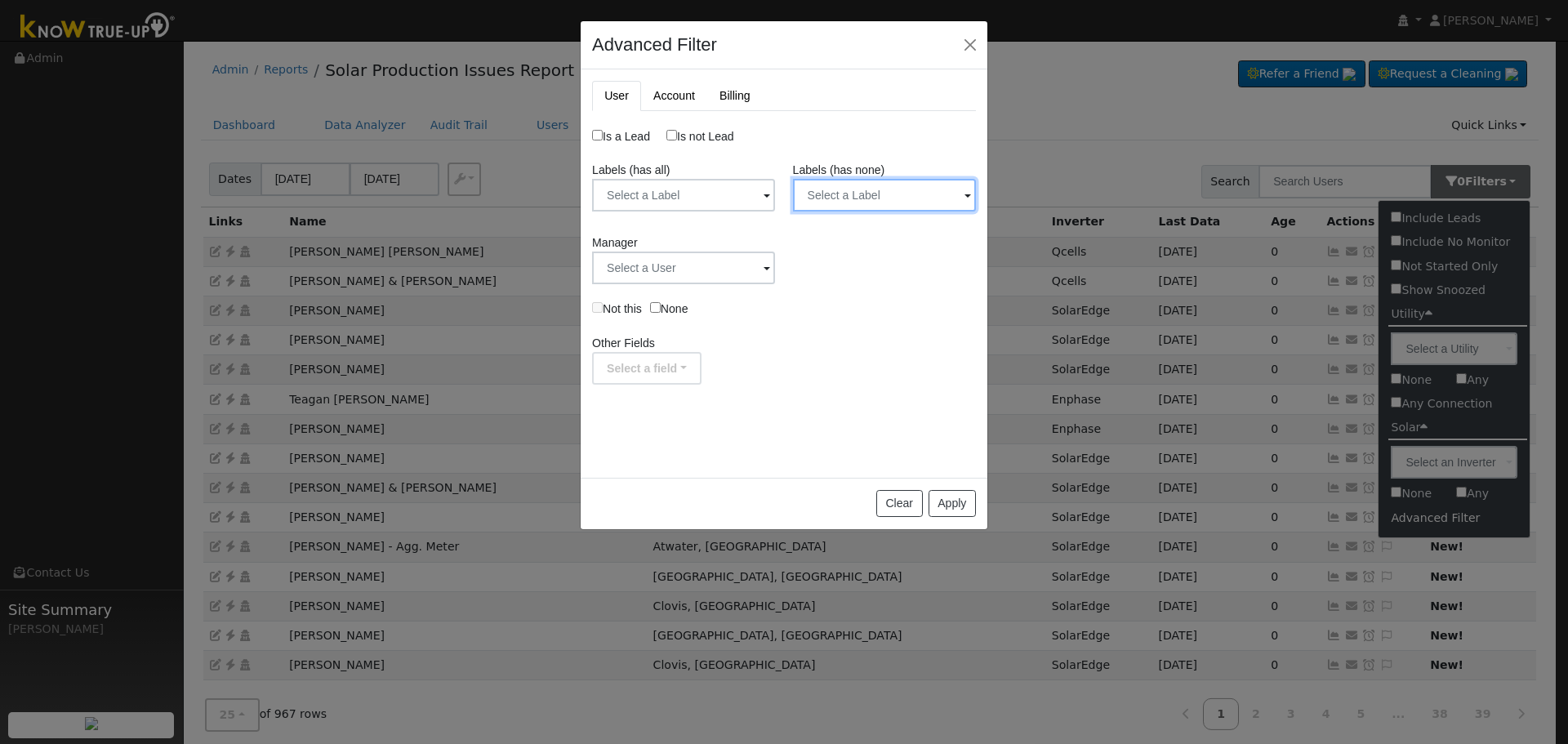
click at [775, 196] on input "text" at bounding box center [683, 195] width 183 height 33
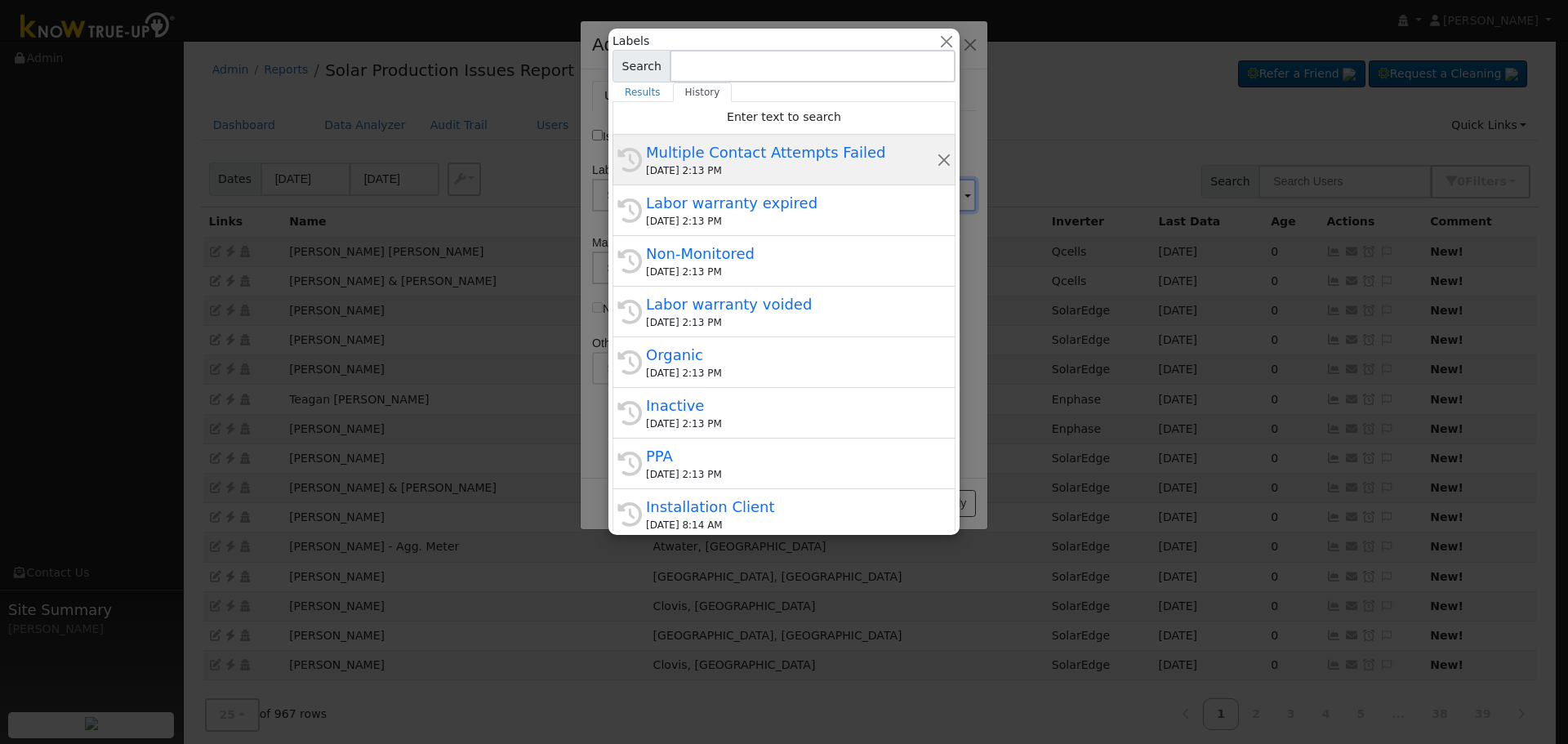
click at [786, 150] on div "Multiple Contact Attempts Failed" at bounding box center [791, 152] width 291 height 22
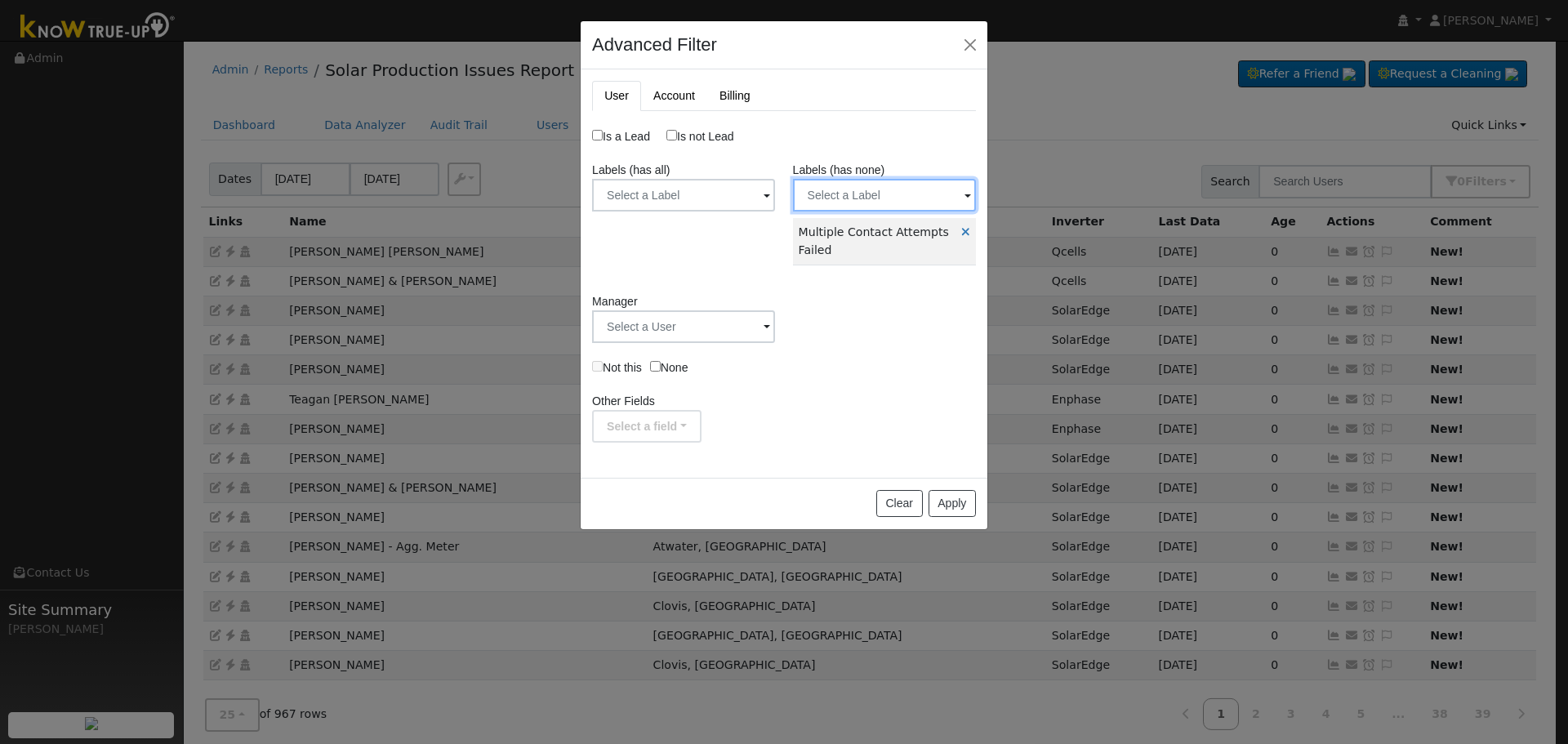
click at [775, 203] on input "text" at bounding box center [683, 195] width 183 height 33
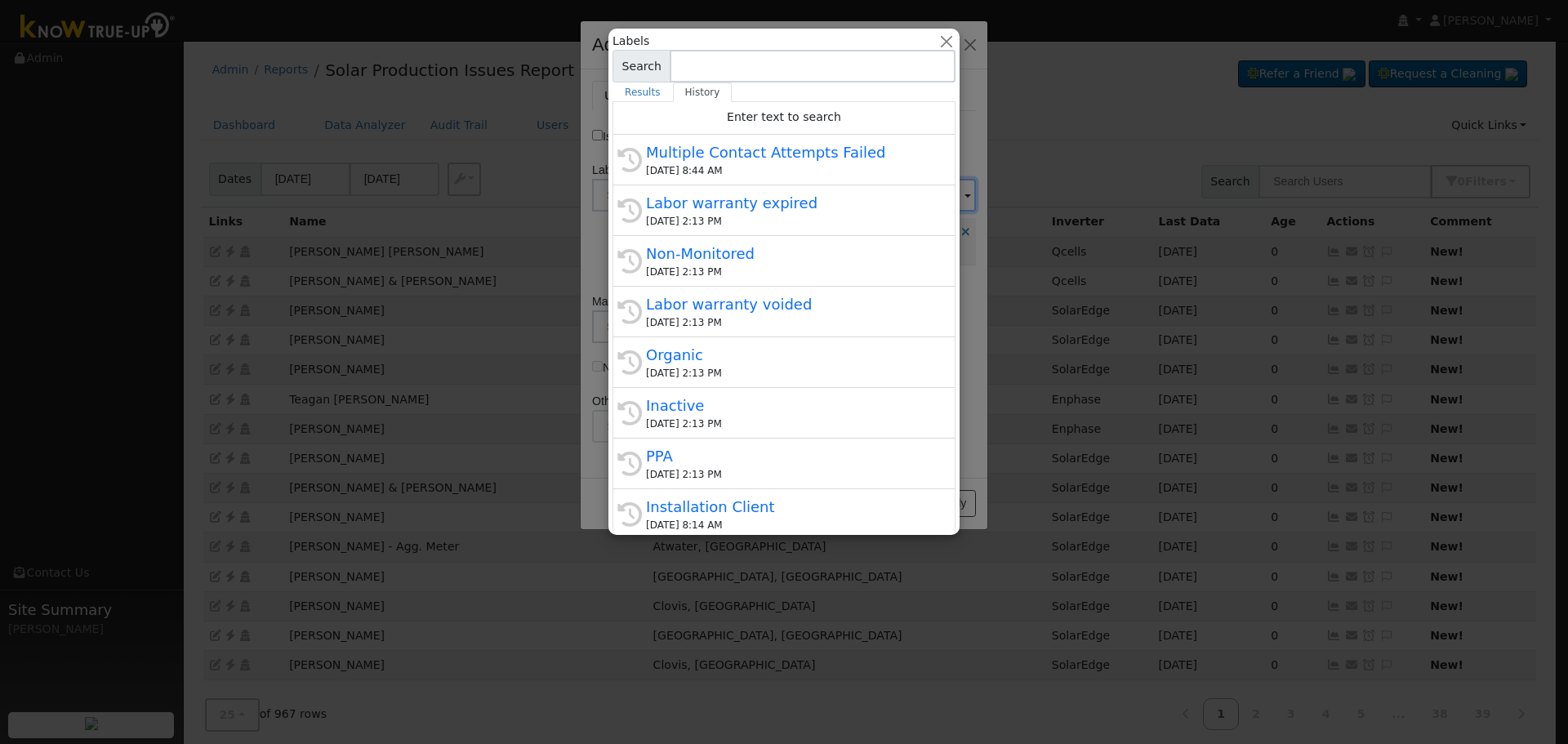
click at [792, 206] on div "Labor warranty expired" at bounding box center [791, 203] width 291 height 22
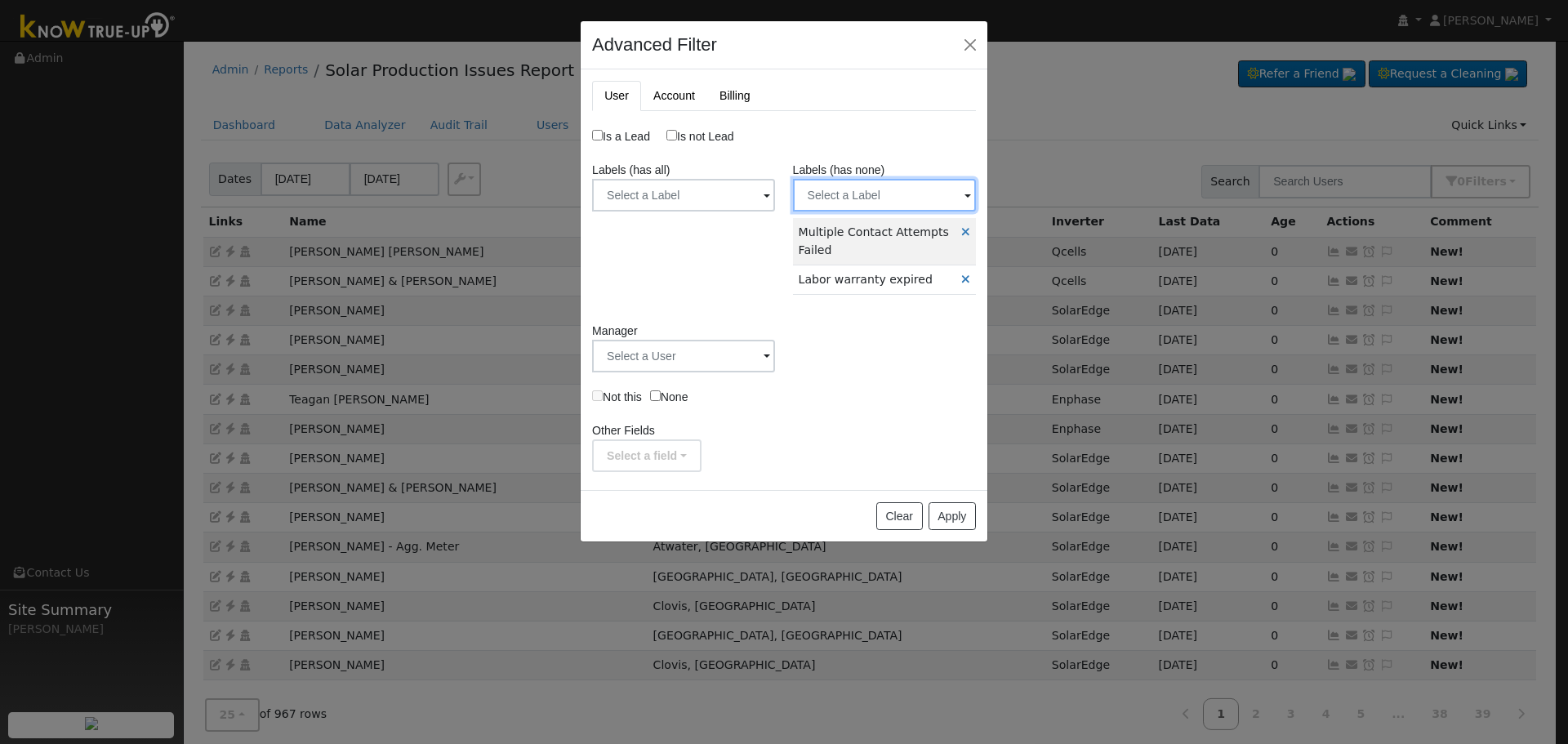
click at [775, 200] on input "text" at bounding box center [683, 195] width 183 height 33
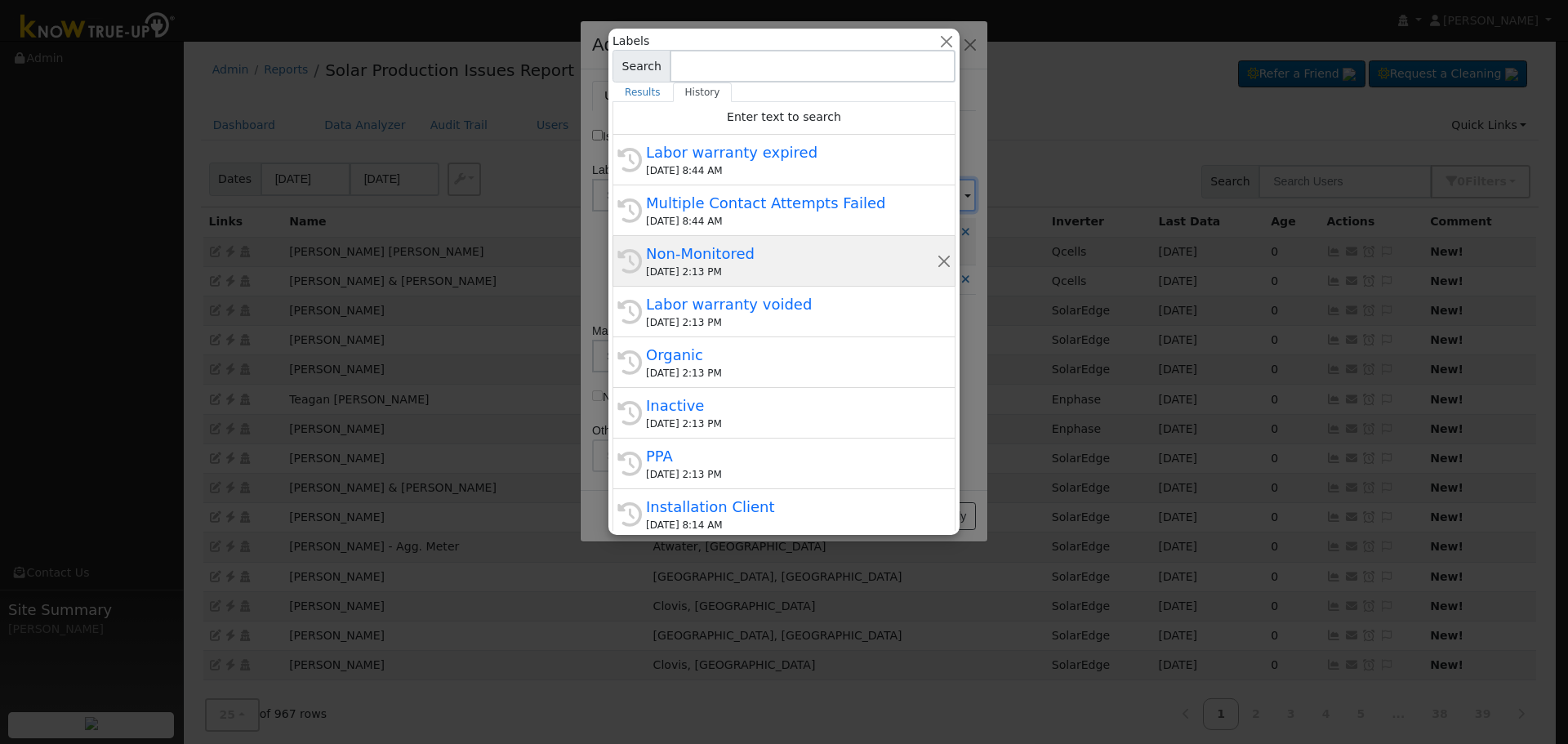
click at [829, 275] on div "[DATE] 2:13 PM" at bounding box center [791, 273] width 291 height 15
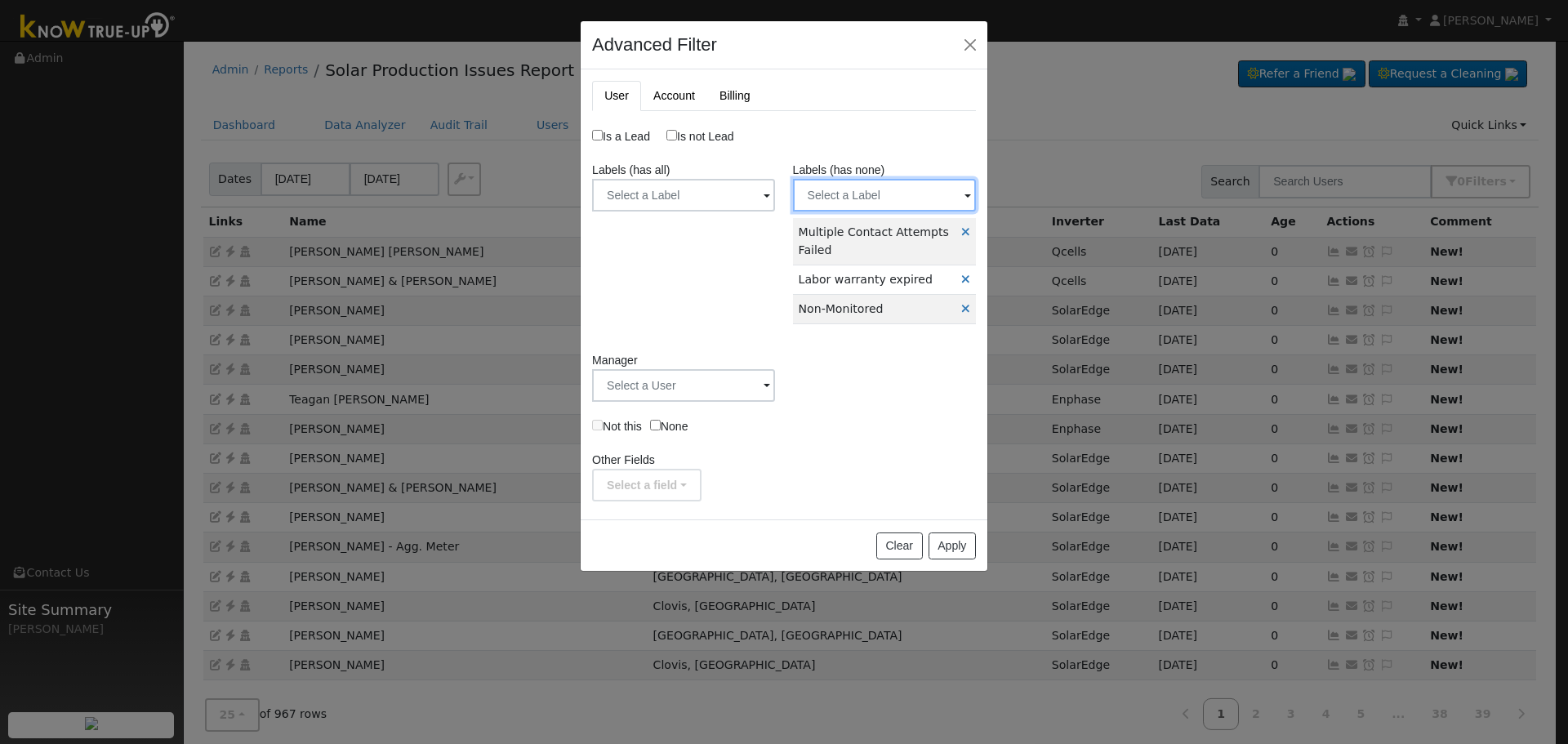
click at [775, 195] on input "text" at bounding box center [683, 195] width 183 height 33
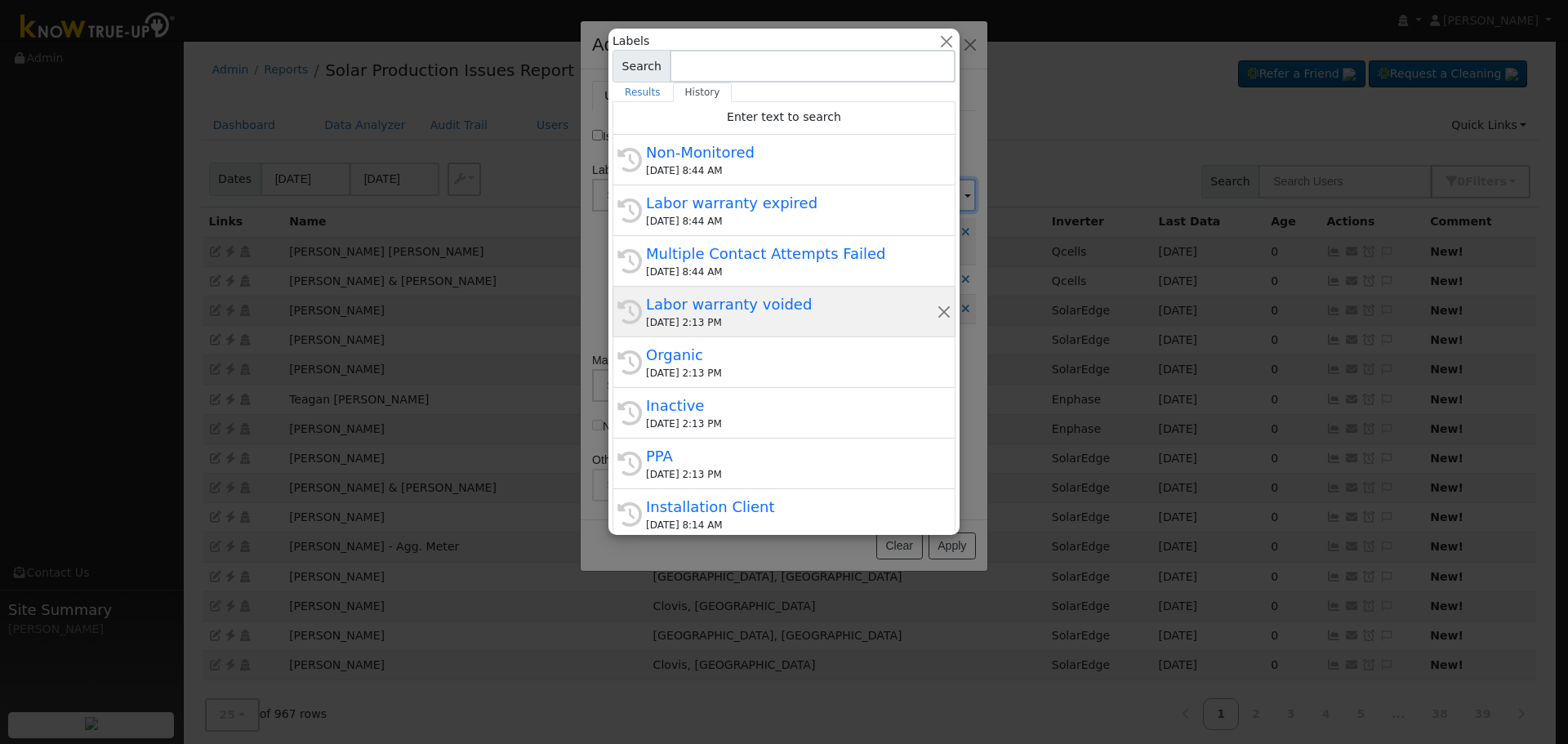
click at [817, 321] on div "[DATE] 2:13 PM" at bounding box center [791, 323] width 291 height 15
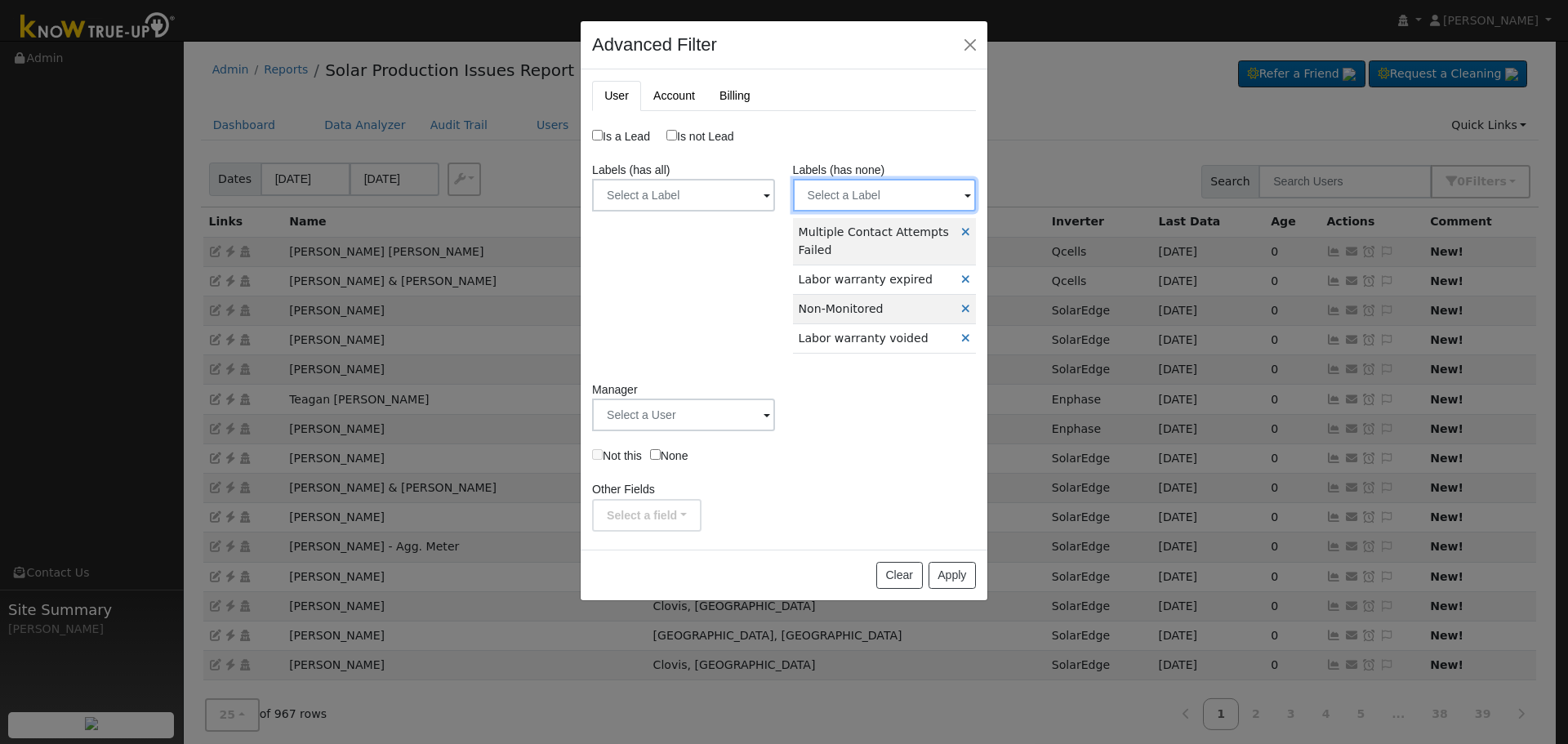
click at [775, 198] on input "text" at bounding box center [683, 195] width 183 height 33
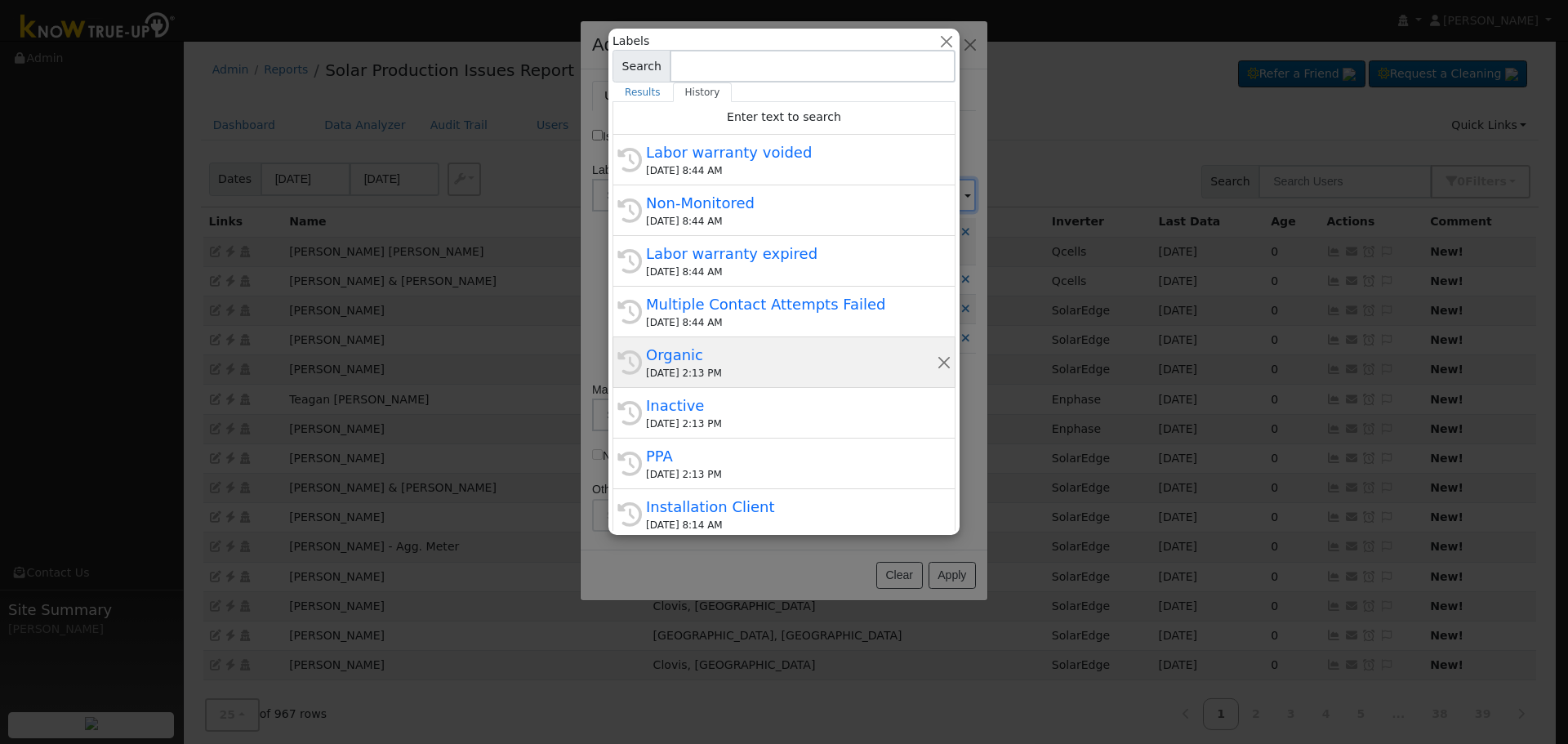
click at [822, 352] on div "Organic" at bounding box center [791, 355] width 291 height 22
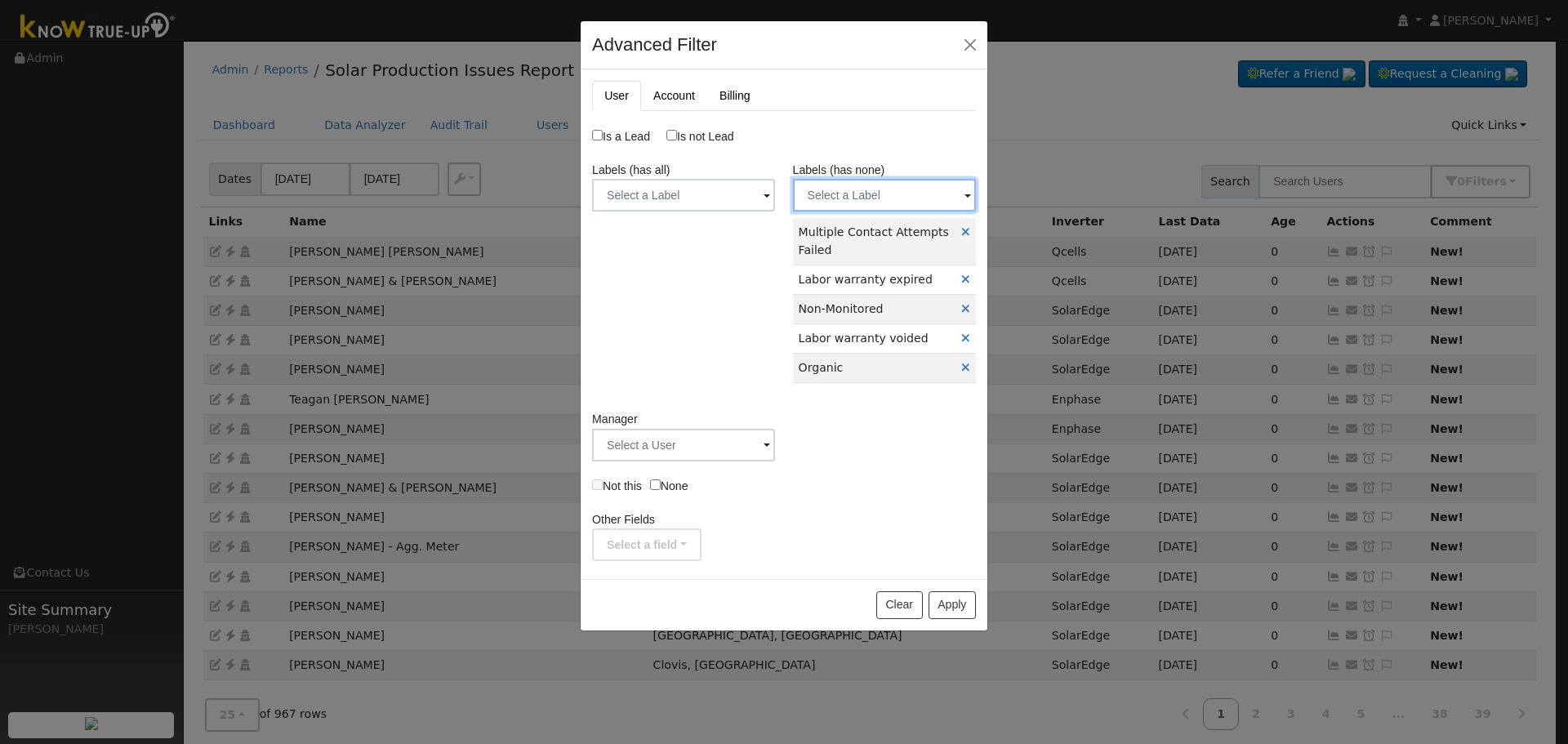
click at [775, 206] on input "text" at bounding box center [683, 195] width 183 height 33
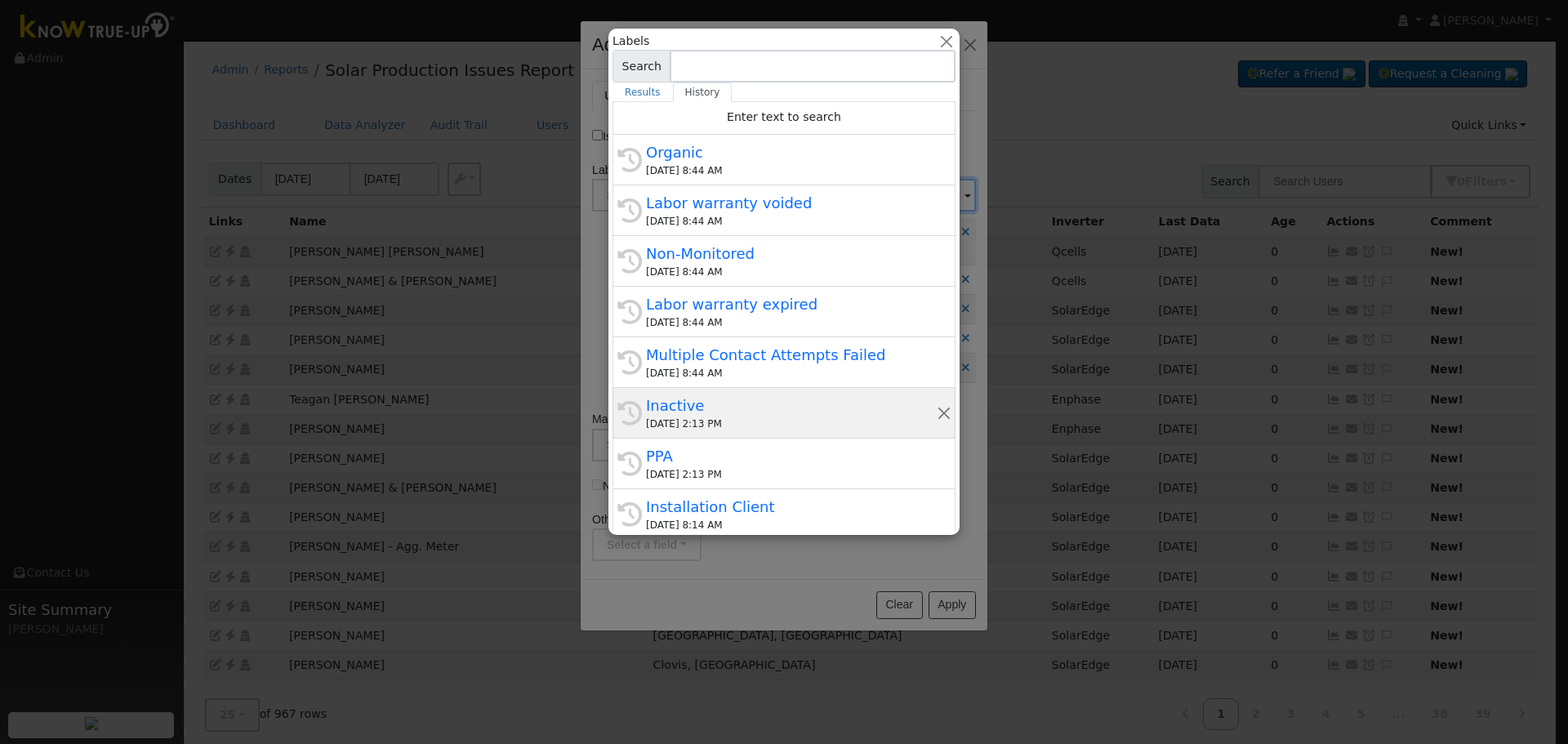
click at [817, 404] on div "Inactive" at bounding box center [791, 405] width 291 height 22
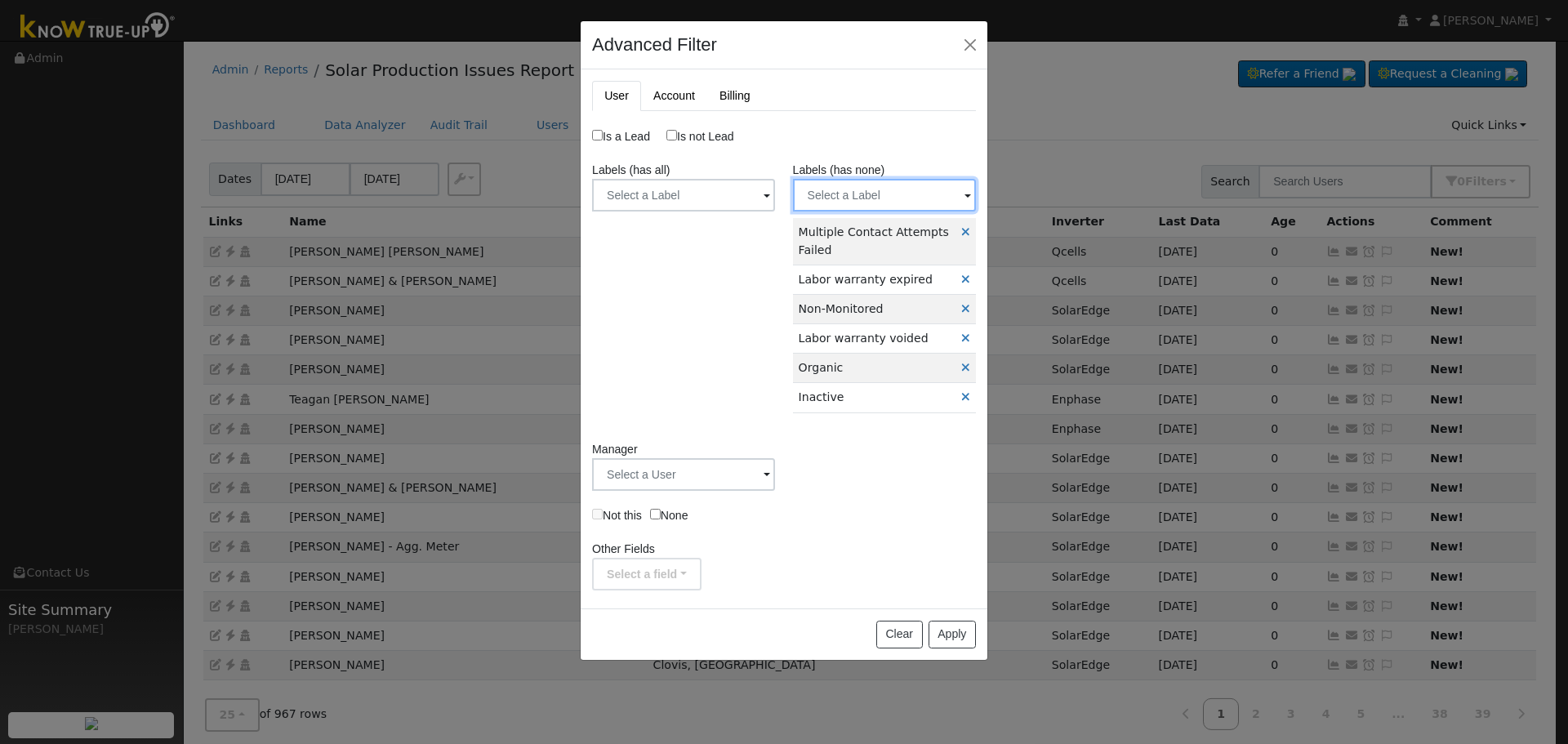
click at [775, 193] on input "text" at bounding box center [683, 195] width 183 height 33
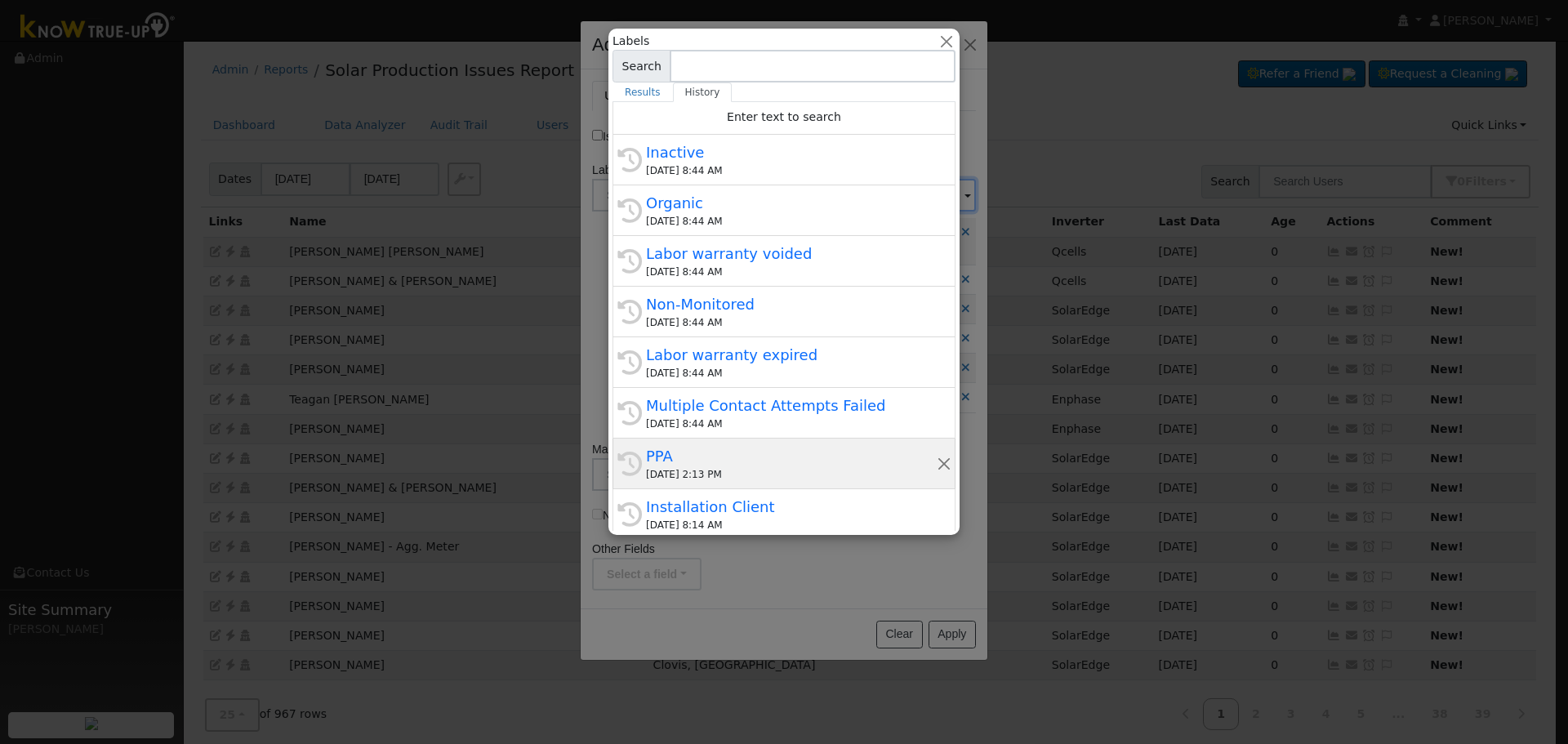
click at [837, 464] on div "PPA" at bounding box center [791, 456] width 291 height 22
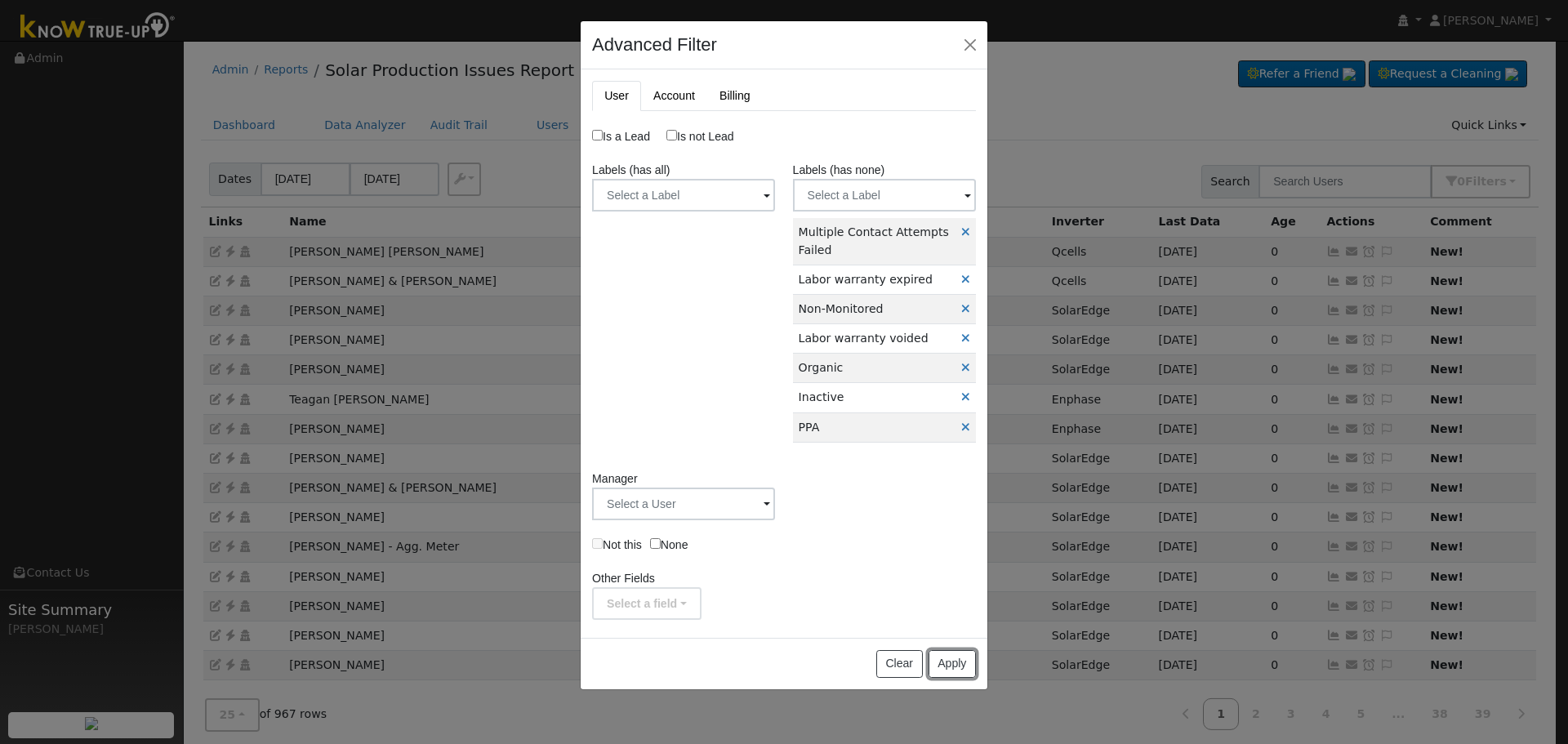
click at [954, 664] on button "Apply" at bounding box center [952, 663] width 47 height 28
